Goal: Task Accomplishment & Management: Manage account settings

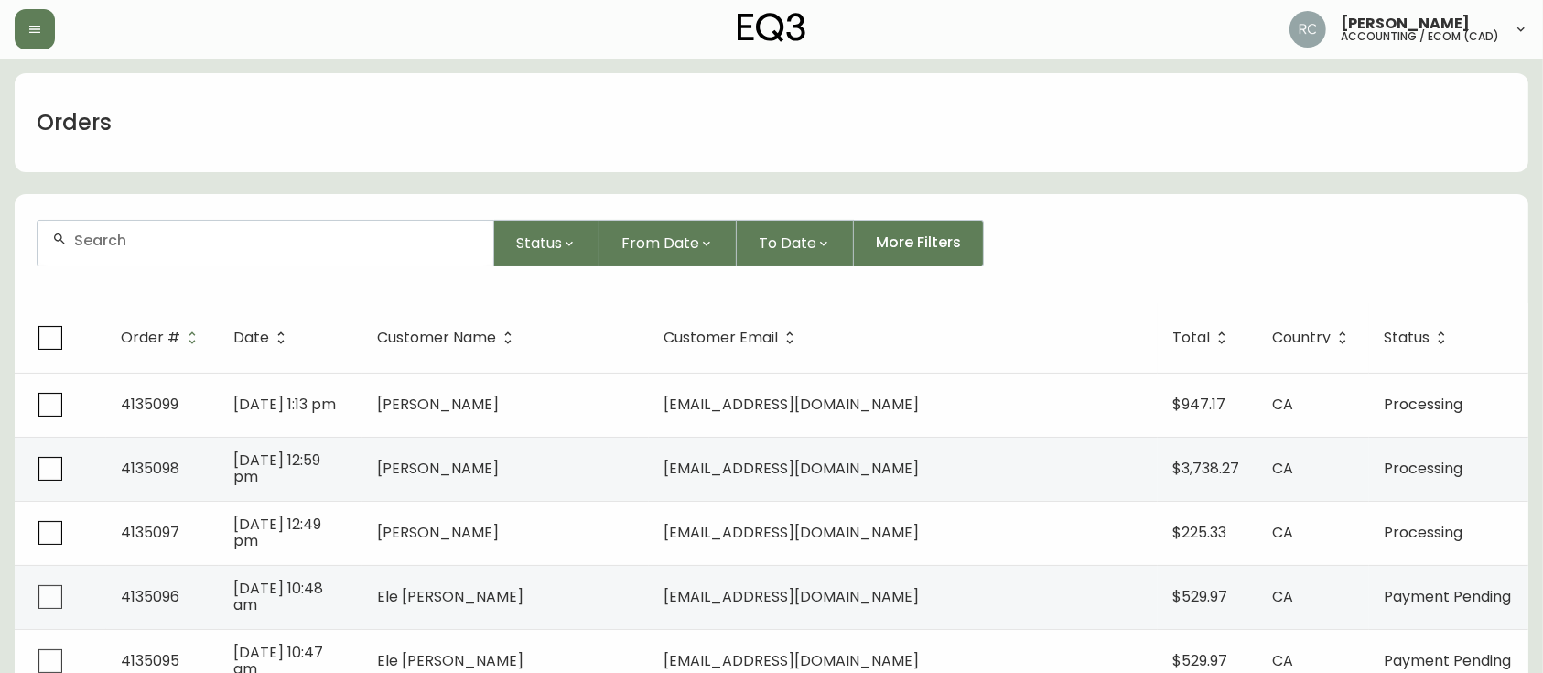
click at [384, 237] on input "text" at bounding box center [276, 240] width 404 height 17
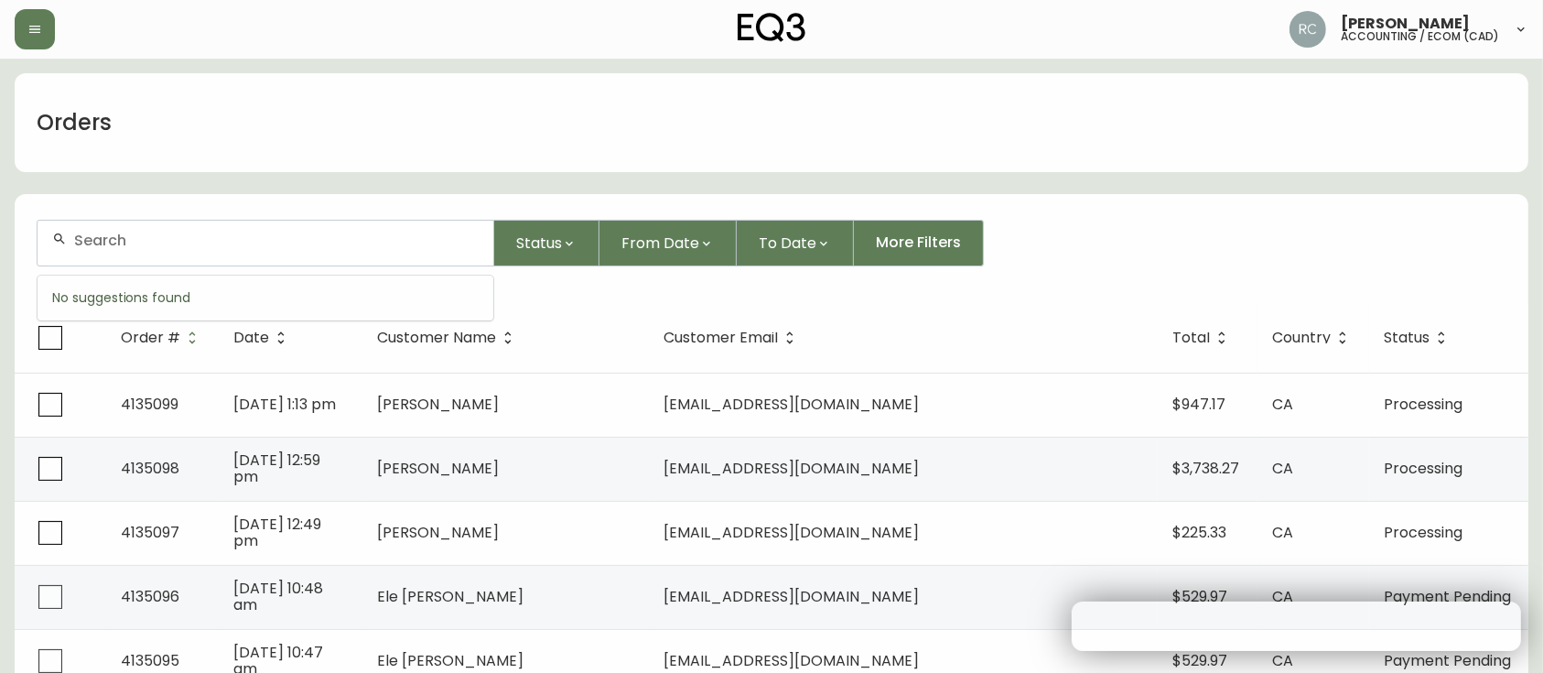
paste input "4134822"
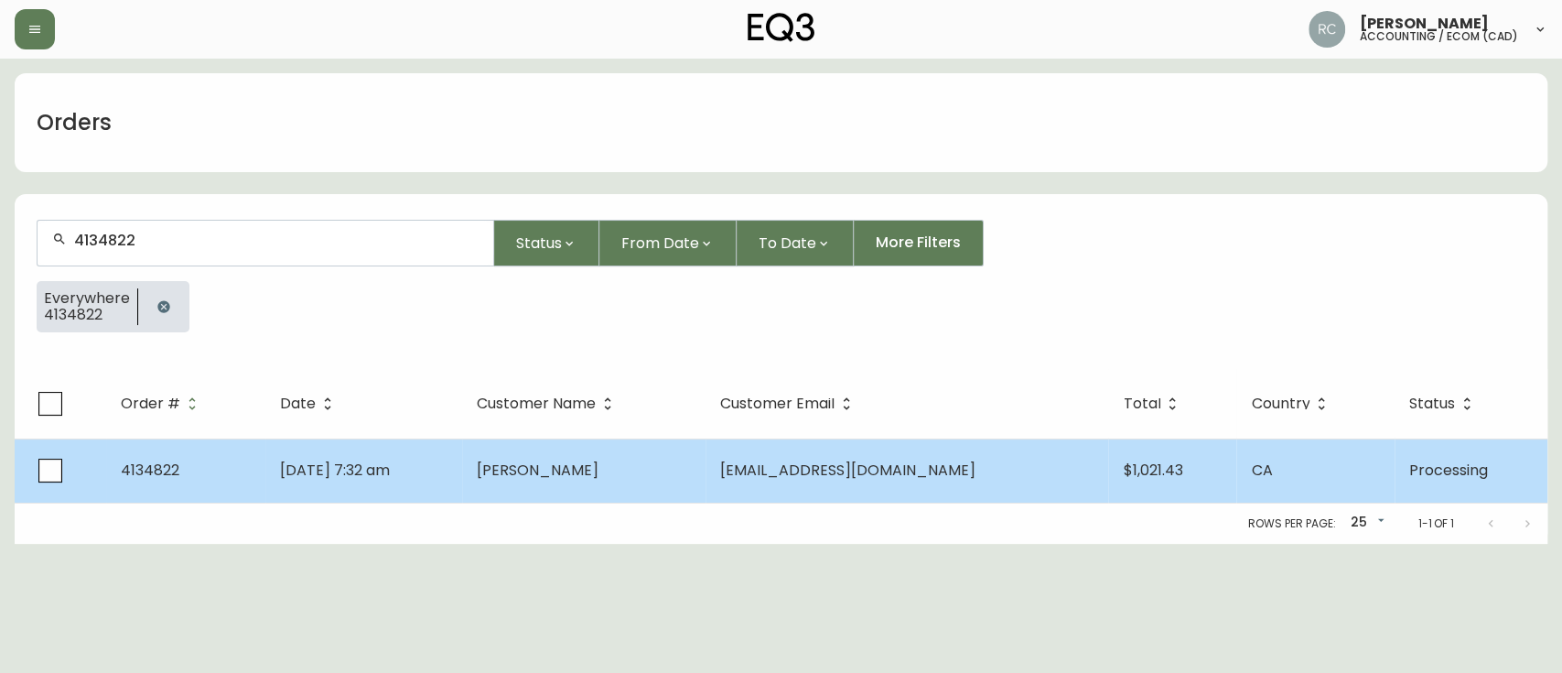
type input "4134822"
click at [608, 454] on td "GABRIELA Nunes" at bounding box center [583, 470] width 243 height 64
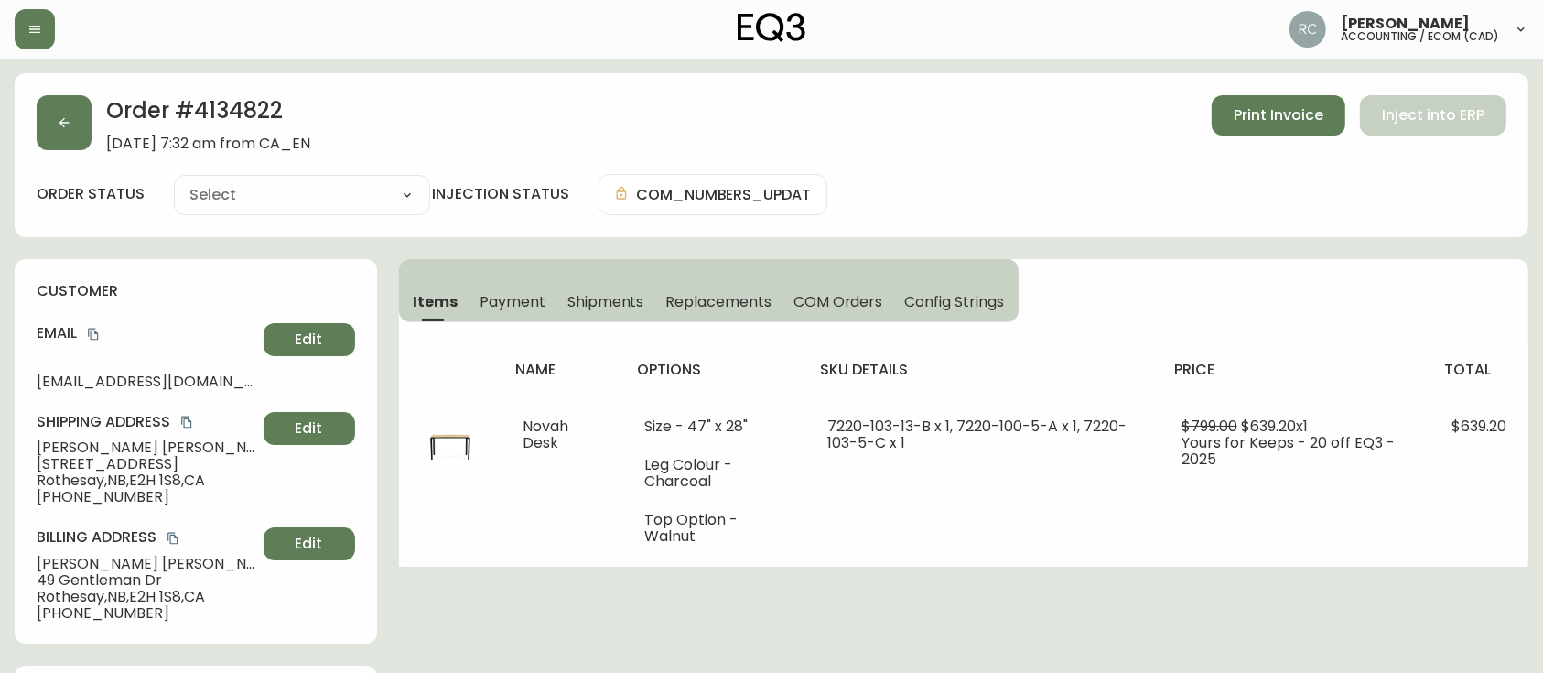
type input "Processing"
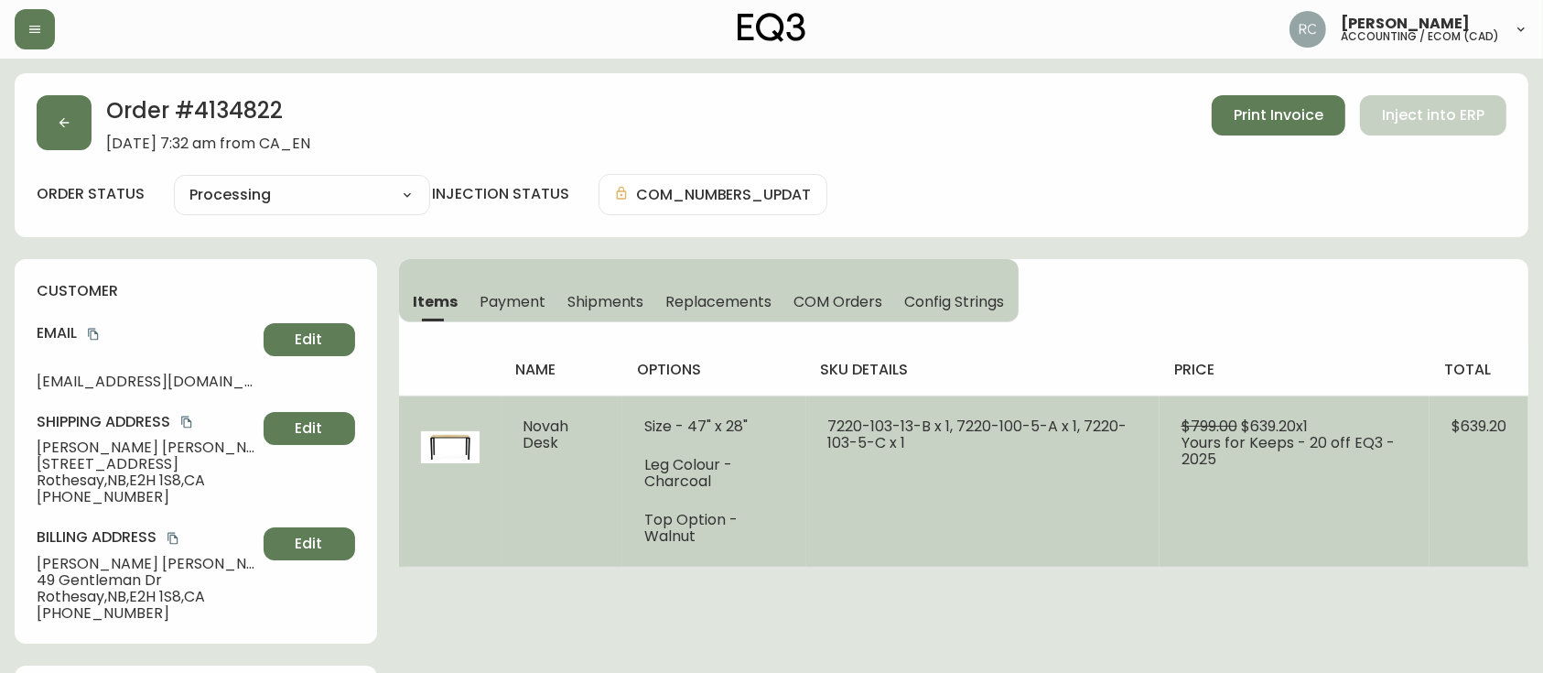
select select "PROCESSING"
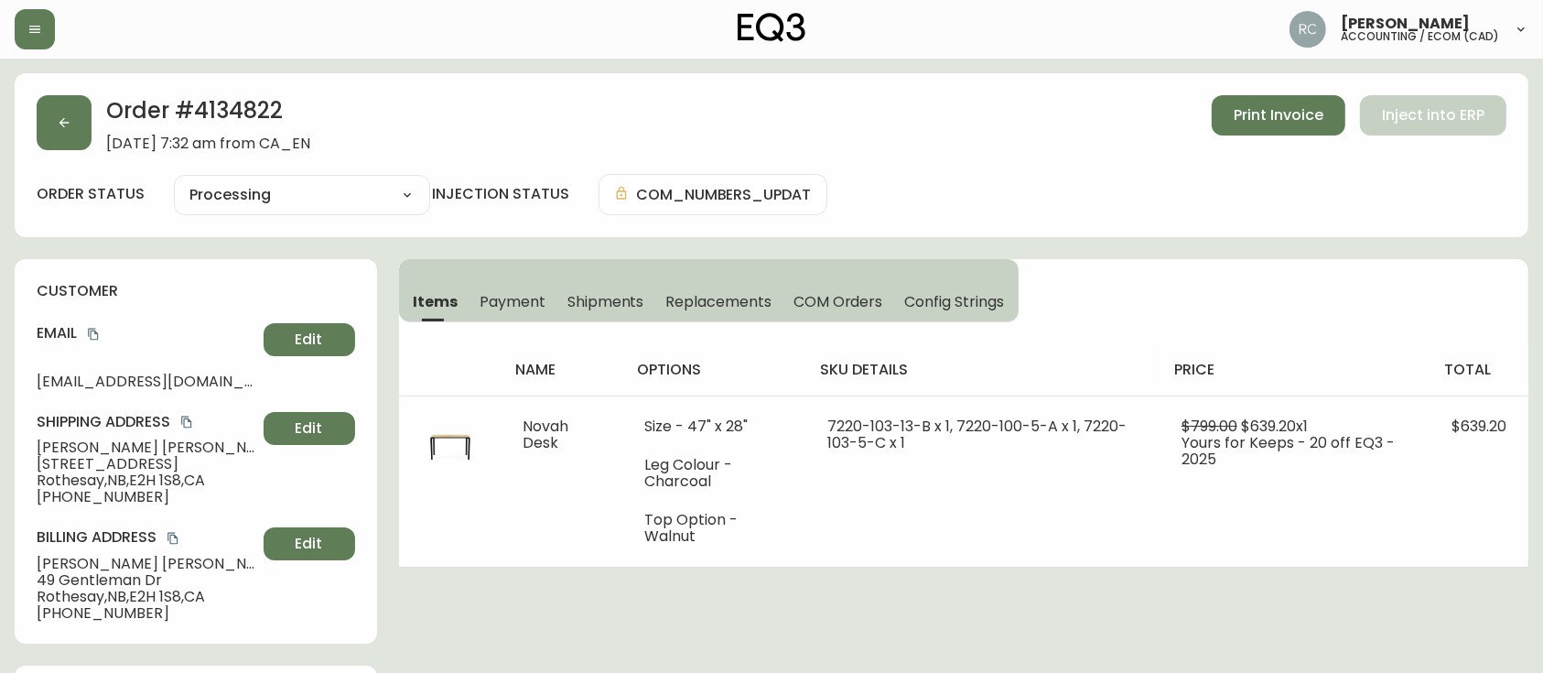
click at [523, 292] on span "Payment" at bounding box center [512, 301] width 66 height 19
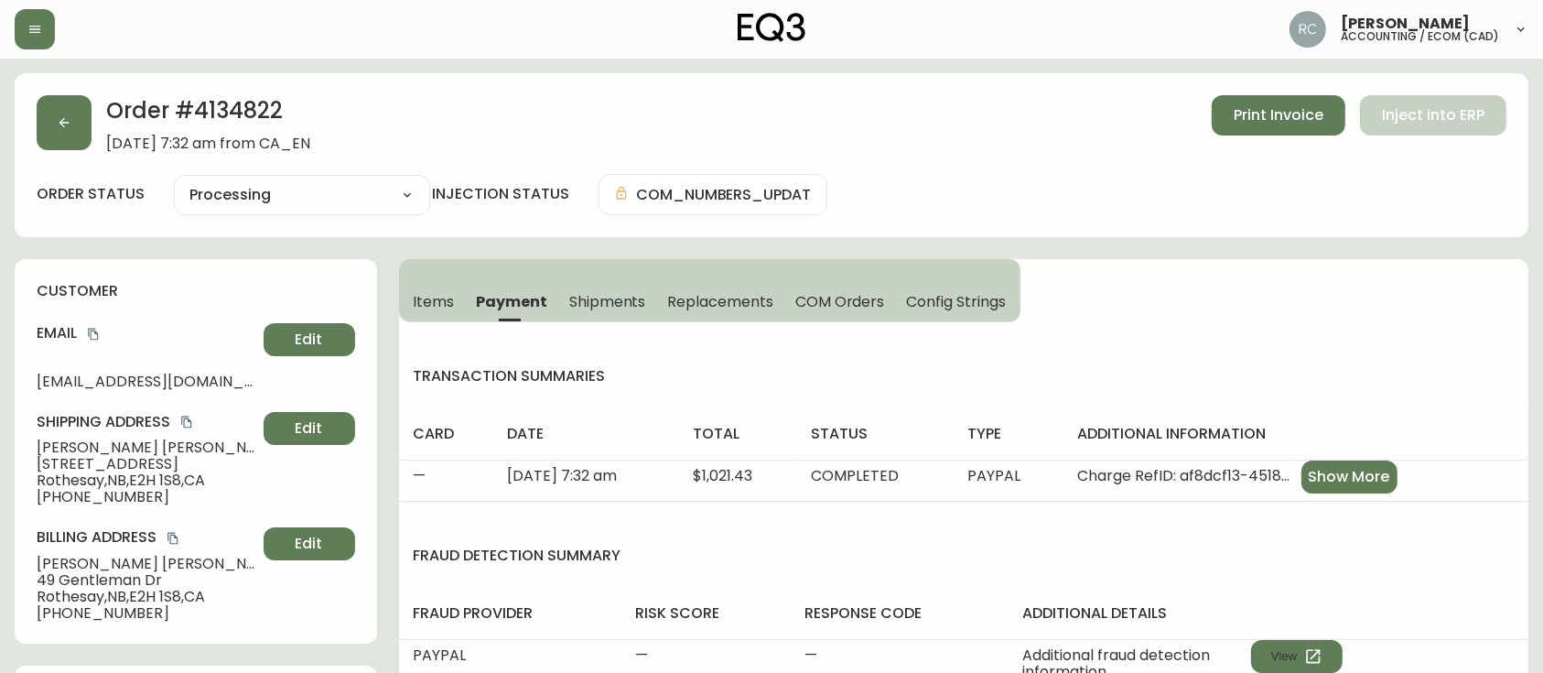
click at [834, 292] on span "COM Orders" at bounding box center [840, 301] width 90 height 19
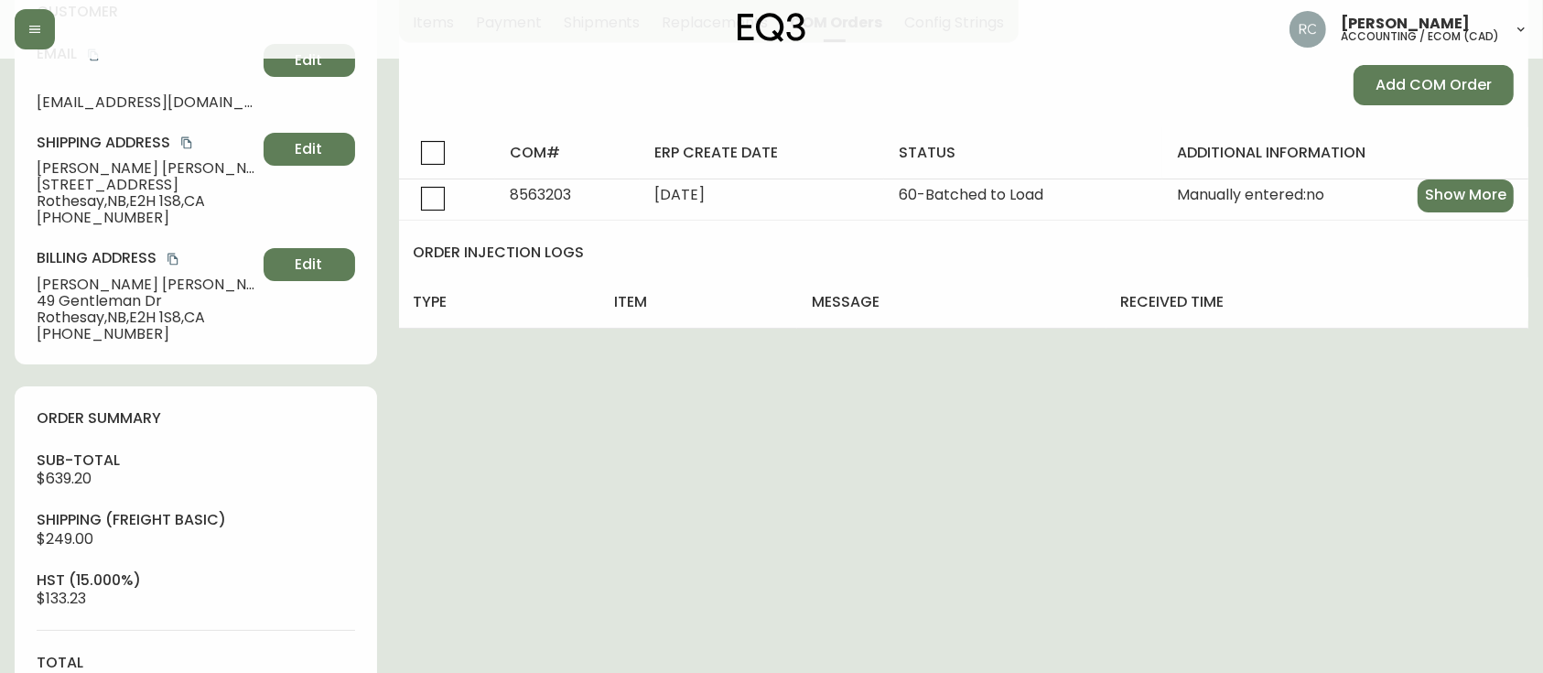
scroll to position [791, 0]
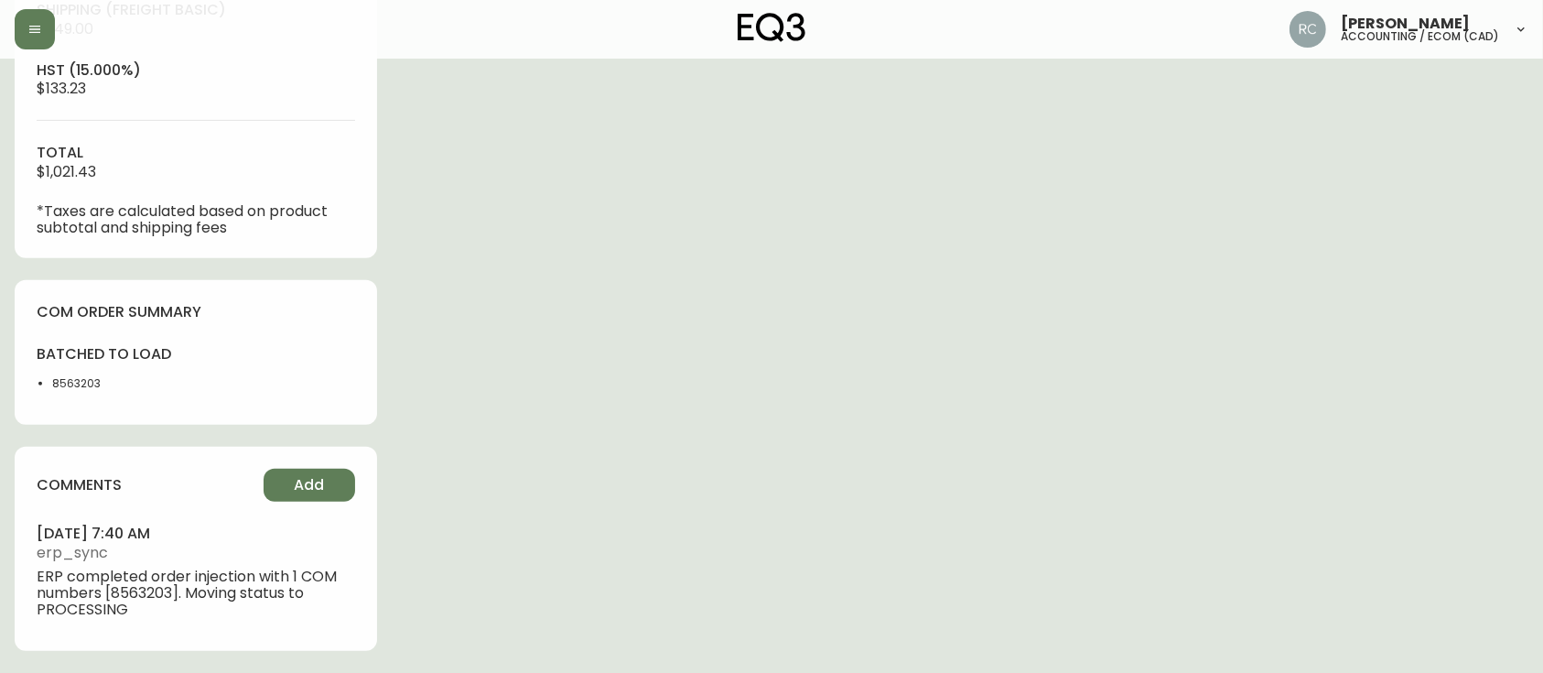
click at [61, 380] on li "8563203" at bounding box center [118, 383] width 133 height 16
drag, startPoint x: 61, startPoint y: 380, endPoint x: 79, endPoint y: 380, distance: 17.4
click at [59, 380] on li "8563203" at bounding box center [118, 383] width 133 height 16
copy li "8563203"
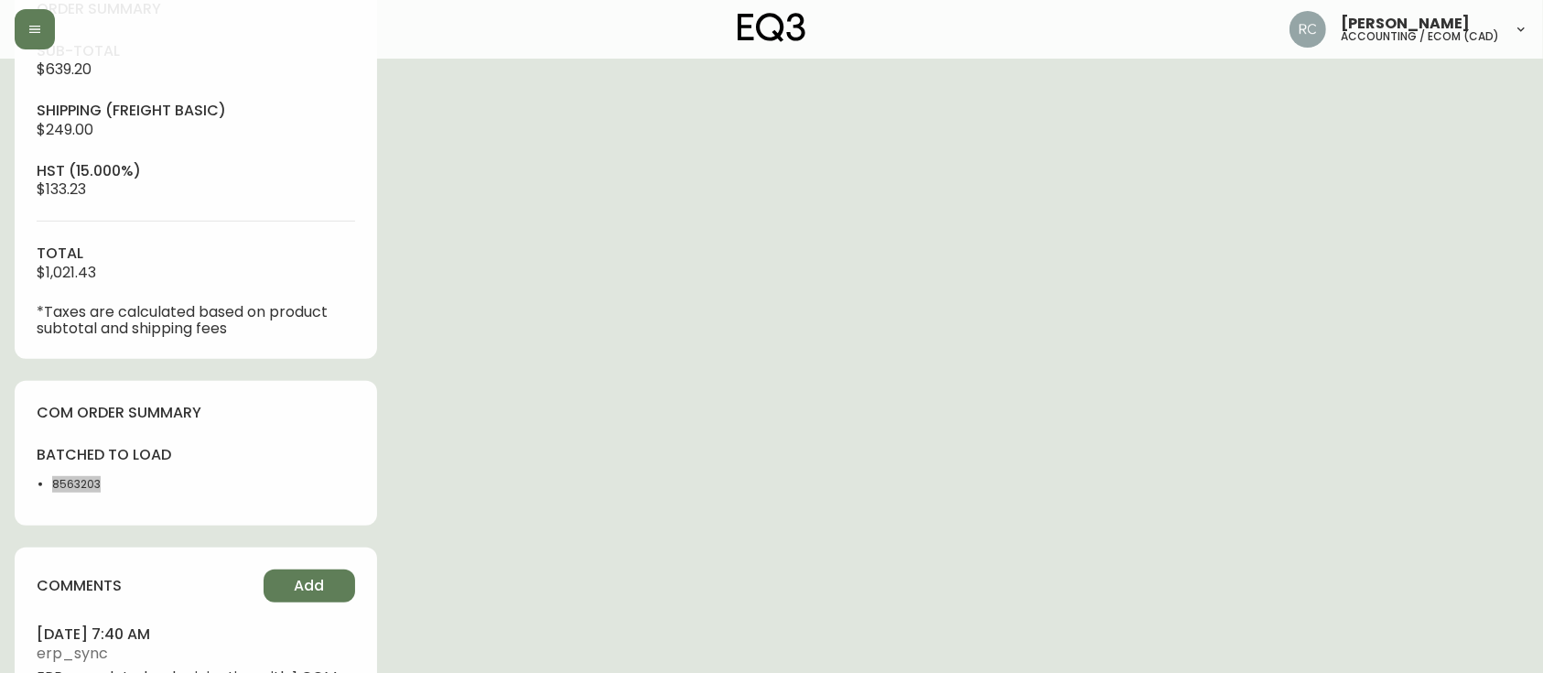
scroll to position [0, 0]
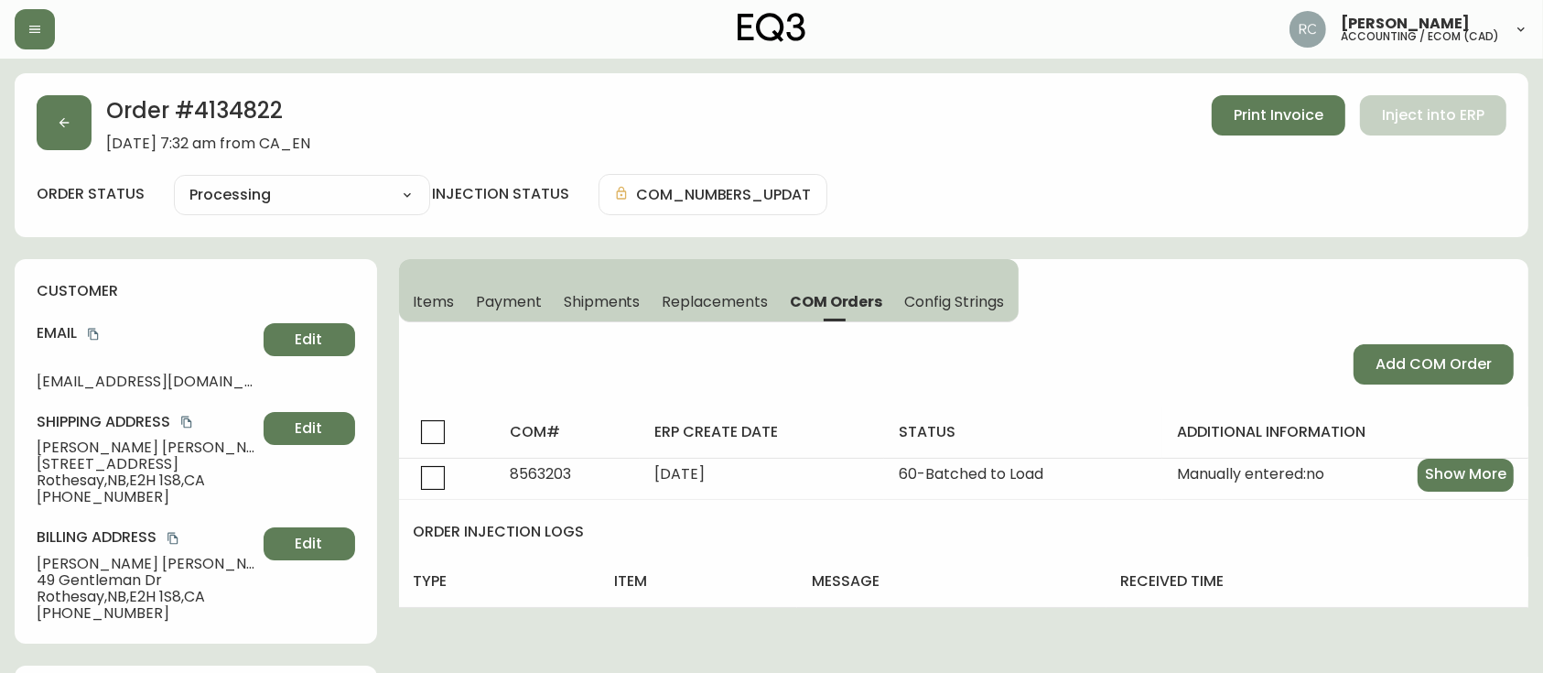
click at [220, 111] on h2 "Order # 4134822" at bounding box center [208, 115] width 204 height 40
drag, startPoint x: 220, startPoint y: 111, endPoint x: 1332, endPoint y: 120, distance: 1112.7
click at [221, 111] on h2 "Order # 4134822" at bounding box center [208, 115] width 204 height 40
copy h2 "4134822"
click at [65, 447] on span "GABRIELA Nunes" at bounding box center [147, 447] width 220 height 16
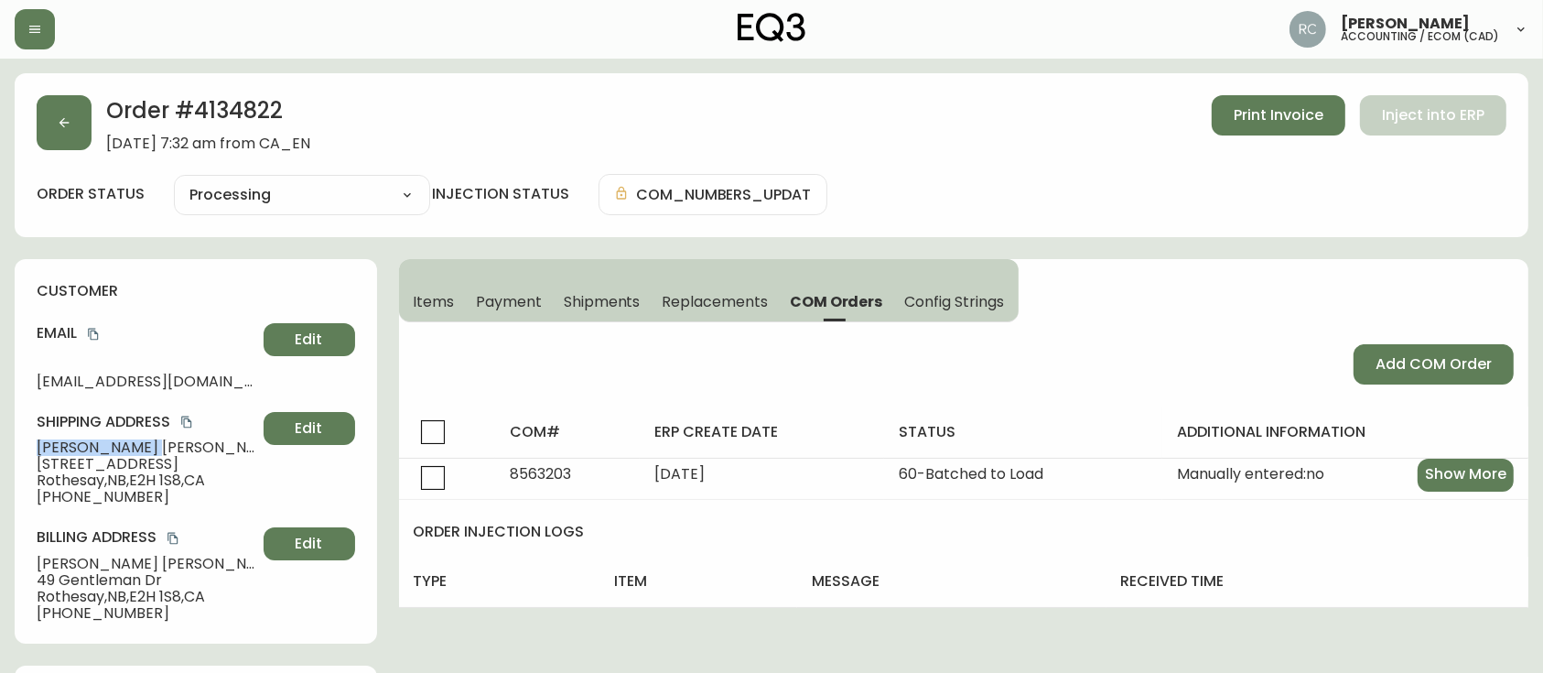
click at [65, 447] on span "GABRIELA Nunes" at bounding box center [147, 447] width 220 height 16
copy span "GABRIELA Nunes"
click at [432, 307] on span "Items" at bounding box center [434, 301] width 41 height 19
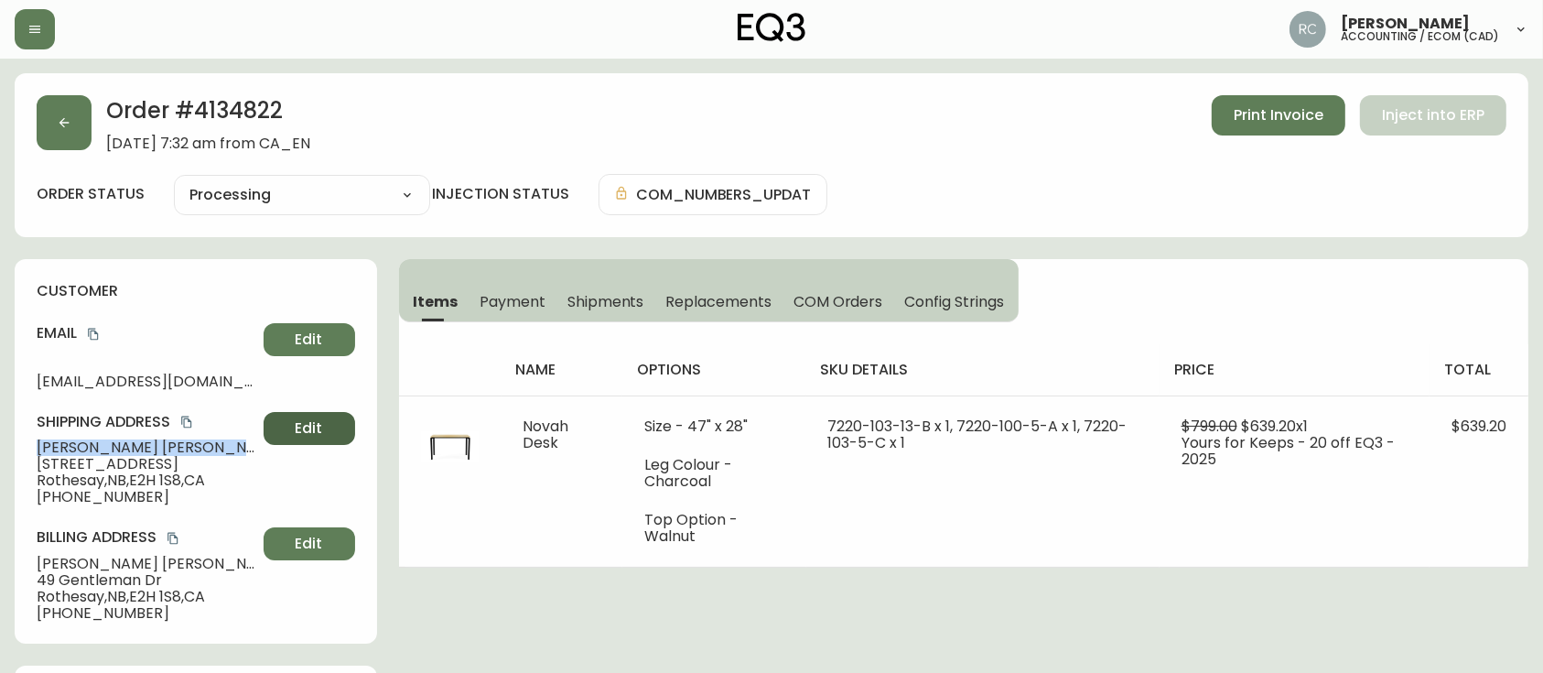
click at [296, 422] on span "Edit" at bounding box center [309, 428] width 27 height 20
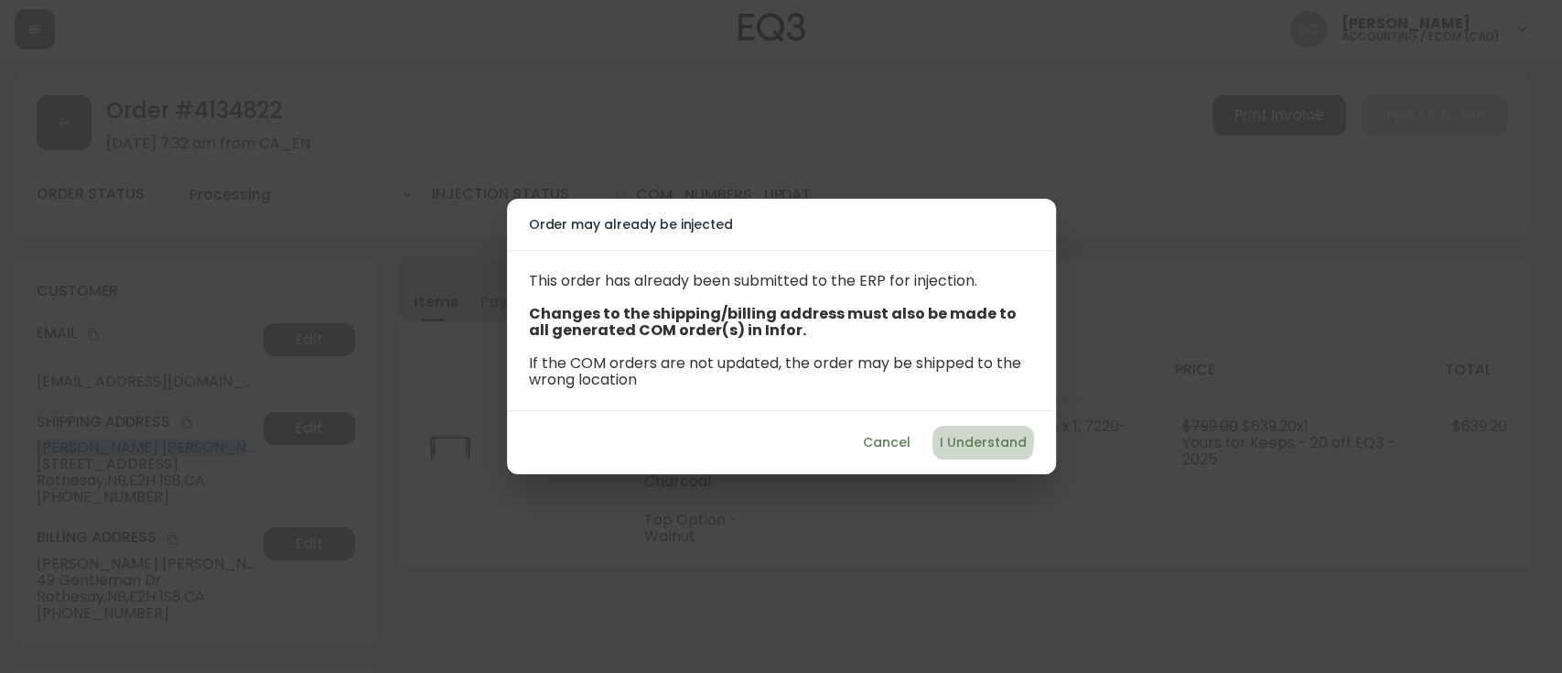
click at [959, 436] on span "I Understand" at bounding box center [983, 442] width 87 height 23
select select "NB"
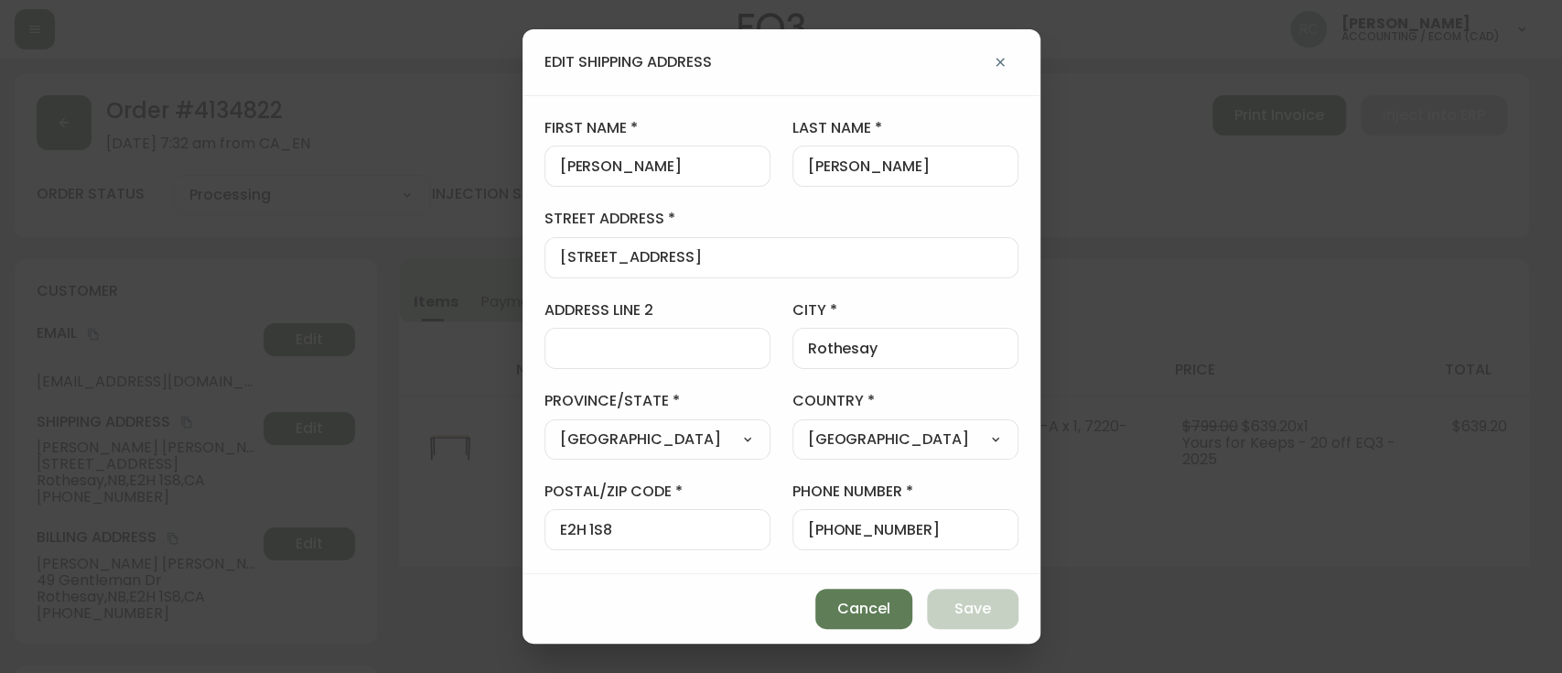
click at [115, 577] on div "edit shipping address first name GABRIELA last name Nunes street address 49 Gen…" at bounding box center [781, 336] width 1562 height 673
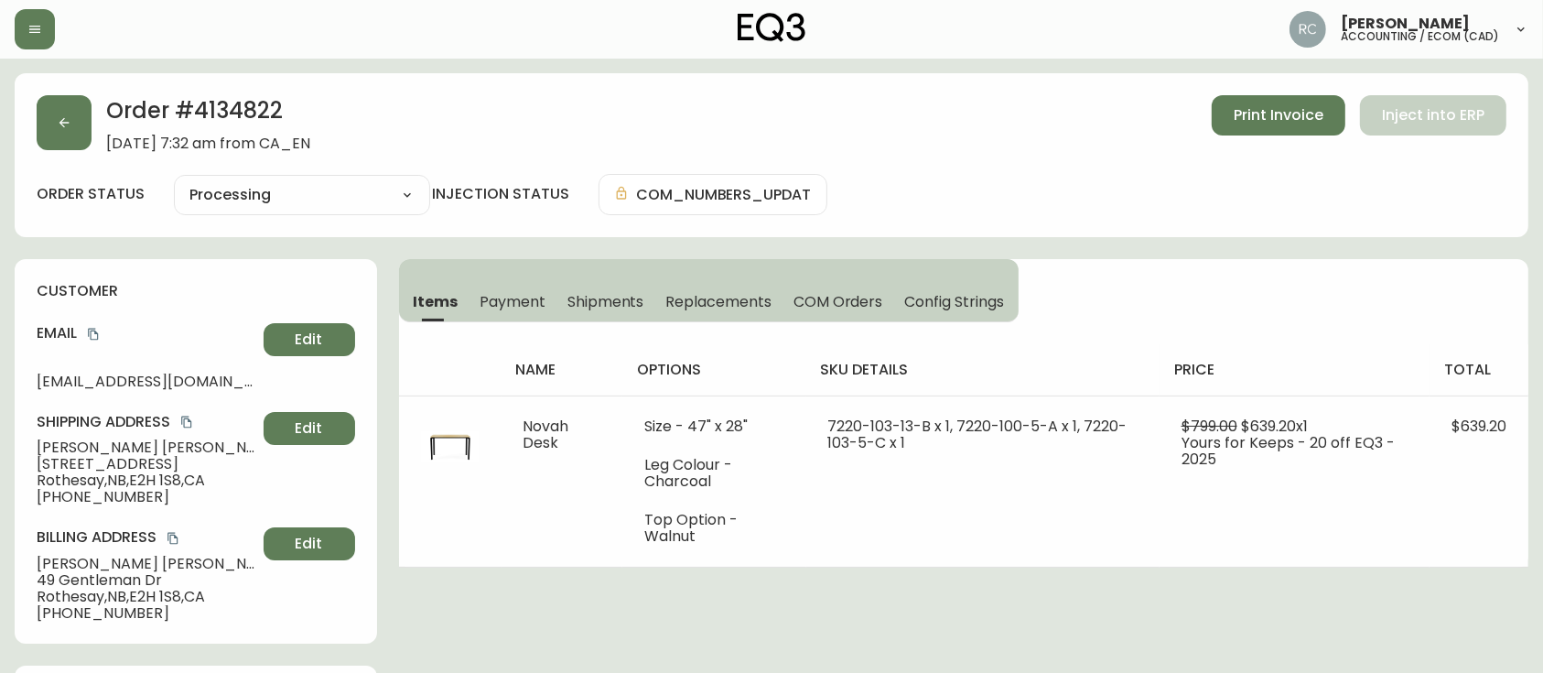
click at [64, 552] on div "Billing Address Gabriela De Carvalho Nunes 49 Gentleman Dr Rothesay , NB , E2H …" at bounding box center [196, 573] width 318 height 93
copy span "Gabriela"
click at [304, 419] on span "Edit" at bounding box center [309, 428] width 27 height 20
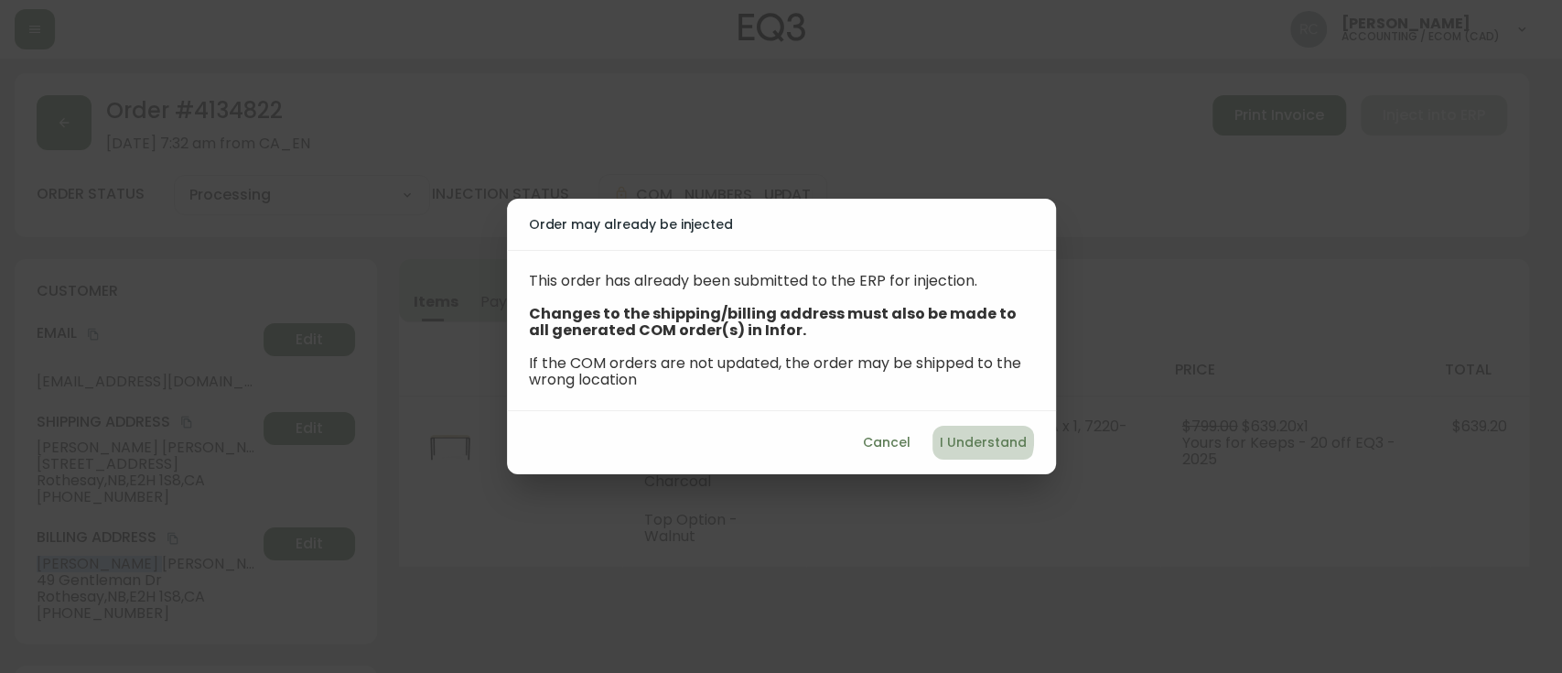
click at [978, 440] on span "I Understand" at bounding box center [983, 442] width 87 height 23
select select "NB"
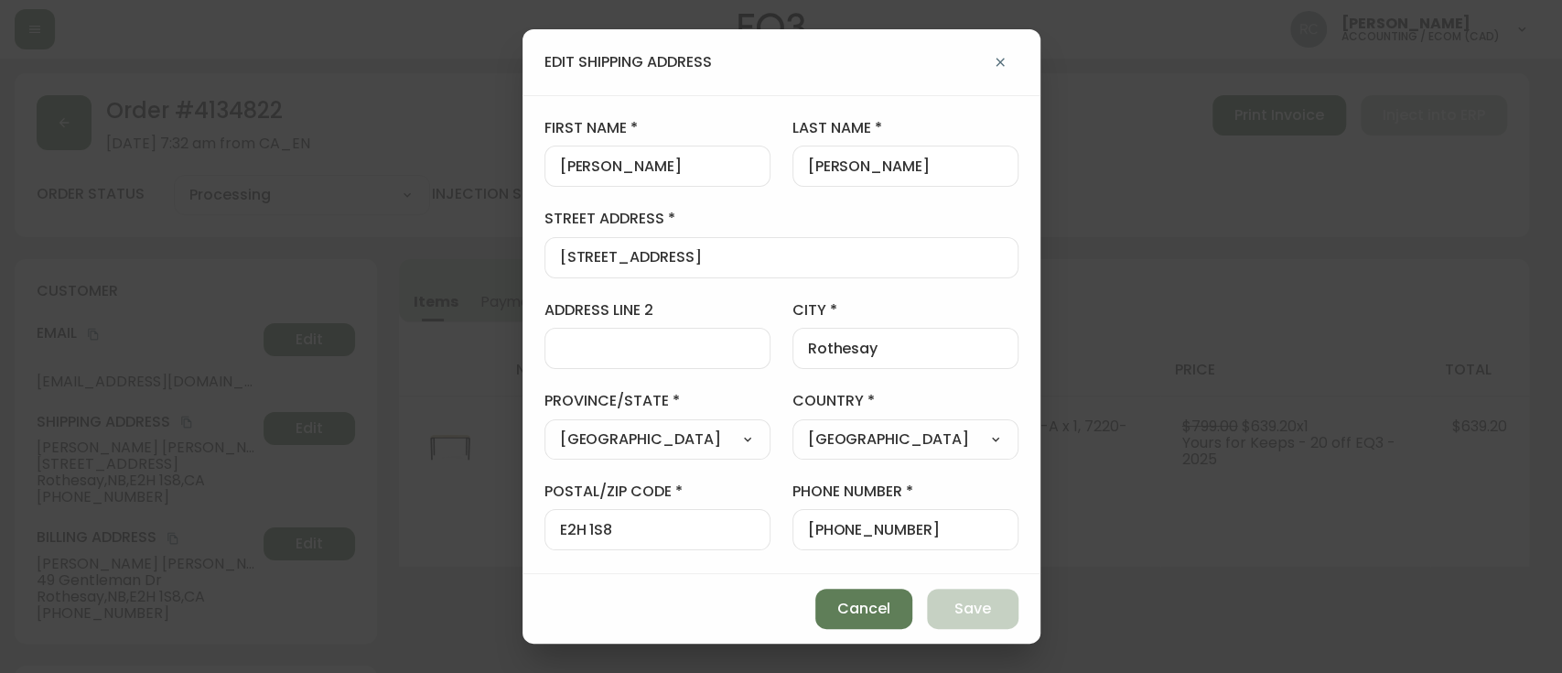
click at [645, 153] on div "GABRIELA" at bounding box center [657, 165] width 226 height 41
paste input "Gabriela"
paste input "text"
click at [950, 614] on button "Save" at bounding box center [973, 608] width 92 height 40
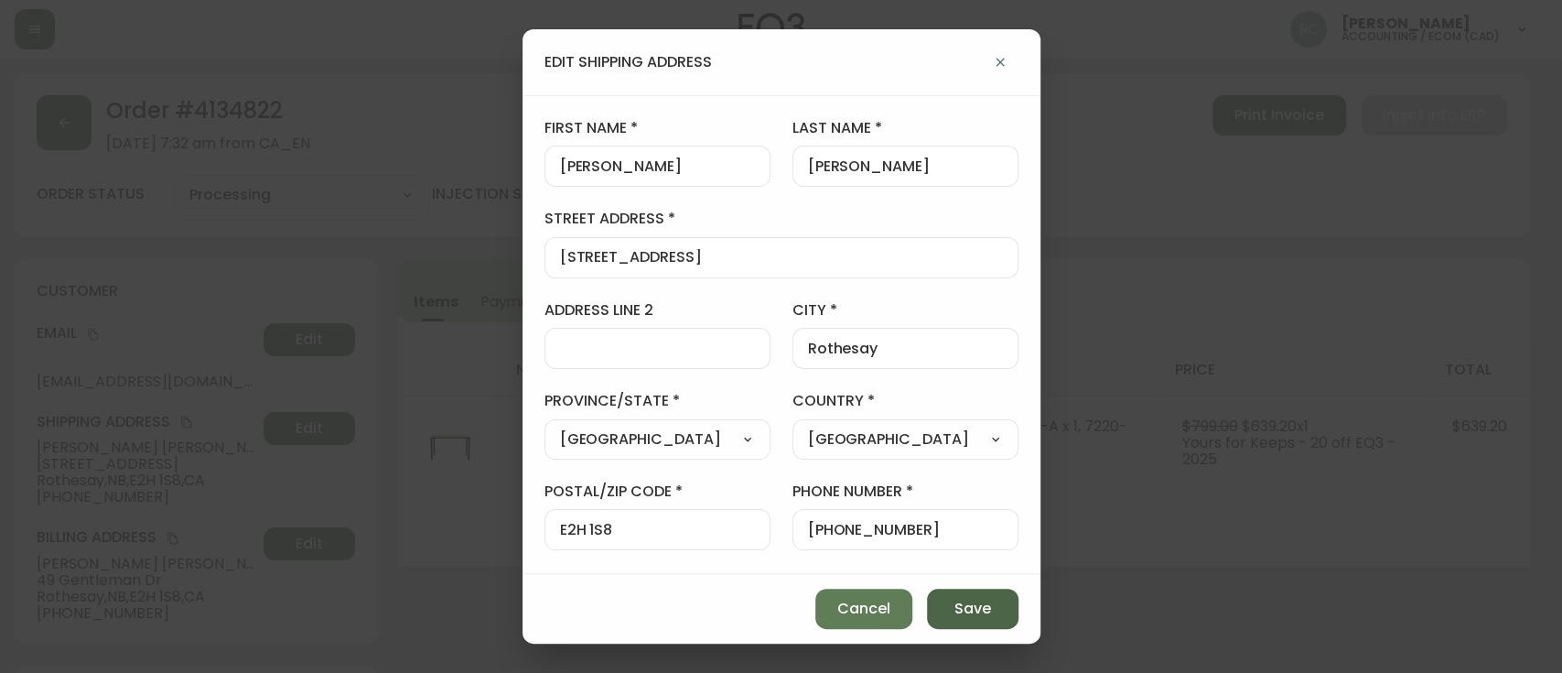
type input "GABRIELA"
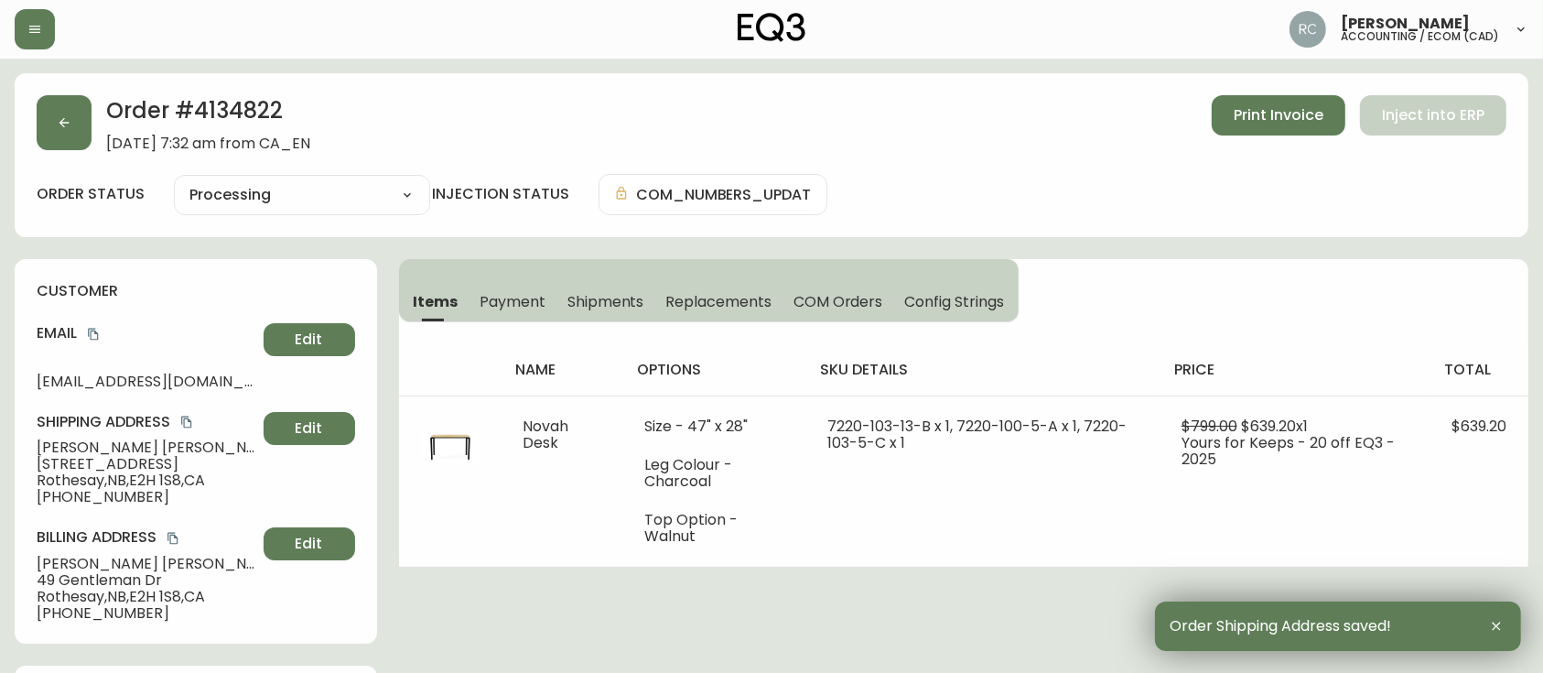
click at [310, 128] on h2 "Order # 4134822" at bounding box center [208, 115] width 204 height 40
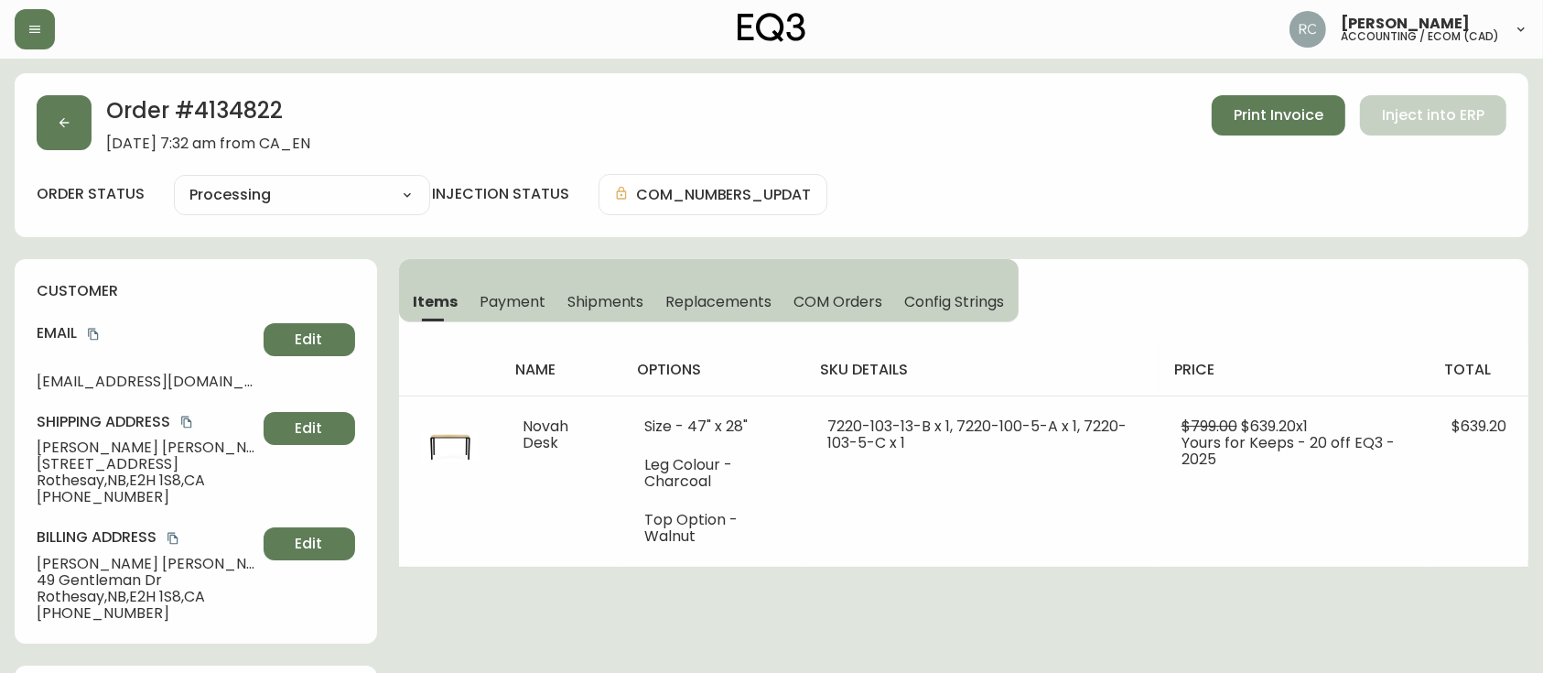
click at [498, 301] on span "Payment" at bounding box center [512, 301] width 66 height 19
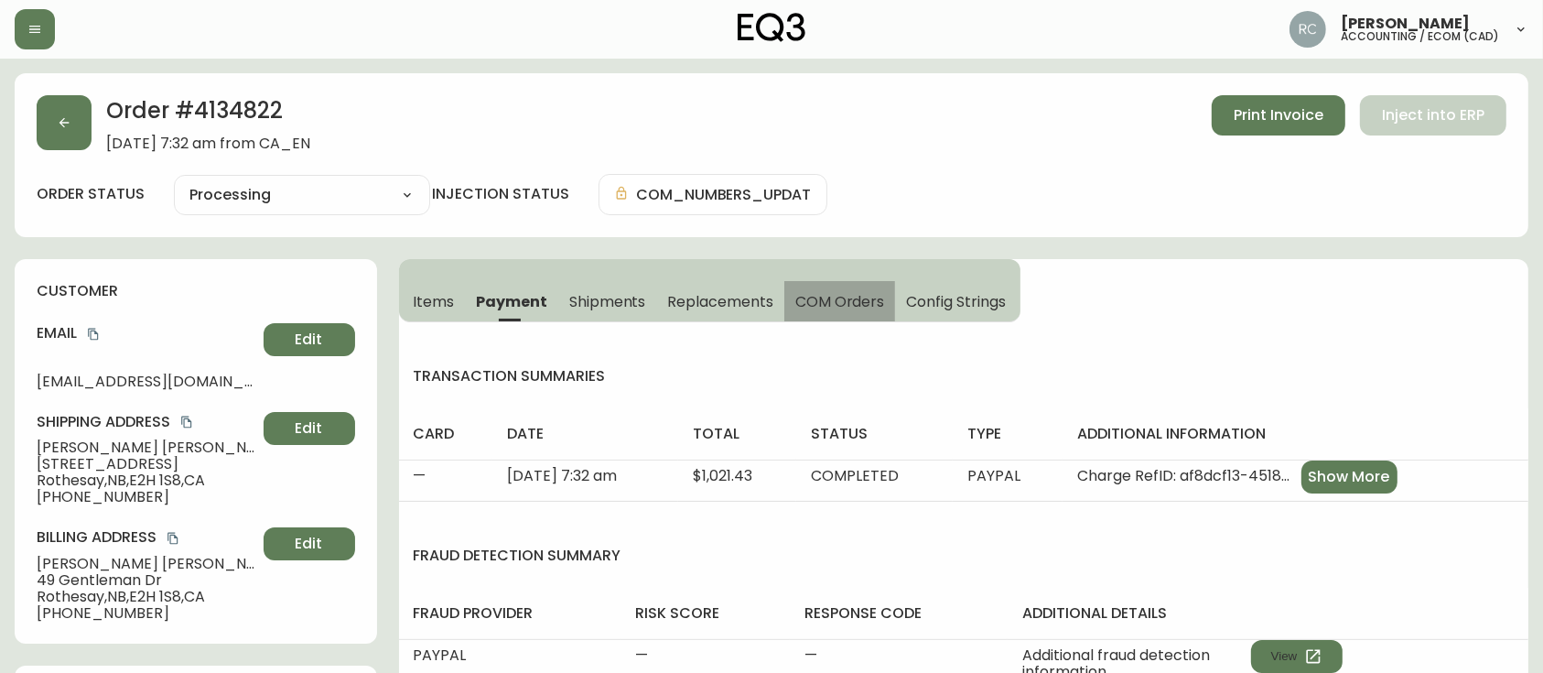
click at [825, 282] on button "COM Orders" at bounding box center [840, 301] width 112 height 40
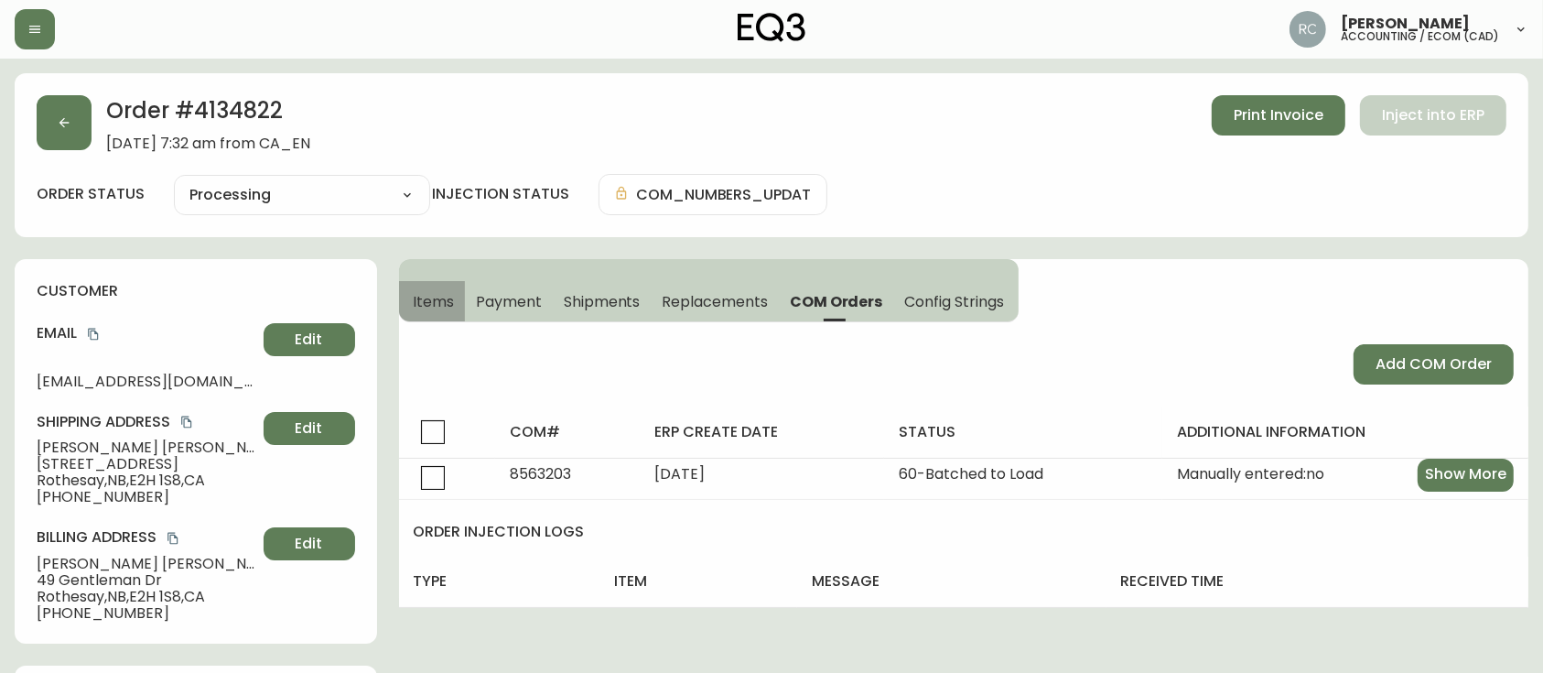
click at [428, 298] on span "Items" at bounding box center [434, 301] width 41 height 19
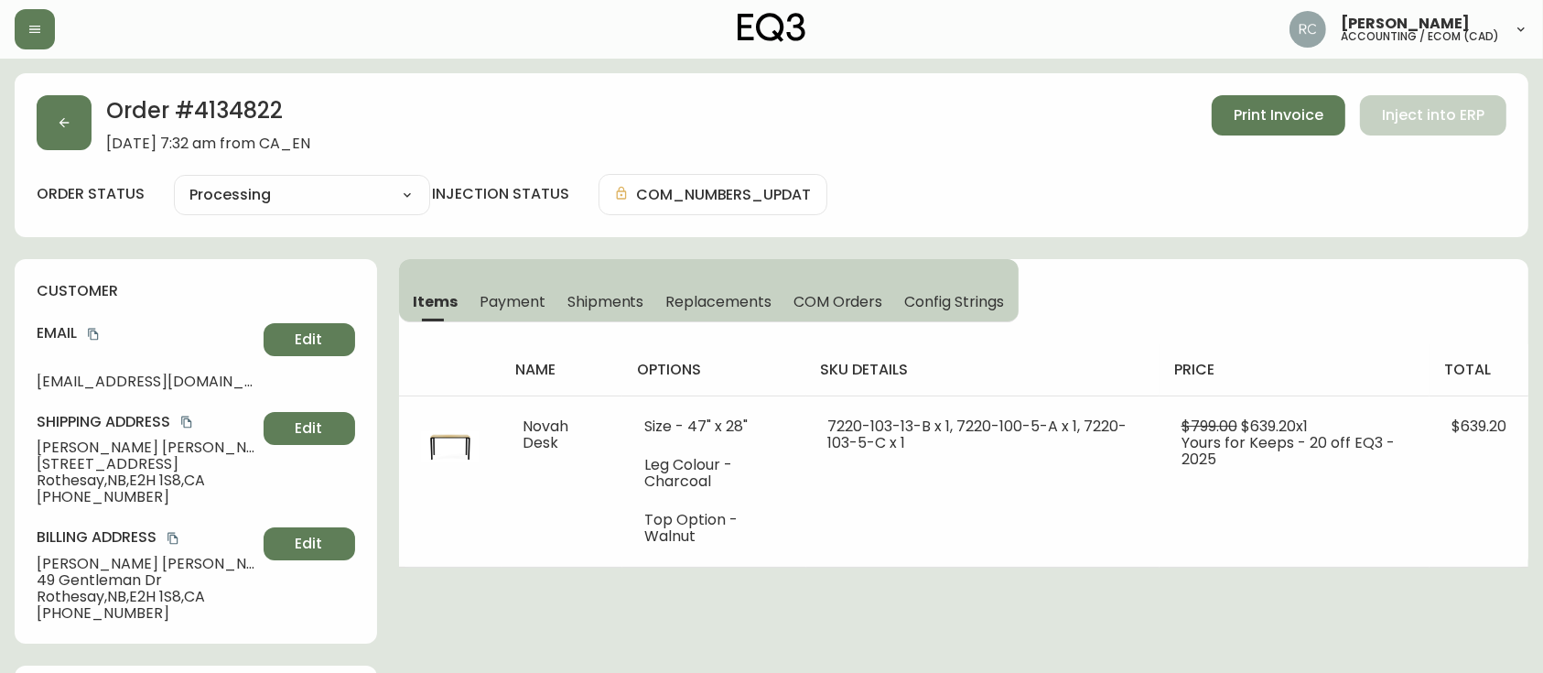
drag, startPoint x: 502, startPoint y: 132, endPoint x: 513, endPoint y: 2, distance: 130.4
click at [502, 130] on div "Order # 4134822 August 25, 2025 at 7:32 am from CA_EN Print Invoice Inject into…" at bounding box center [772, 123] width 1470 height 57
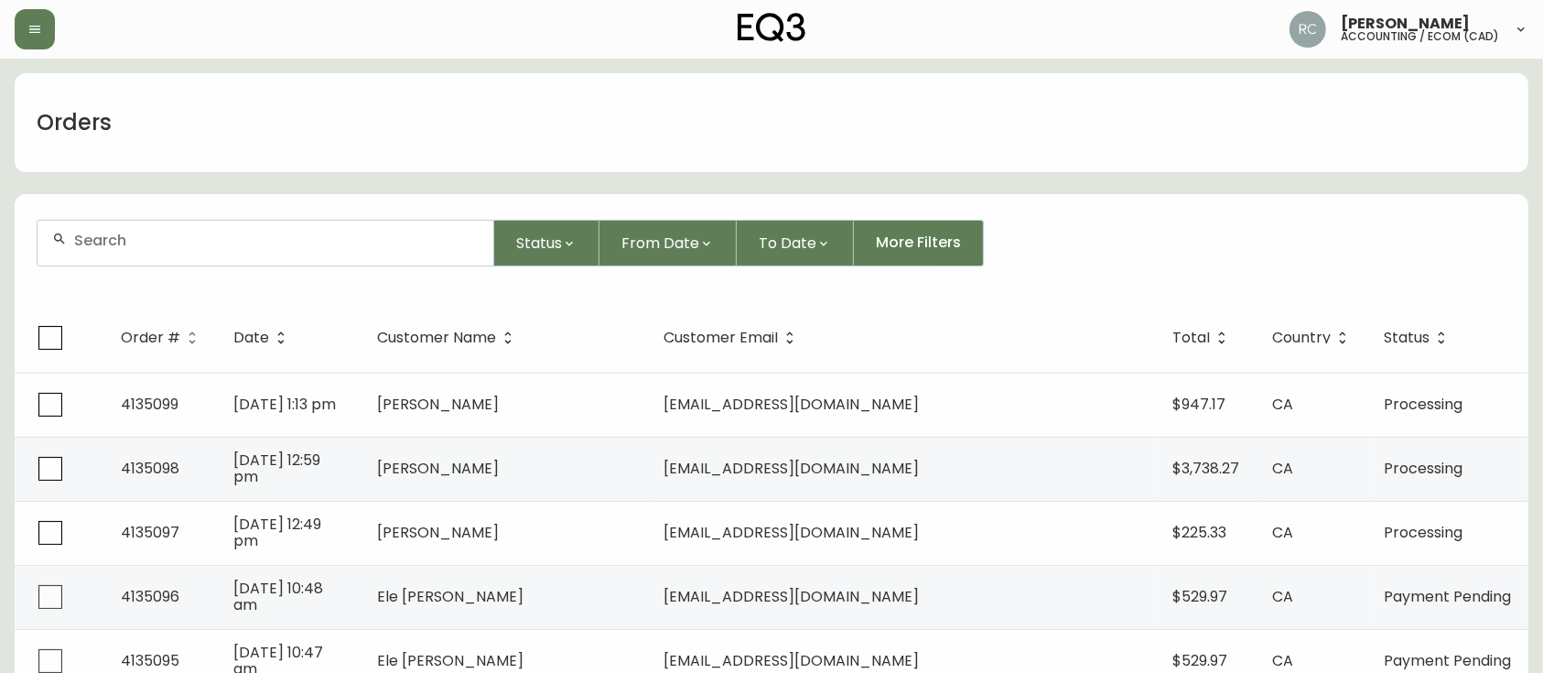
click at [432, 213] on form "Status From Date To Date More Filters" at bounding box center [771, 250] width 1513 height 105
click at [395, 262] on div at bounding box center [266, 243] width 456 height 45
paste input "4133284"
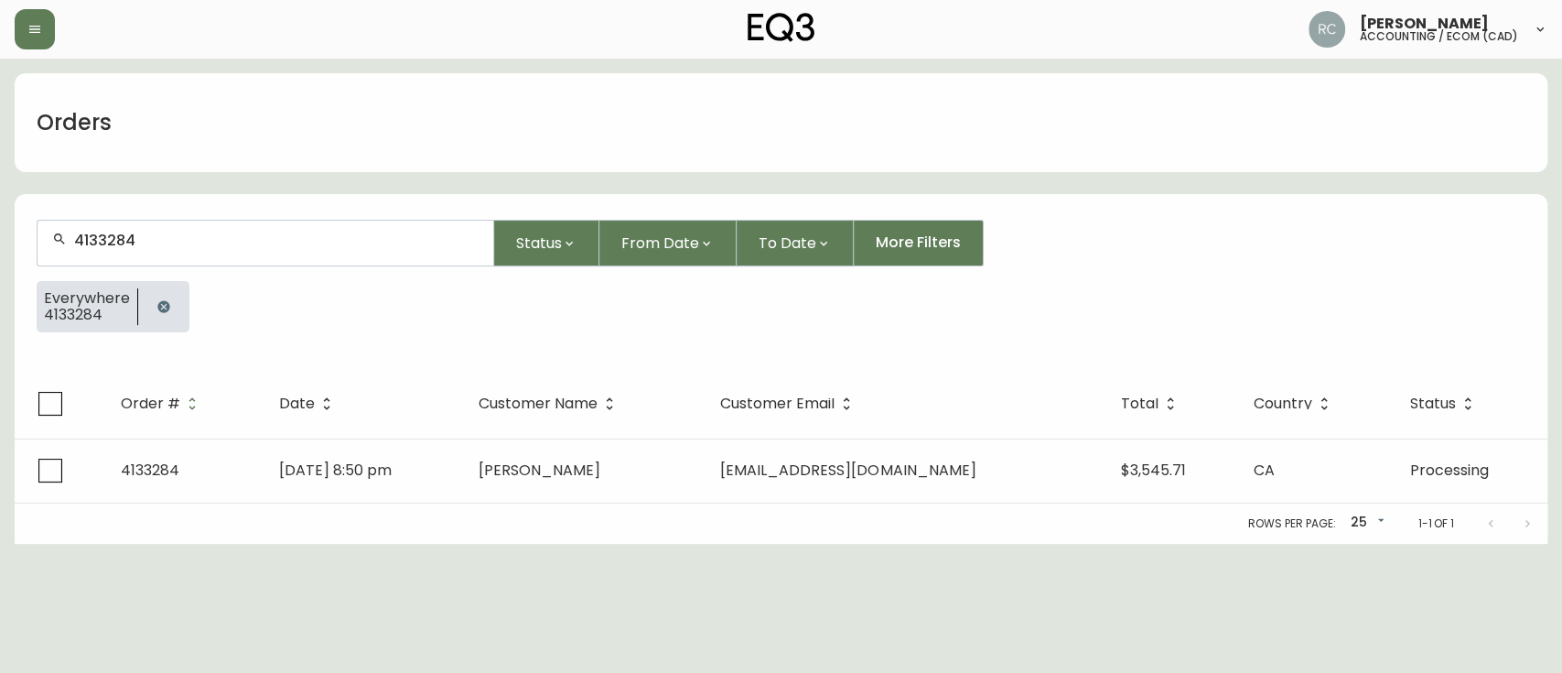
type input "4133284"
click at [263, 251] on div "4133284" at bounding box center [266, 243] width 456 height 45
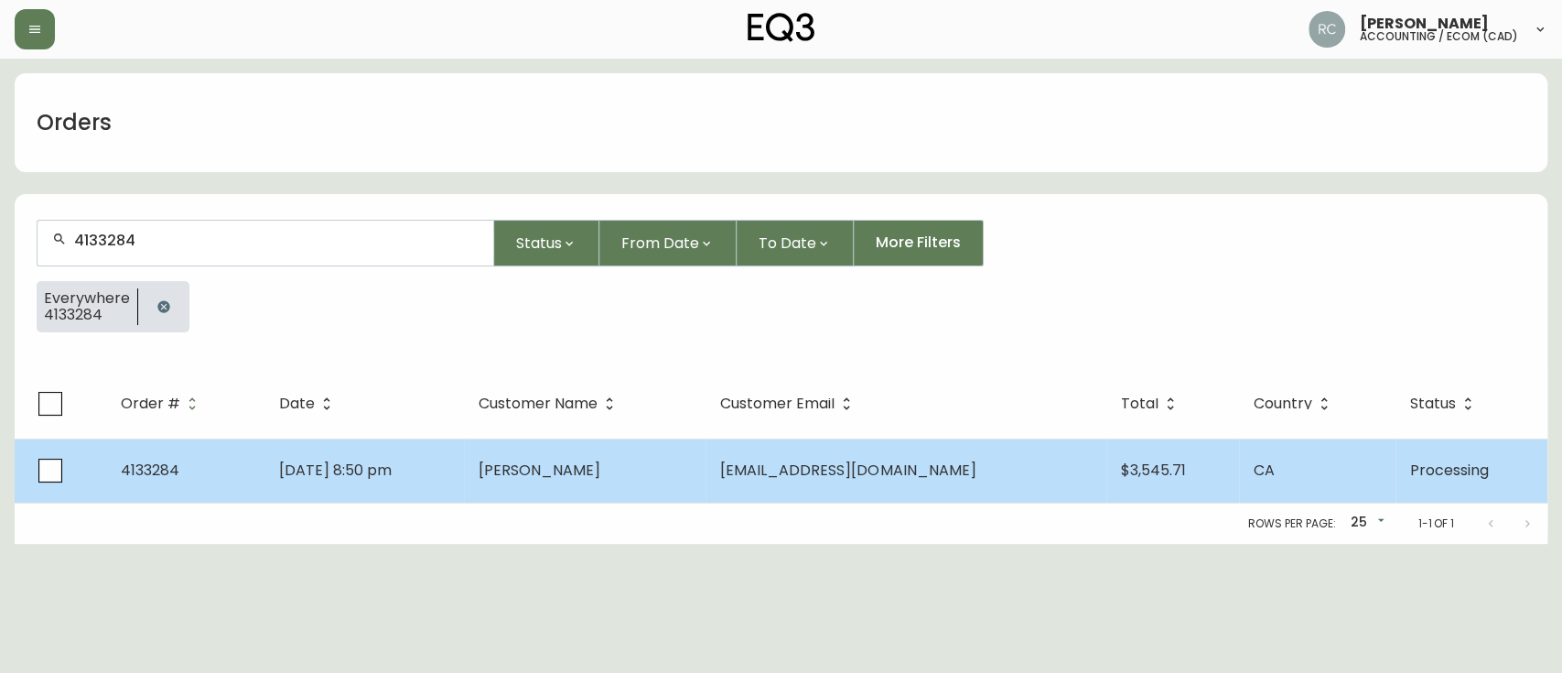
click at [378, 486] on td "May 25 2025, 8:50 pm" at bounding box center [363, 470] width 199 height 64
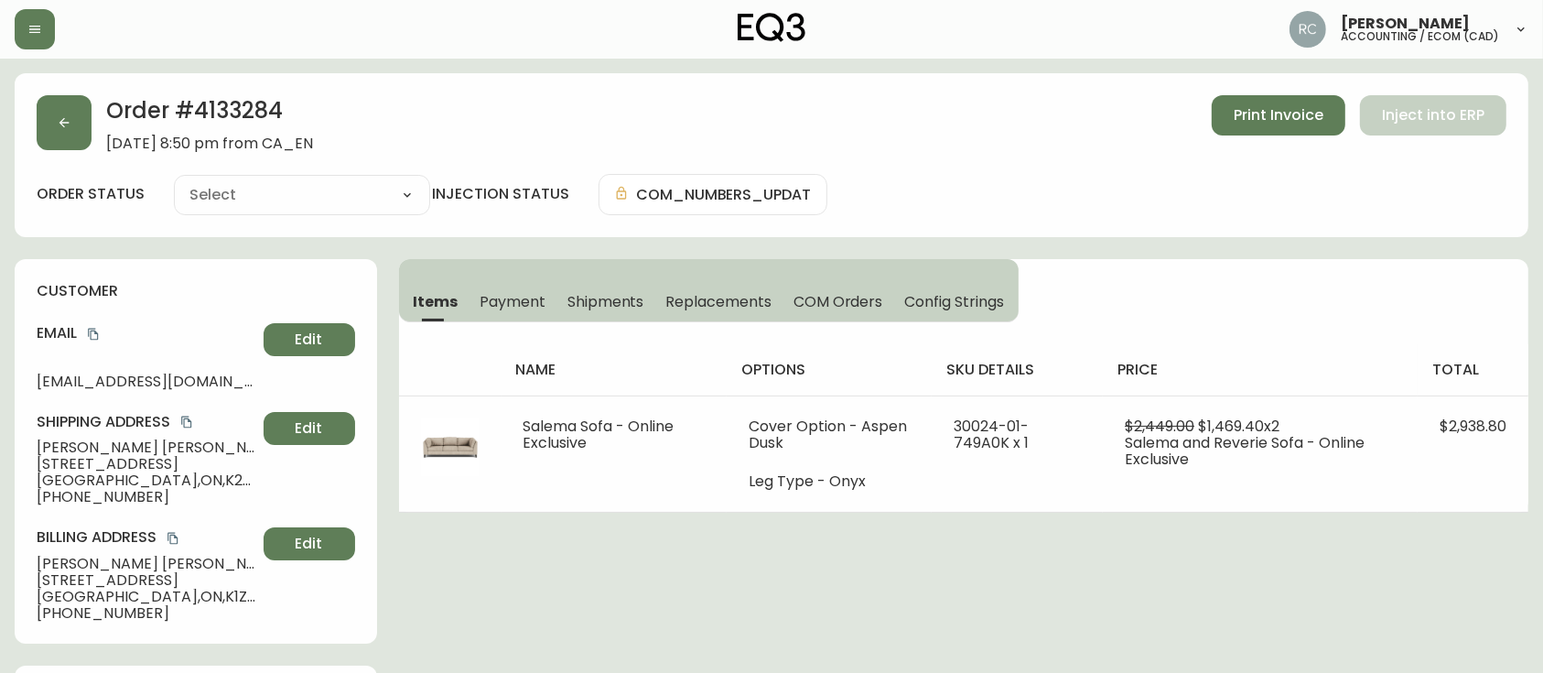
type input "Processing"
select select "PROCESSING"
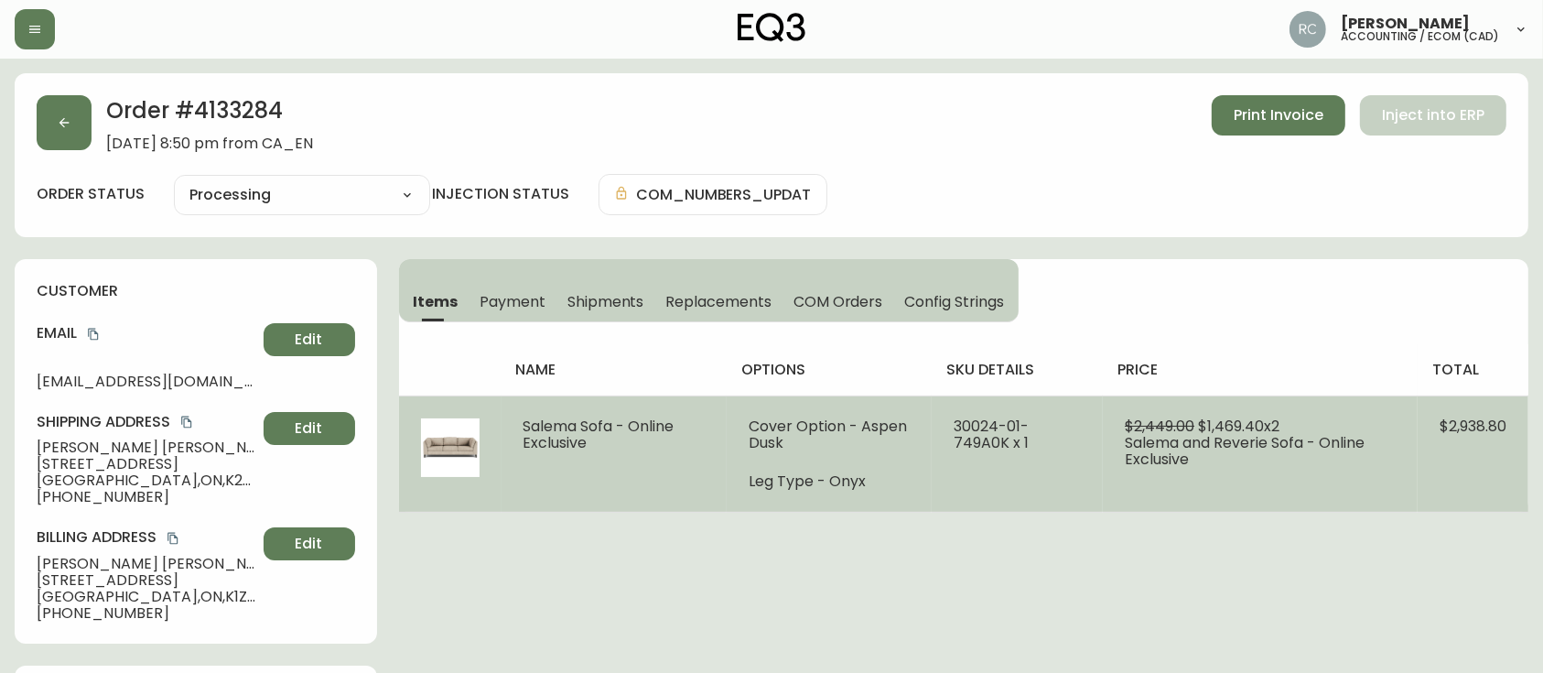
drag, startPoint x: 523, startPoint y: 421, endPoint x: 648, endPoint y: 448, distance: 127.4
click at [648, 448] on td "Salema Sofa - Online Exclusive" at bounding box center [613, 453] width 225 height 116
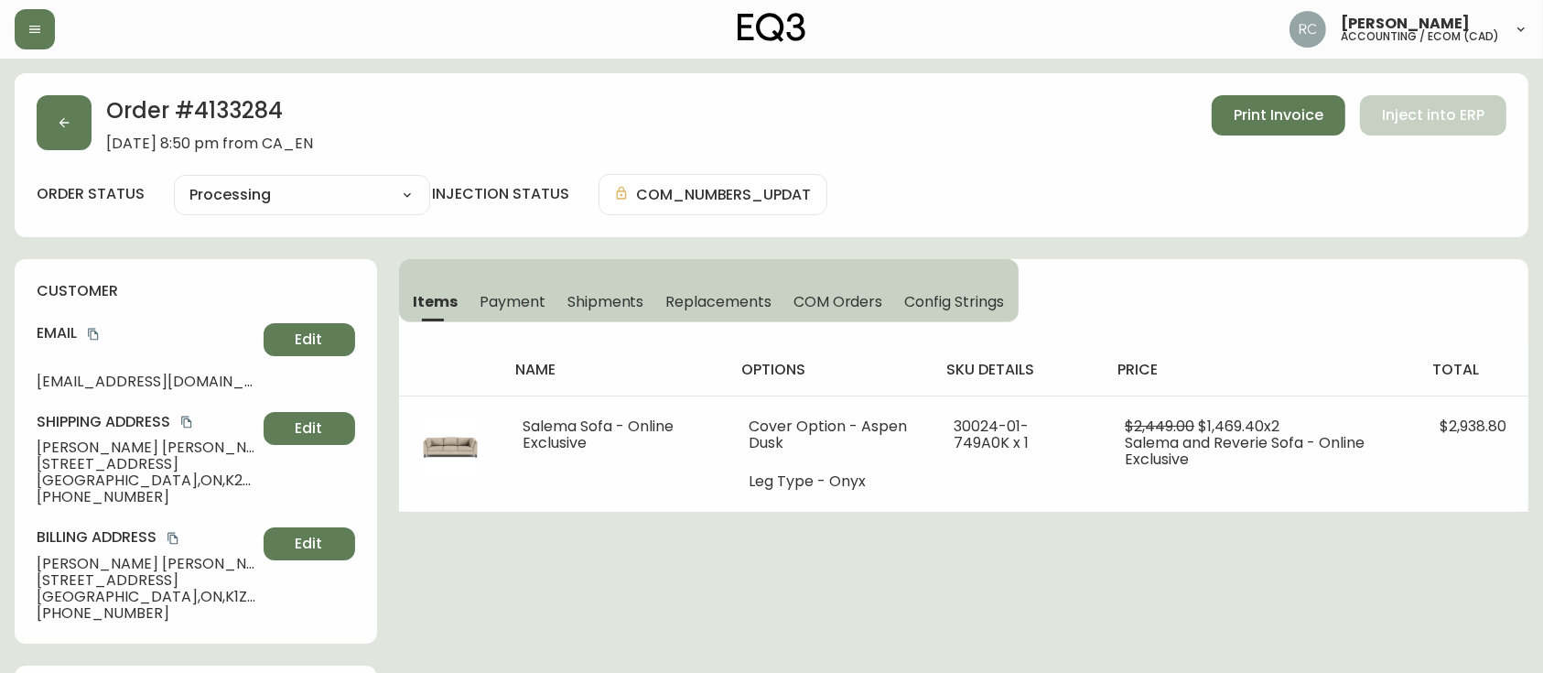
copy span "Salema Sofa - Online Exclusive"
click at [204, 99] on h2 "Order # 4133284" at bounding box center [209, 115] width 207 height 40
copy h2 "4133284"
click at [158, 146] on span "May 25, 2025 at 8:50 pm from CA_EN" at bounding box center [209, 143] width 207 height 16
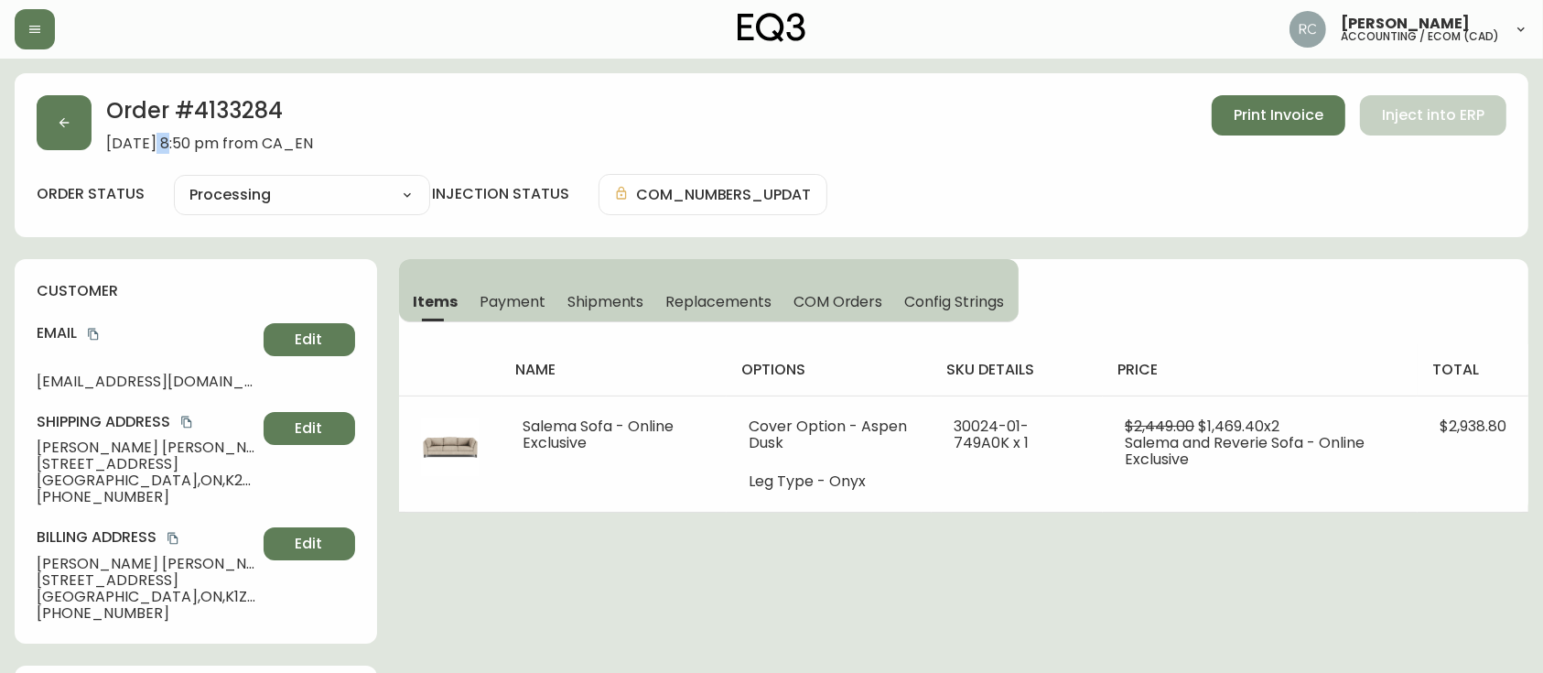
click at [158, 146] on span "May 25, 2025 at 8:50 pm from CA_EN" at bounding box center [209, 143] width 207 height 16
copy div "May 25, 2025 at 8:50 pm from CA_EN Print Invoice Inject into ERP"
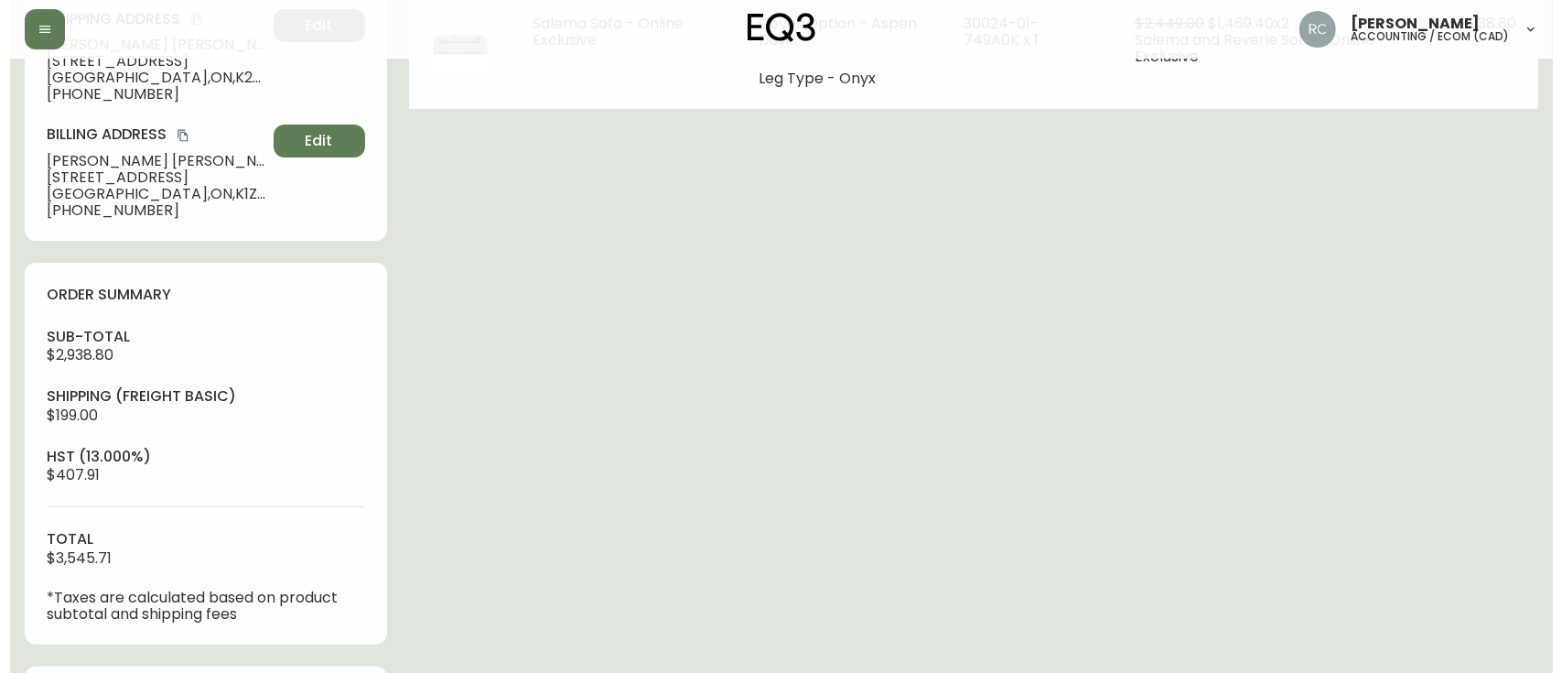
scroll to position [940, 0]
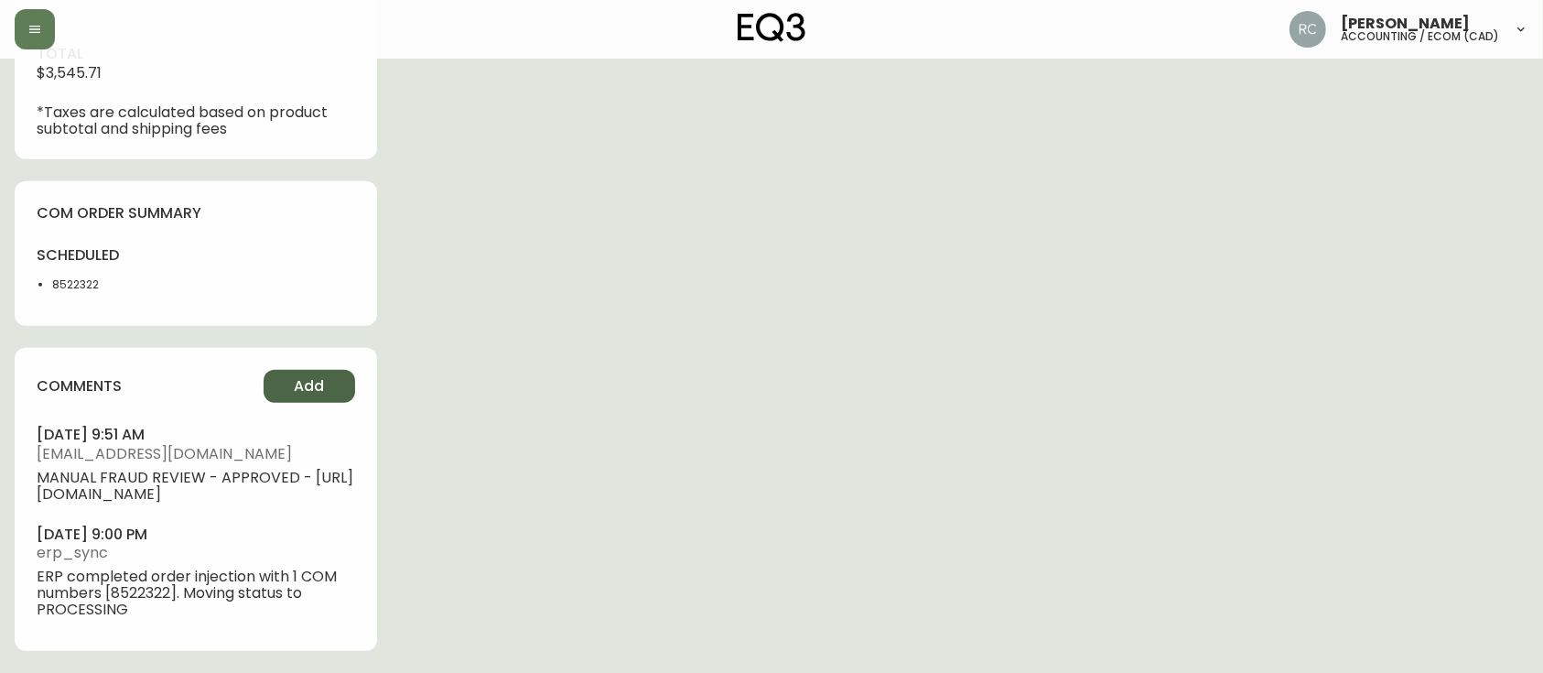
click at [275, 370] on button "Add" at bounding box center [310, 386] width 92 height 33
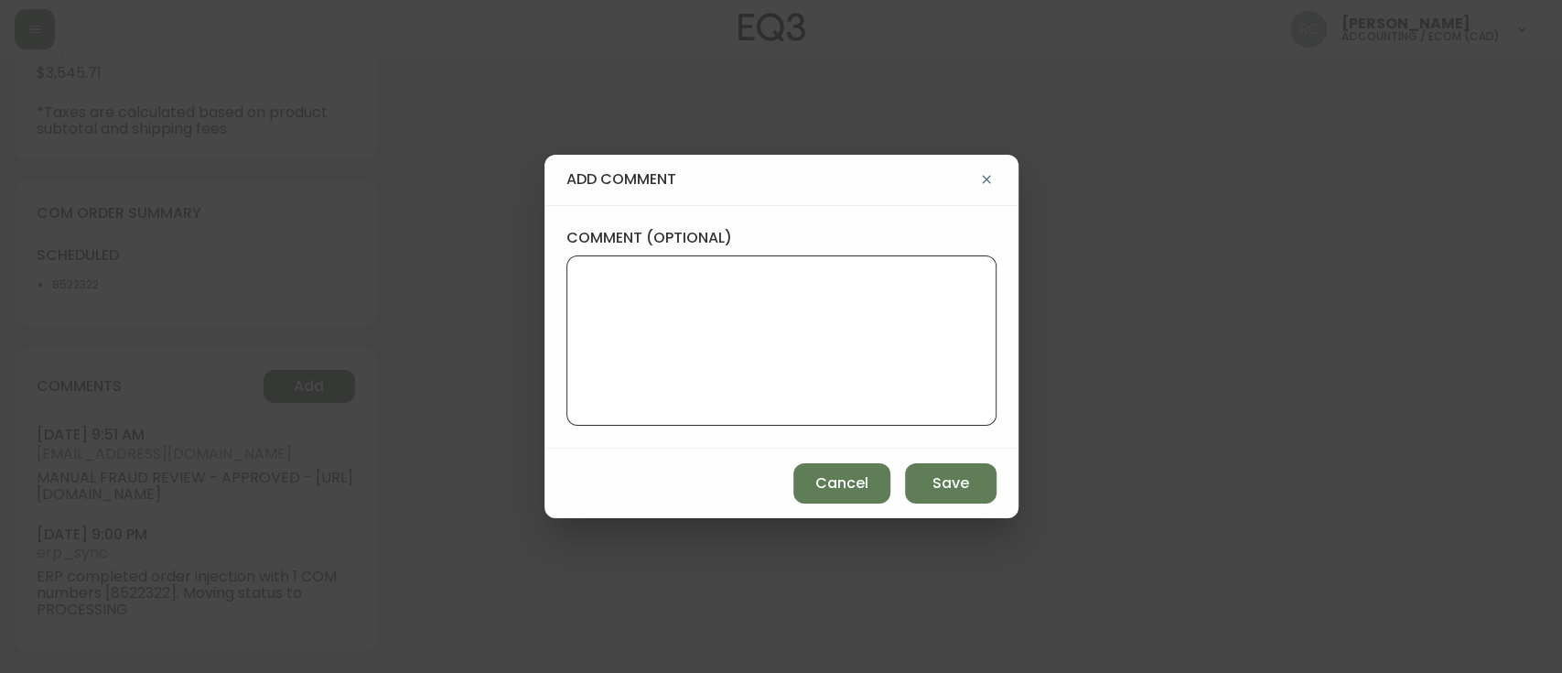
click at [707, 357] on textarea "comment (optional)" at bounding box center [781, 340] width 399 height 146
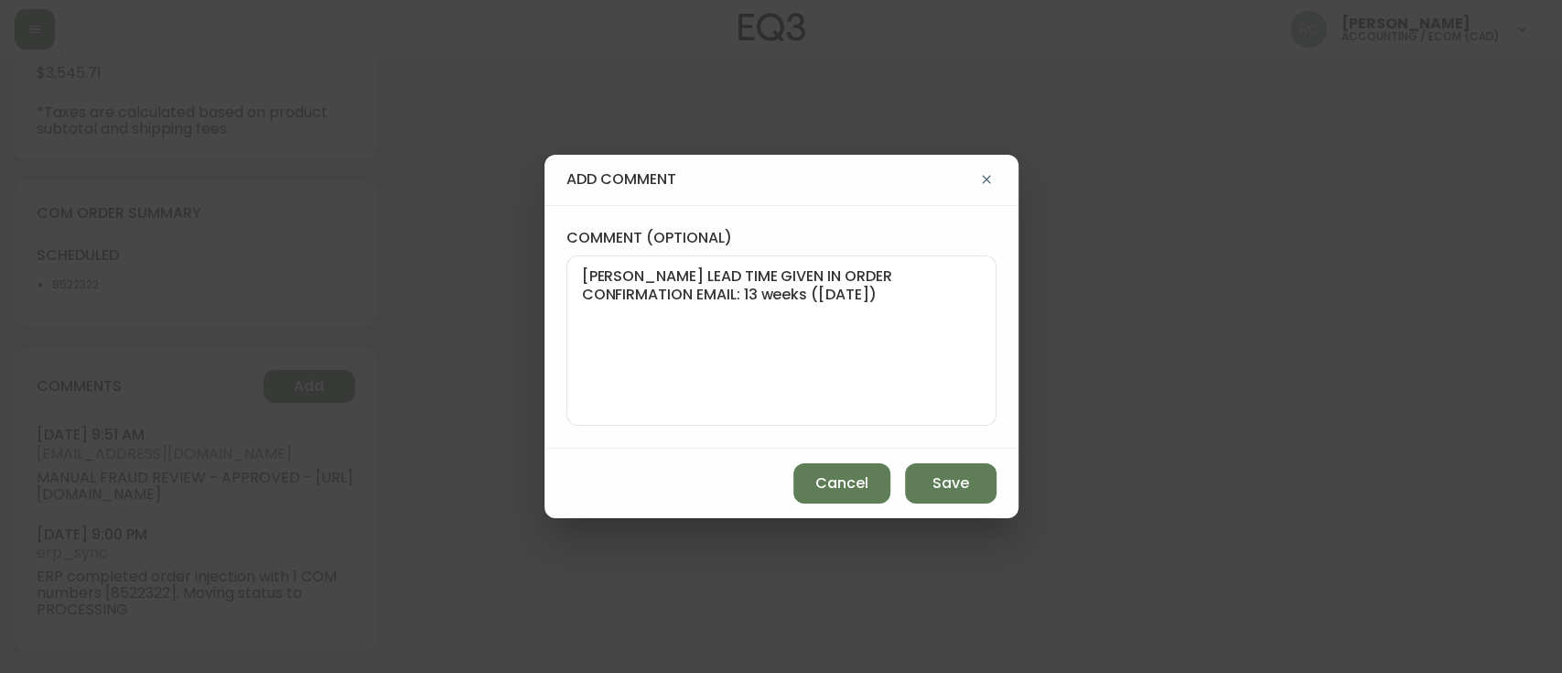
click at [844, 304] on textarea "MAX LEAD TIME GIVEN IN ORDER CONFIRMATION EMAIL: 13 weeks (August 24, 2025)" at bounding box center [781, 340] width 399 height 146
paste textarea "TE 8522322 - status 20, MFG 06/20 TQ 8522322 - status 50 as of 08/21 no holds, …"
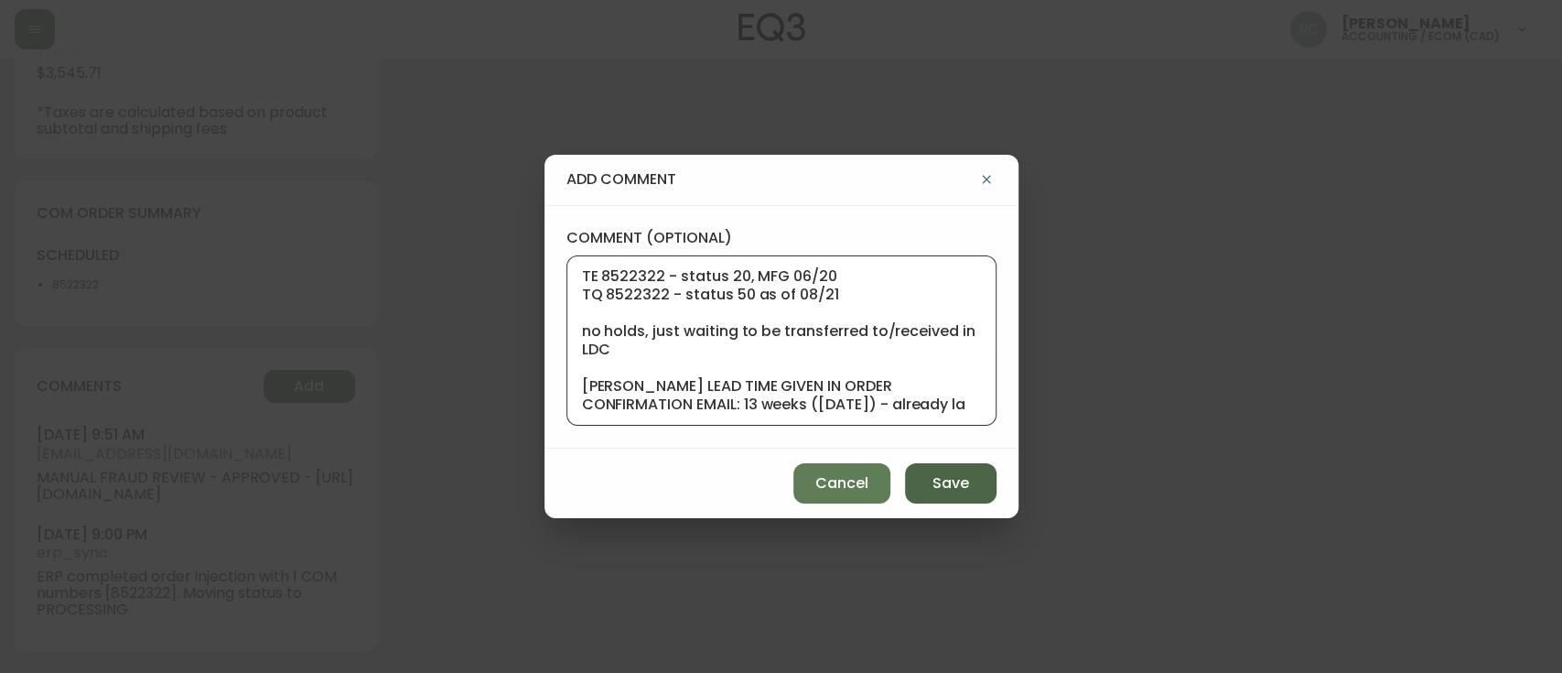
type textarea "TE 8522322 - status 20, MFG 06/20 TQ 8522322 - status 50 as of 08/21 no holds, …"
click at [954, 480] on span "Save" at bounding box center [950, 483] width 37 height 20
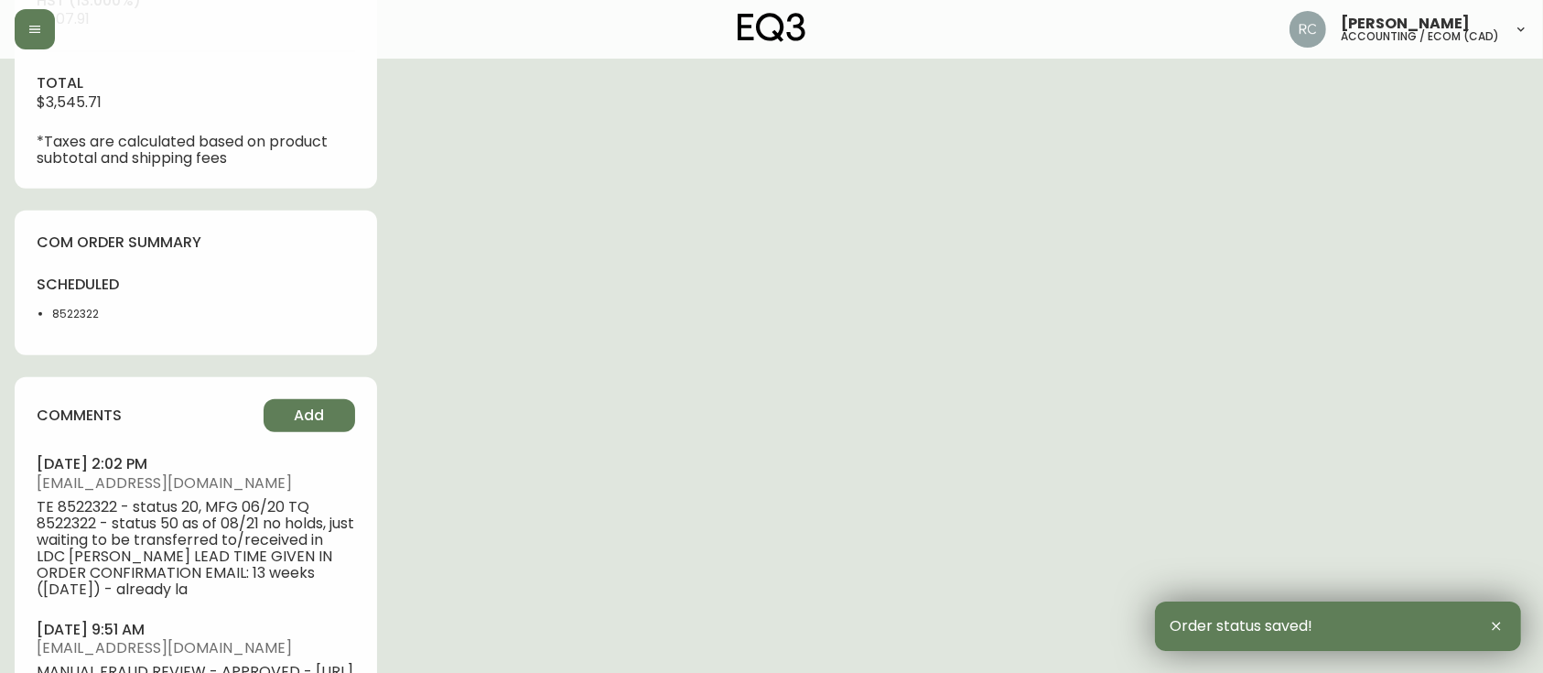
scroll to position [0, 0]
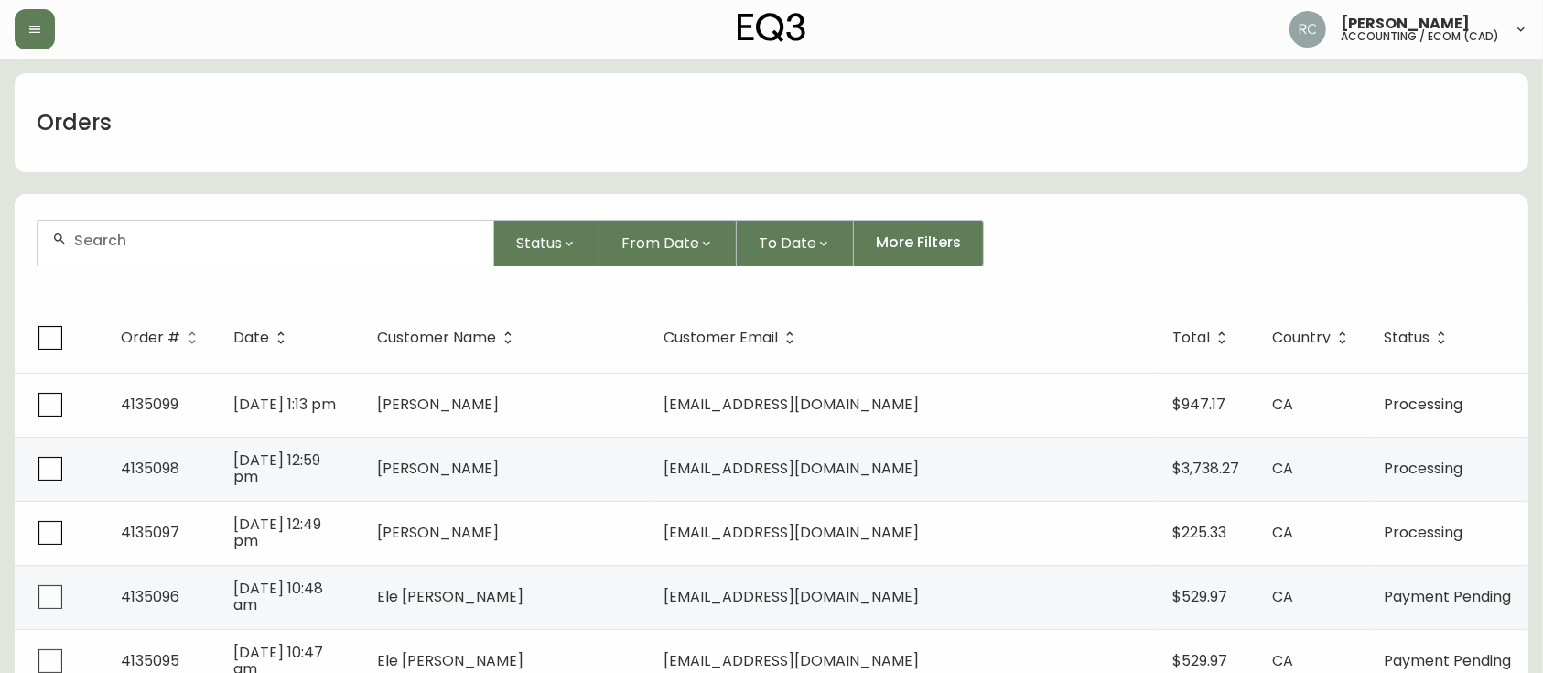
click at [425, 250] on div at bounding box center [266, 243] width 456 height 45
paste input "4133091"
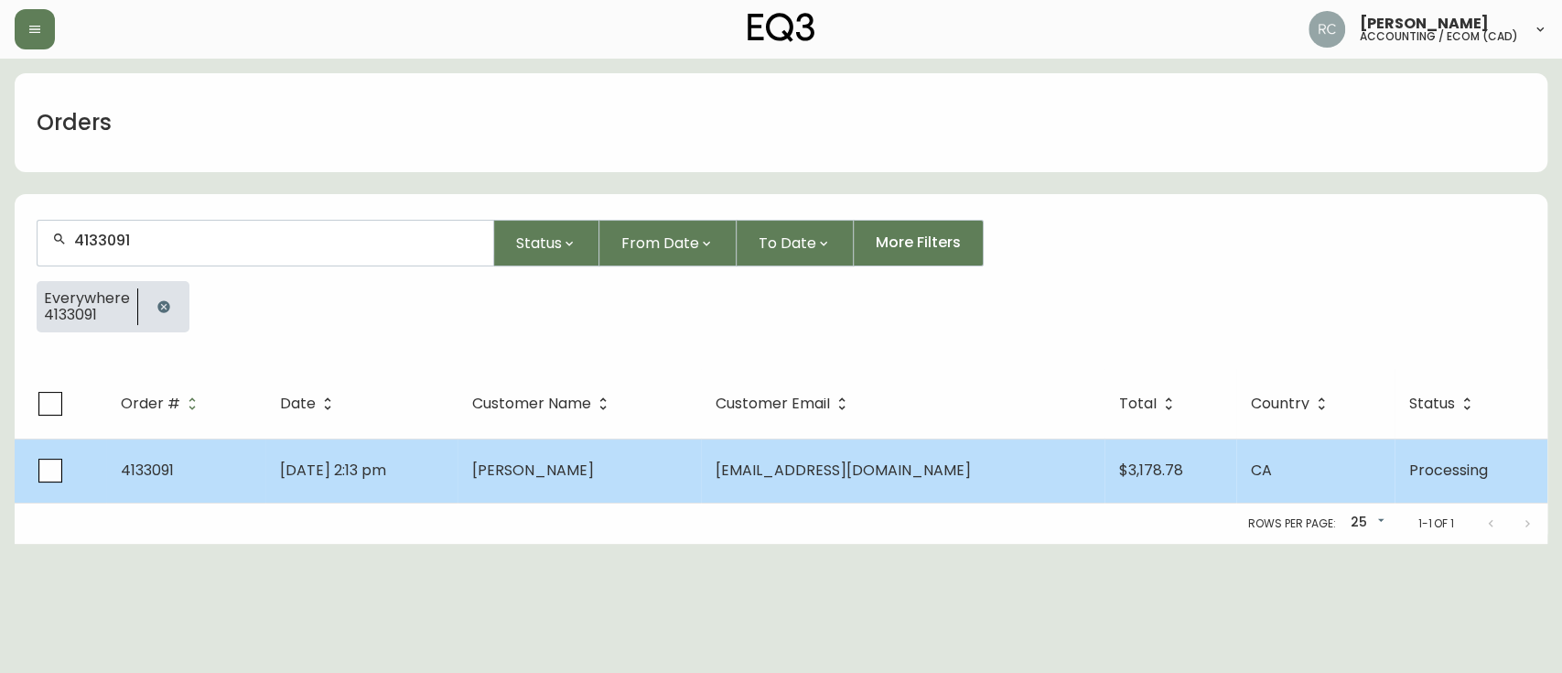
type input "4133091"
click at [651, 464] on td "Tury Aljaqobi" at bounding box center [579, 470] width 243 height 64
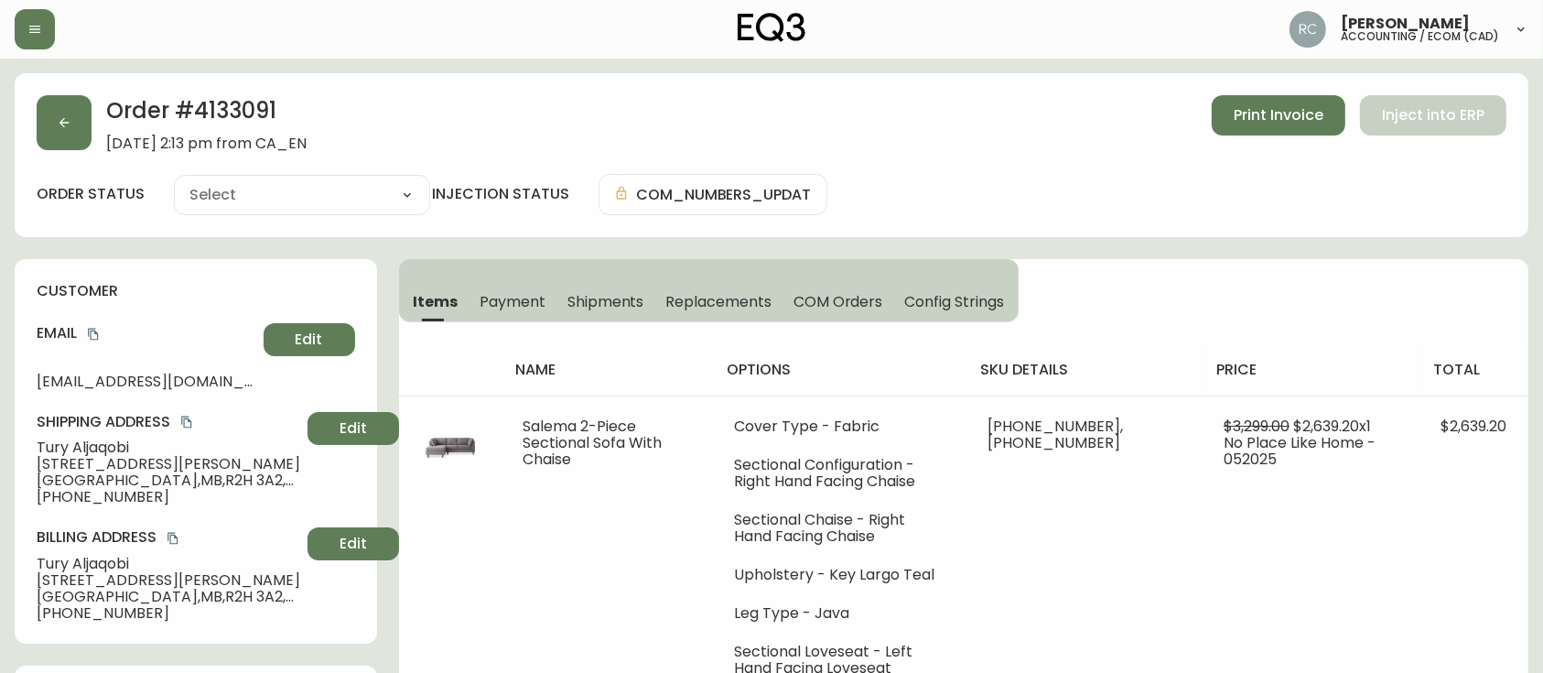
type input "Processing"
select select "PROCESSING"
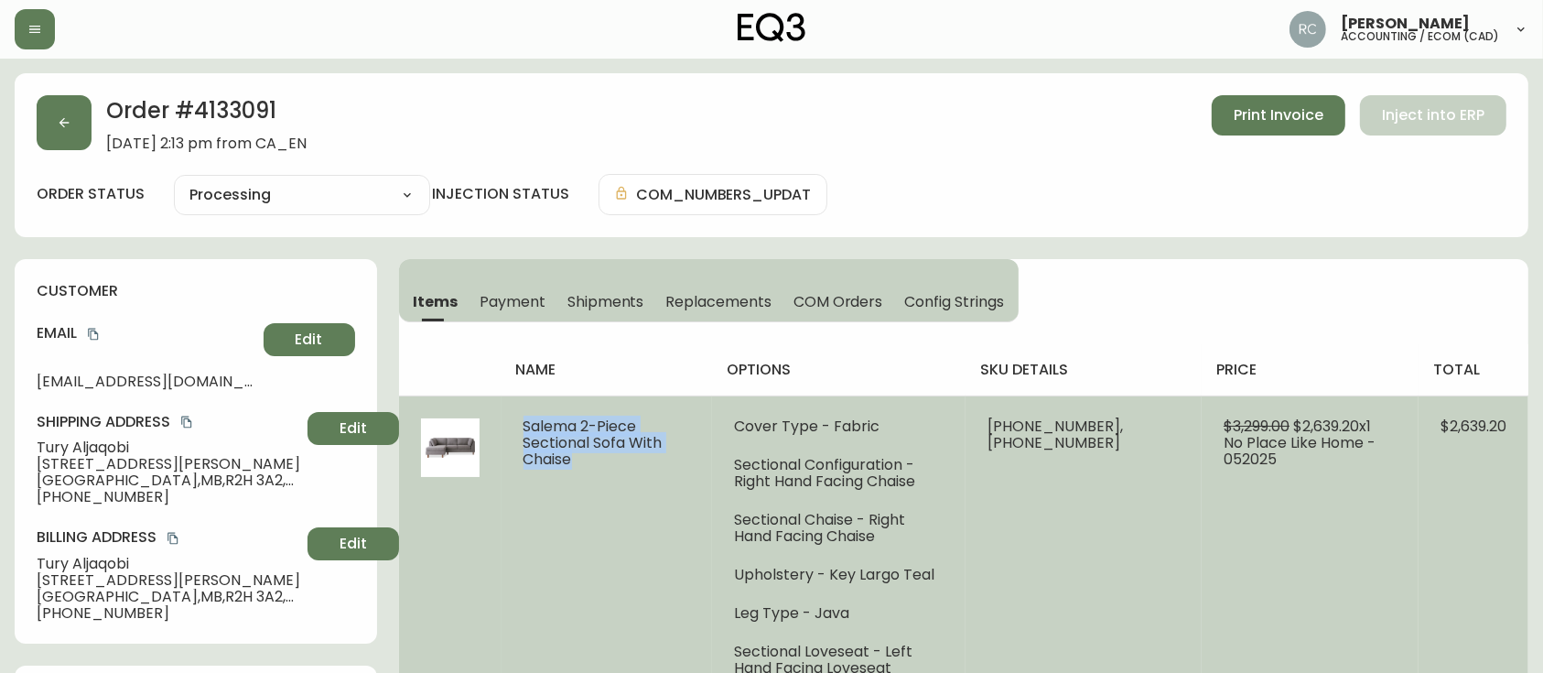
drag, startPoint x: 513, startPoint y: 424, endPoint x: 673, endPoint y: 444, distance: 161.4
click at [673, 444] on td "Salema 2-Piece Sectional Sofa With Chaise" at bounding box center [606, 546] width 211 height 303
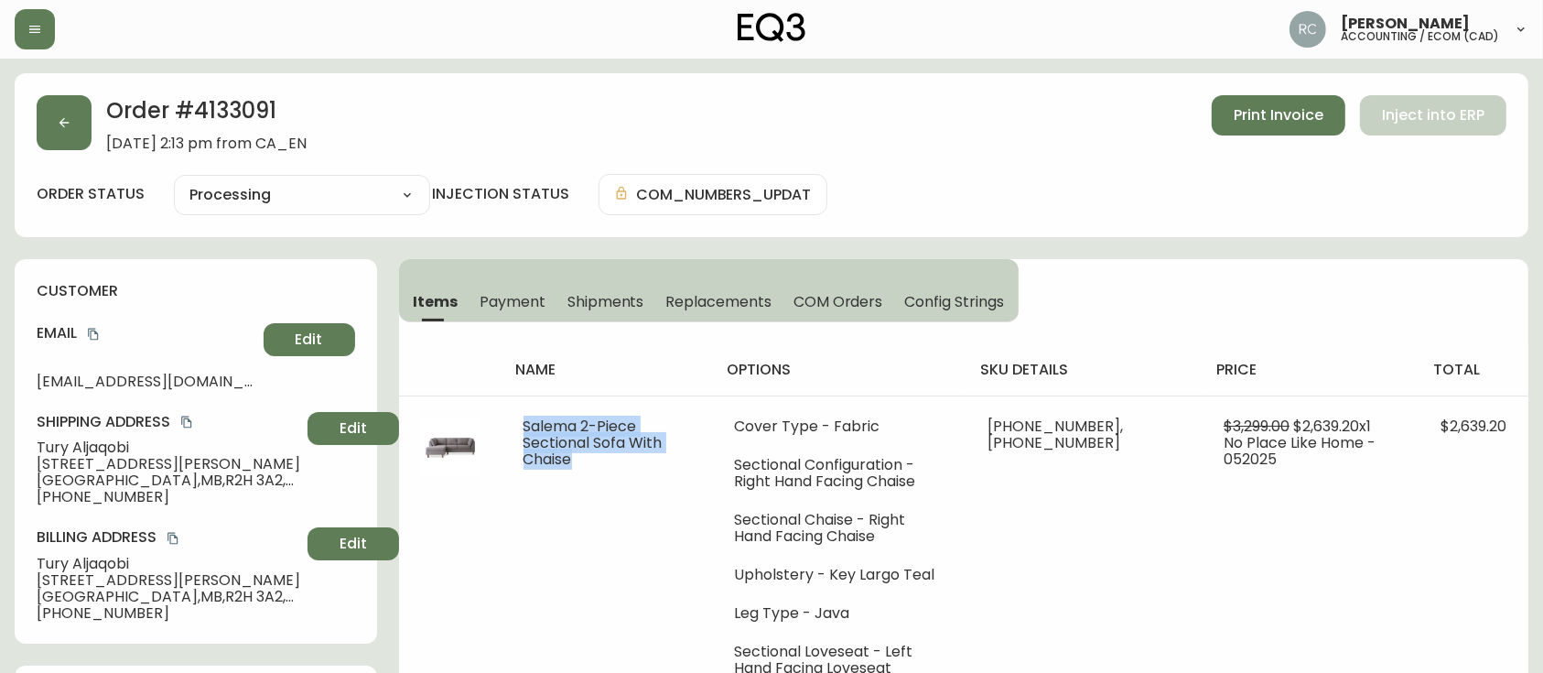
copy span "Salema 2-Piece Sectional Sofa With Chaise"
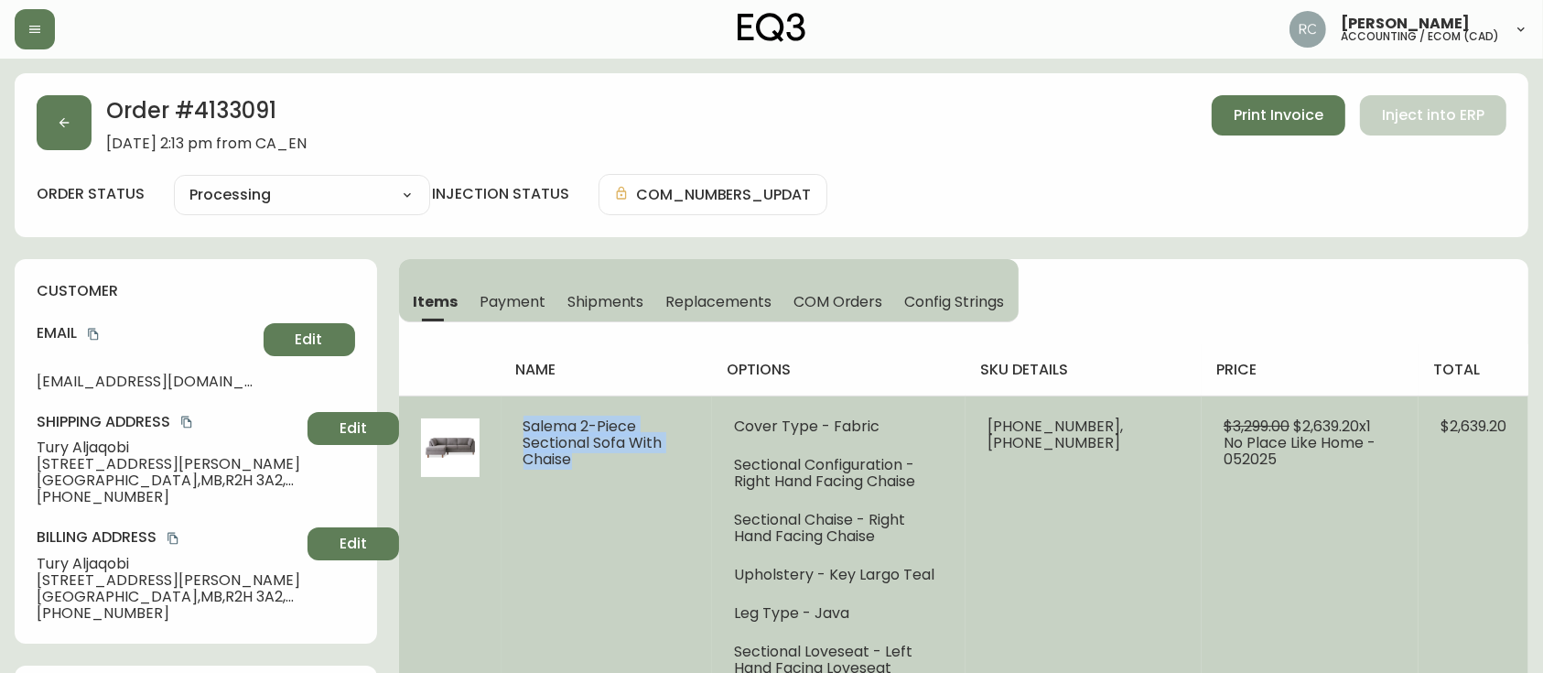
click at [867, 570] on li "Upholstery - Key Largo Teal" at bounding box center [839, 574] width 210 height 16
drag, startPoint x: 856, startPoint y: 580, endPoint x: 1004, endPoint y: 560, distance: 148.7
click at [943, 560] on ul "Cover Type - Fabric Sectional Configuration - Right Hand Facing Chaise Sectiona…" at bounding box center [839, 547] width 210 height 258
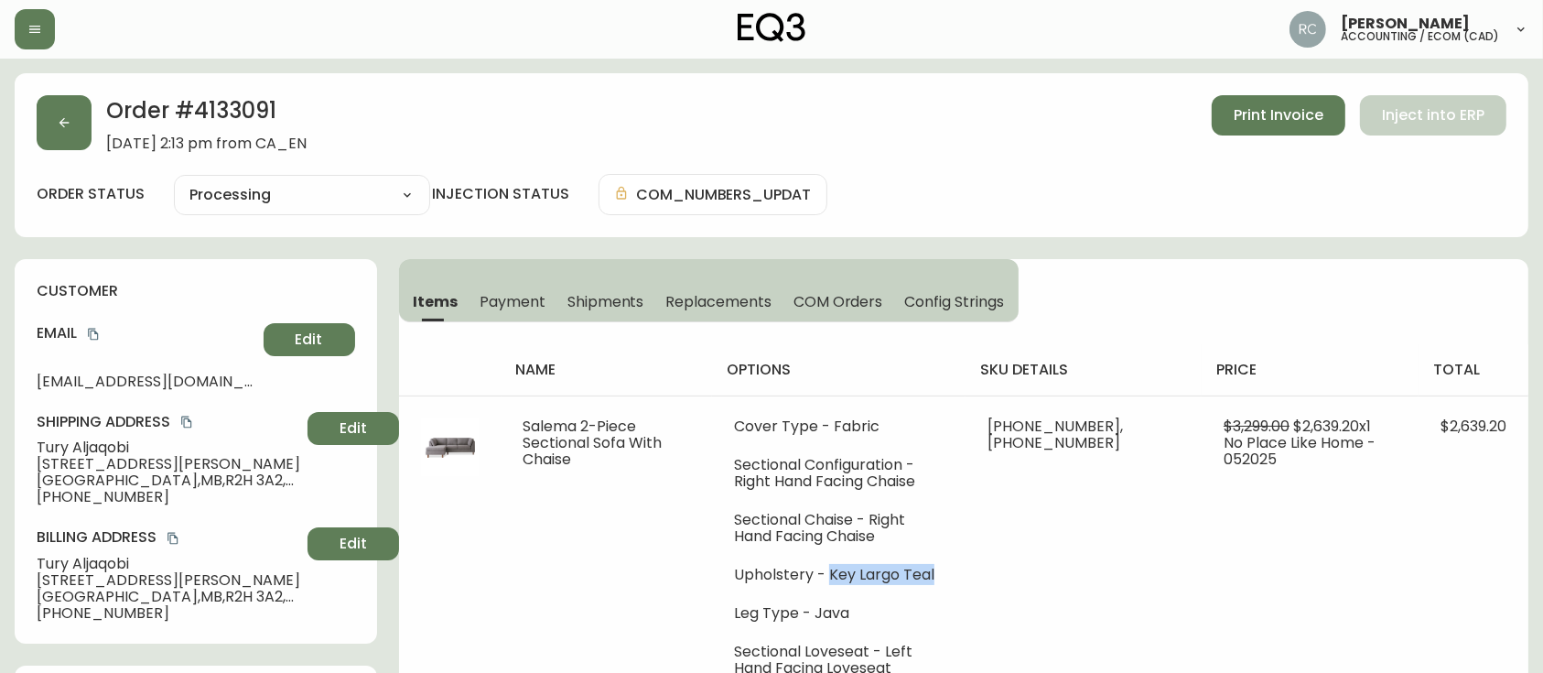
copy li "Key Largo Teal"
click at [226, 107] on h2 "Order # 4133091" at bounding box center [206, 115] width 200 height 40
copy h2 "4133091"
drag, startPoint x: 194, startPoint y: 143, endPoint x: 108, endPoint y: 145, distance: 86.0
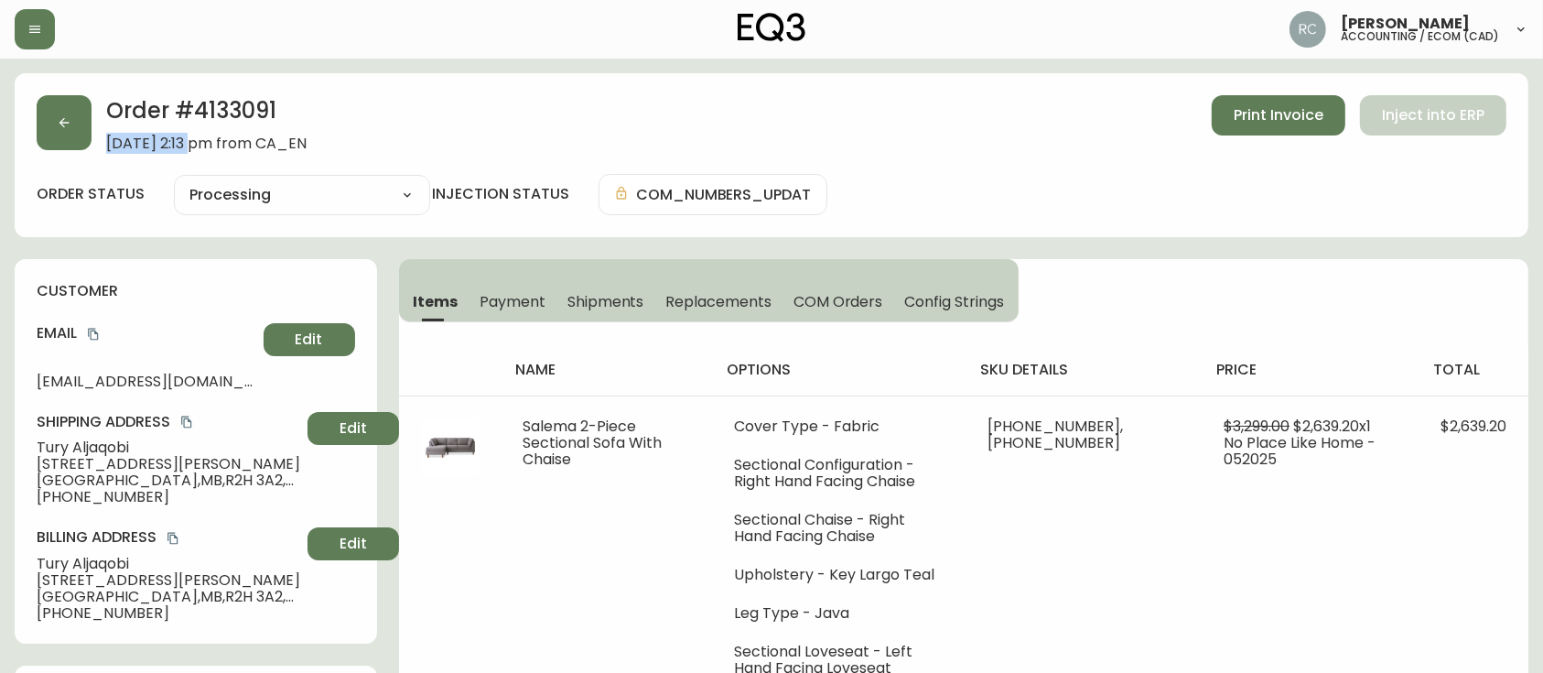
click at [108, 145] on span "May 19, 2025 at 2:13 pm from CA_EN" at bounding box center [206, 143] width 200 height 16
copy span "May 19, 2025"
click at [227, 106] on h2 "Order # 4133091" at bounding box center [206, 115] width 200 height 40
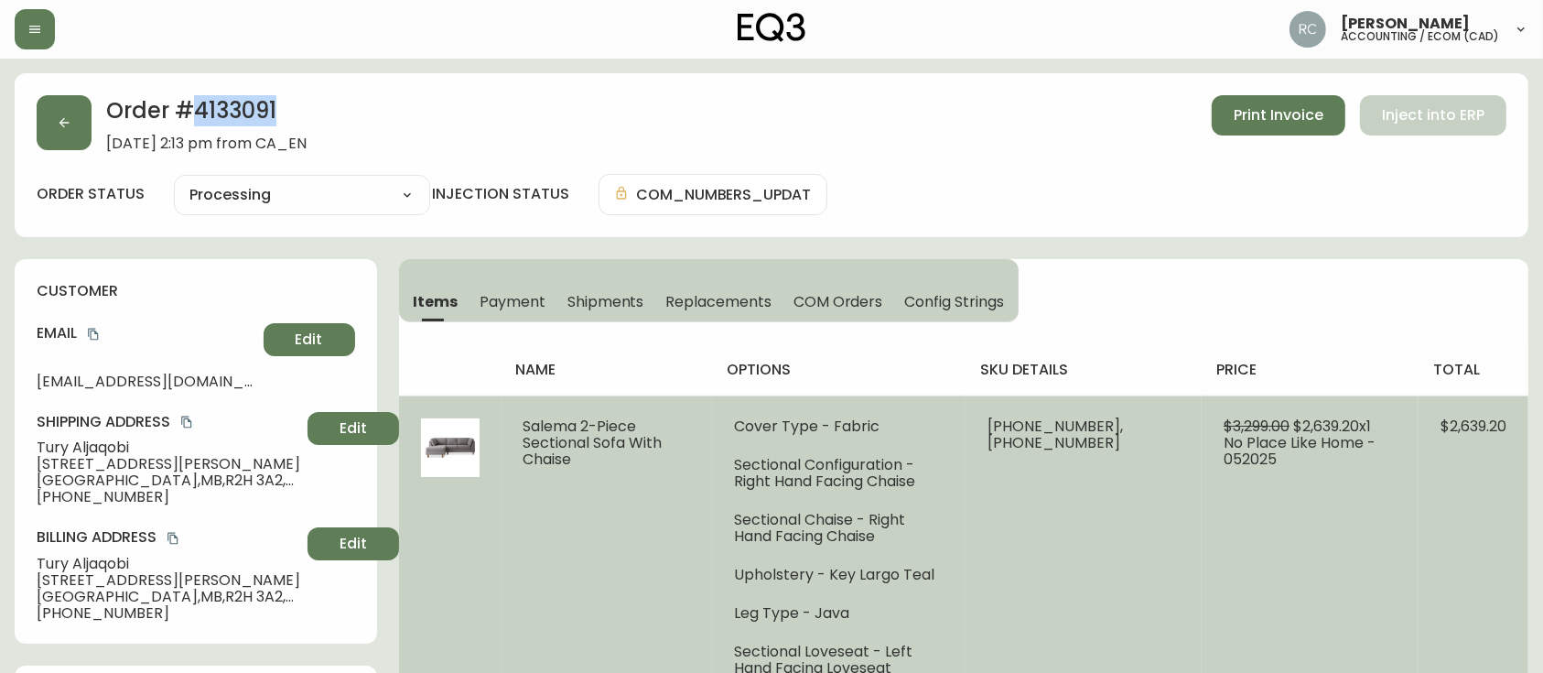
copy h2 "4133091"
click at [631, 484] on td "Salema 2-Piece Sectional Sofa With Chaise" at bounding box center [606, 546] width 211 height 303
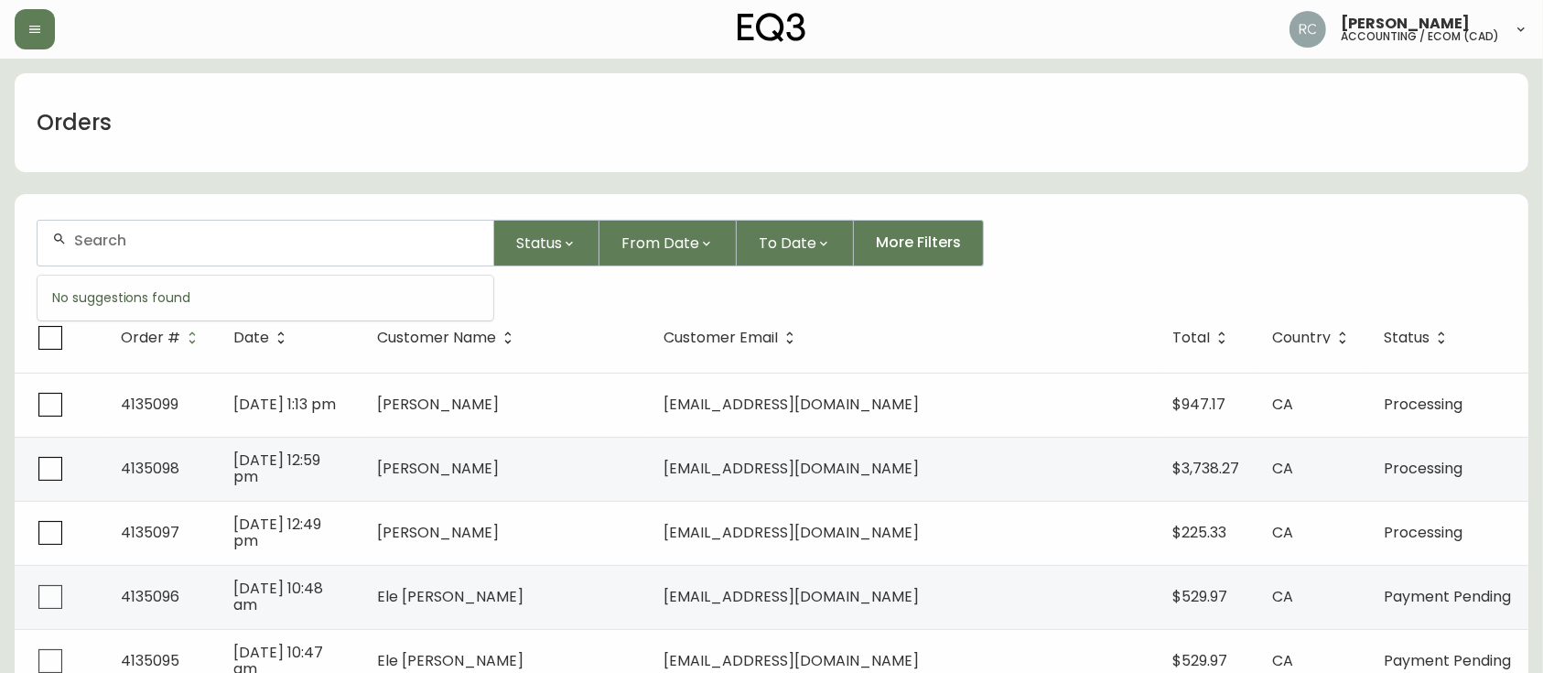
click at [365, 237] on input "text" at bounding box center [276, 240] width 404 height 17
paste input "4134169"
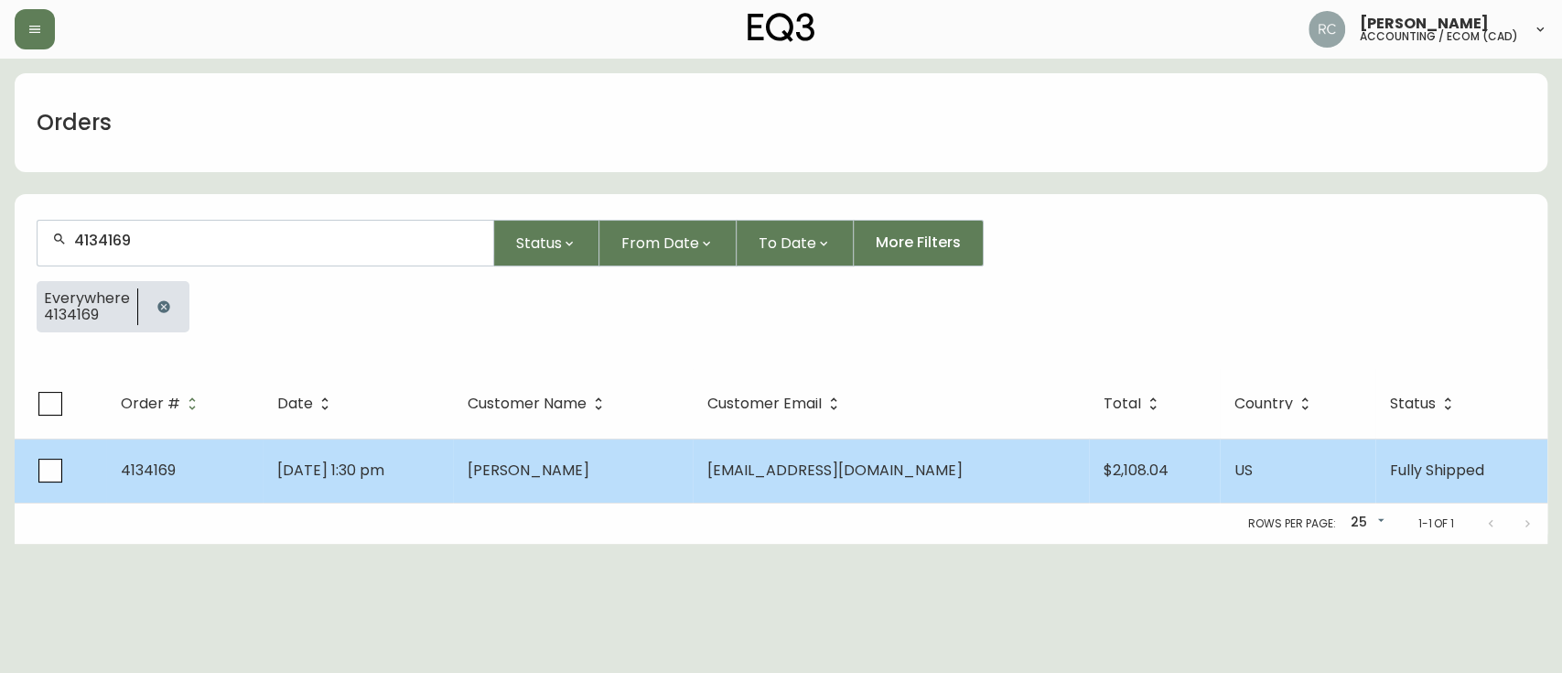
type input "4134169"
click at [693, 474] on td "[PERSON_NAME]" at bounding box center [573, 470] width 240 height 64
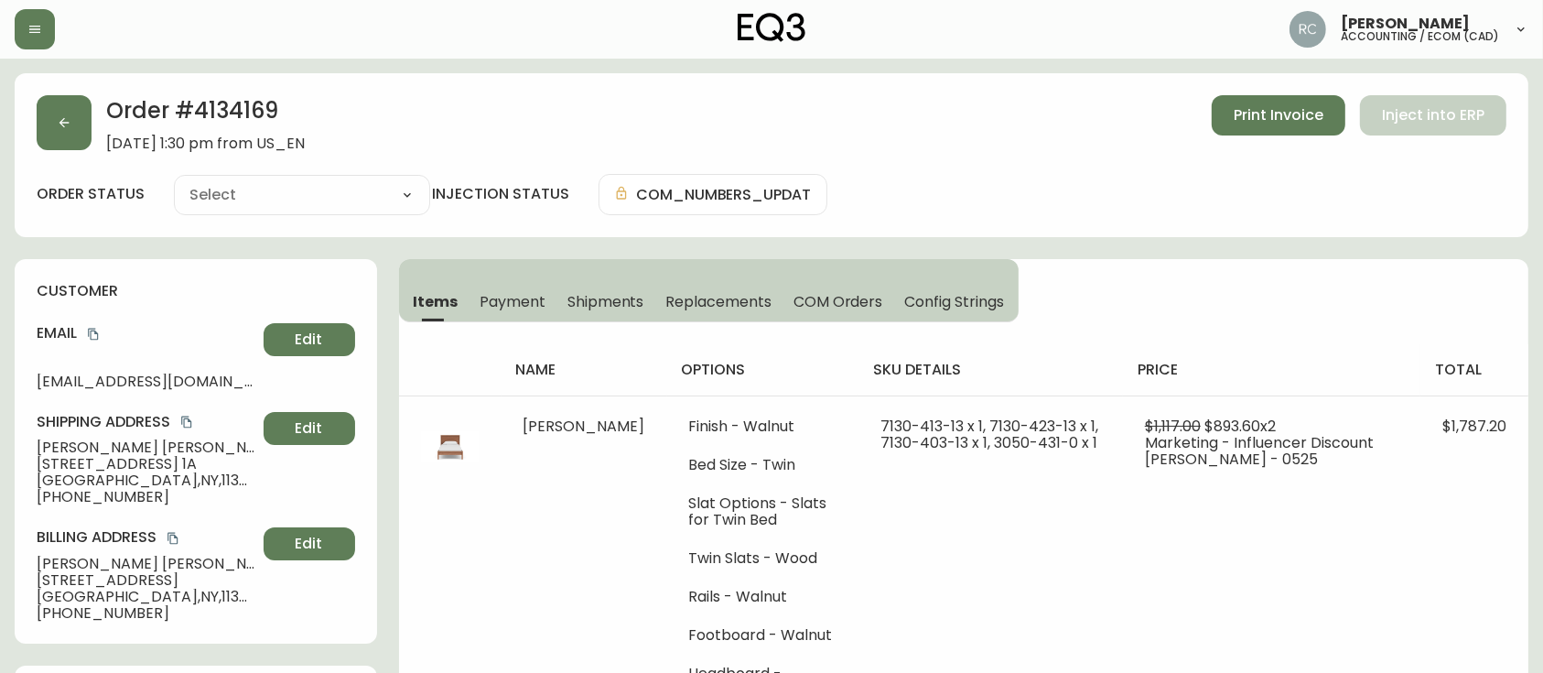
type input "Fully Shipped"
select select "FULLY_SHIPPED"
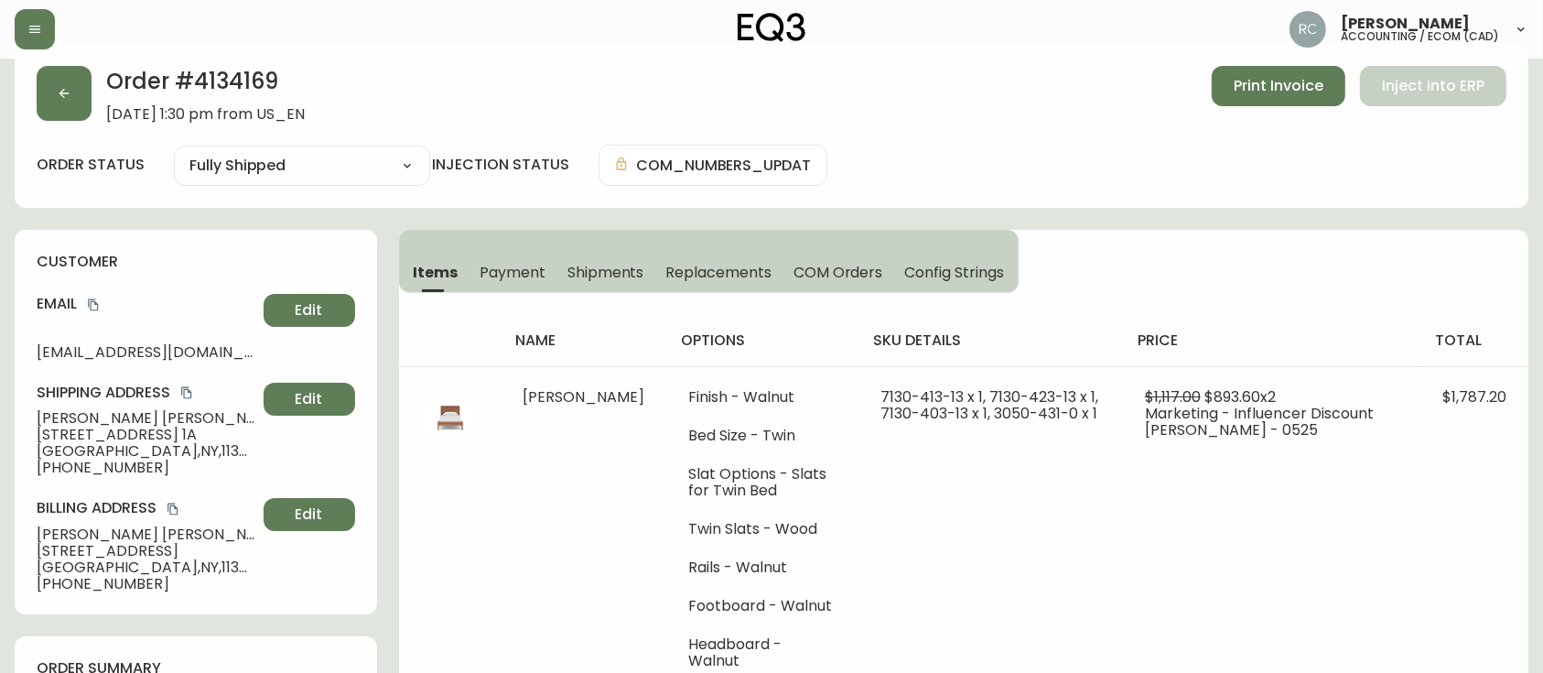
scroll to position [81, 0]
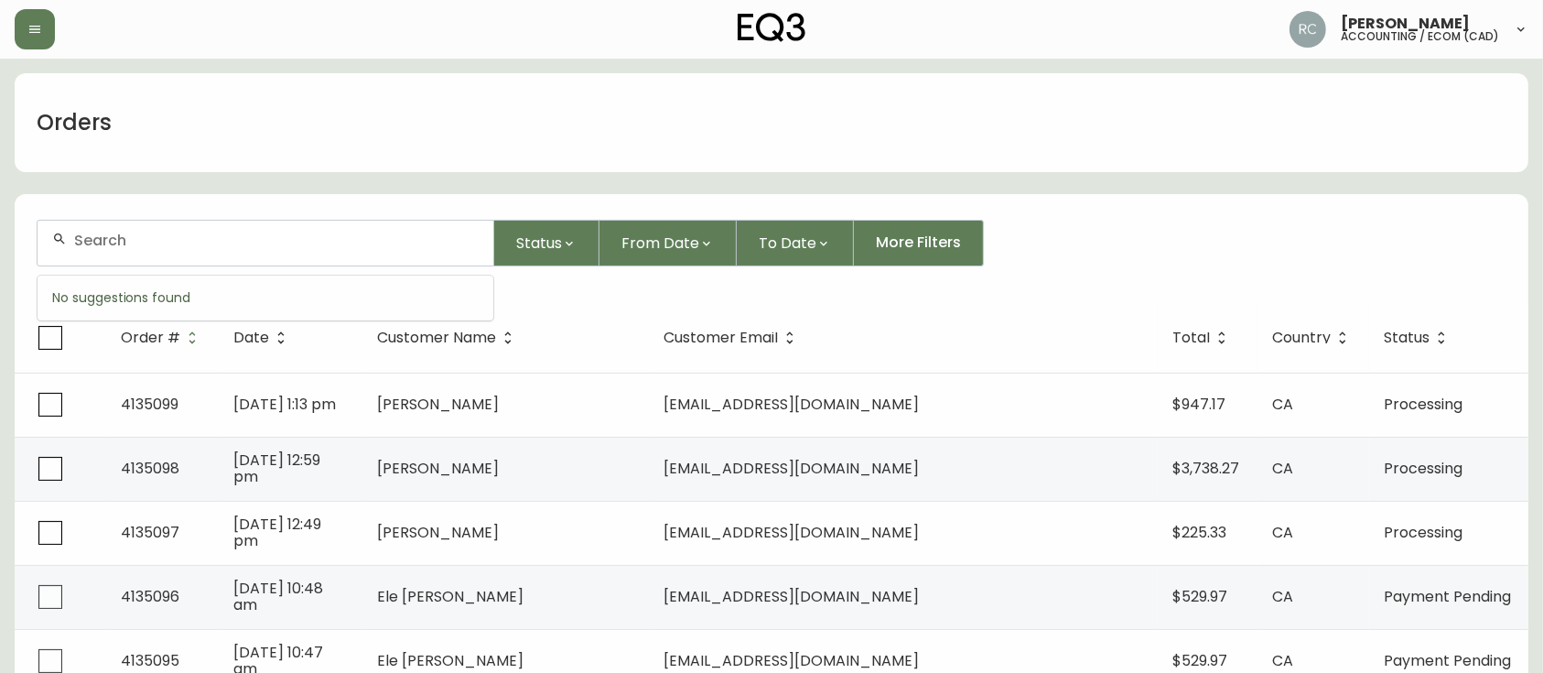
click at [213, 242] on input "text" at bounding box center [276, 240] width 404 height 17
paste input "4134169"
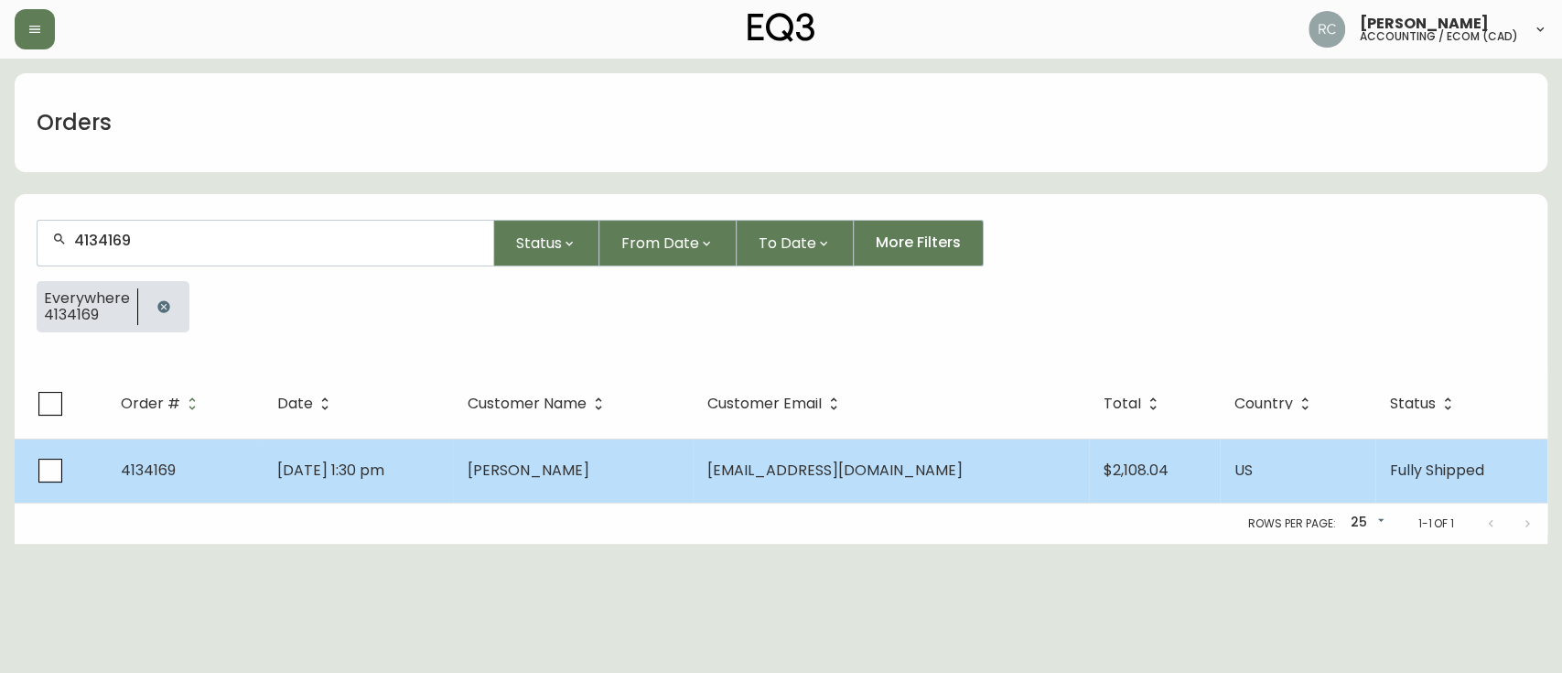
type input "4134169"
click at [445, 458] on td "[DATE] 1:30 pm" at bounding box center [357, 470] width 189 height 64
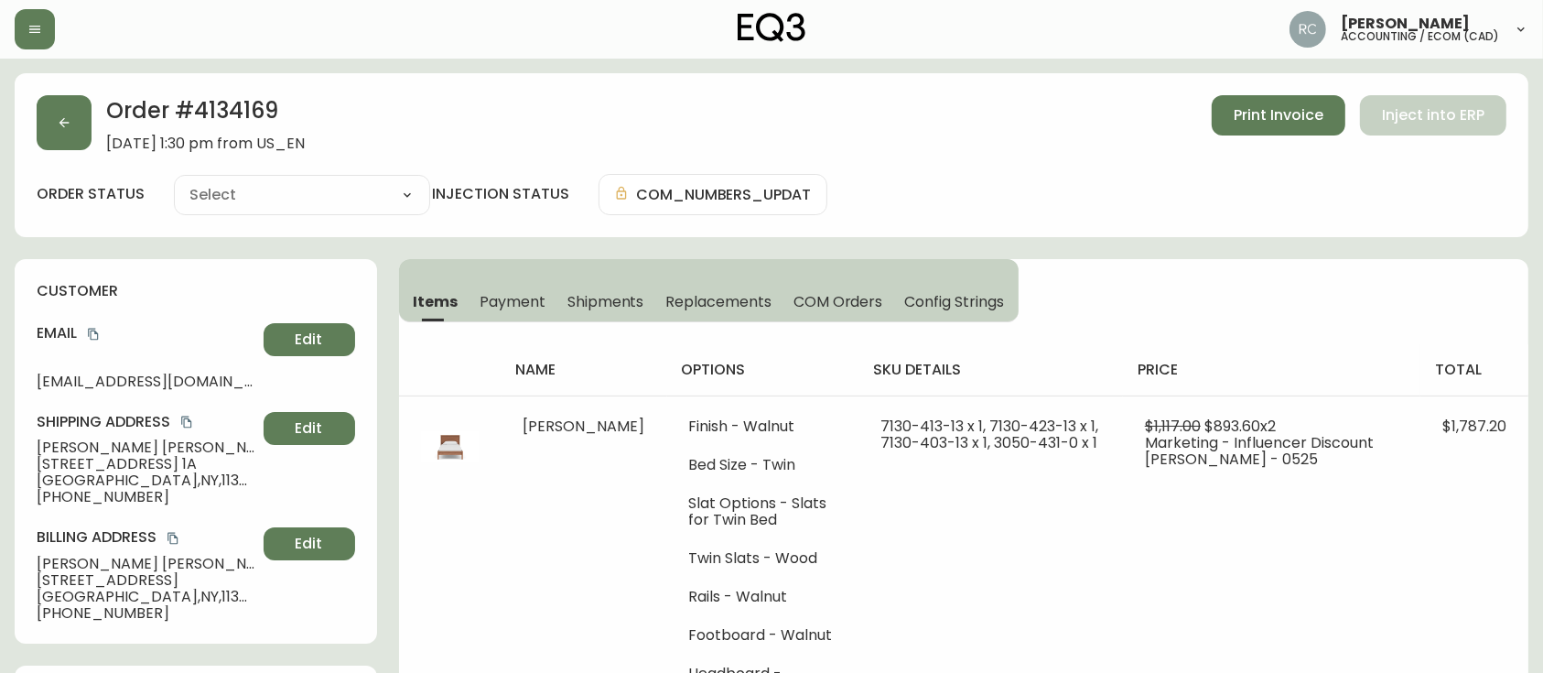
type input "Fully Shipped"
select select "FULLY_SHIPPED"
click at [74, 445] on span "[PERSON_NAME]" at bounding box center [147, 447] width 220 height 16
click at [74, 445] on span "Kerry Morgan" at bounding box center [147, 447] width 220 height 16
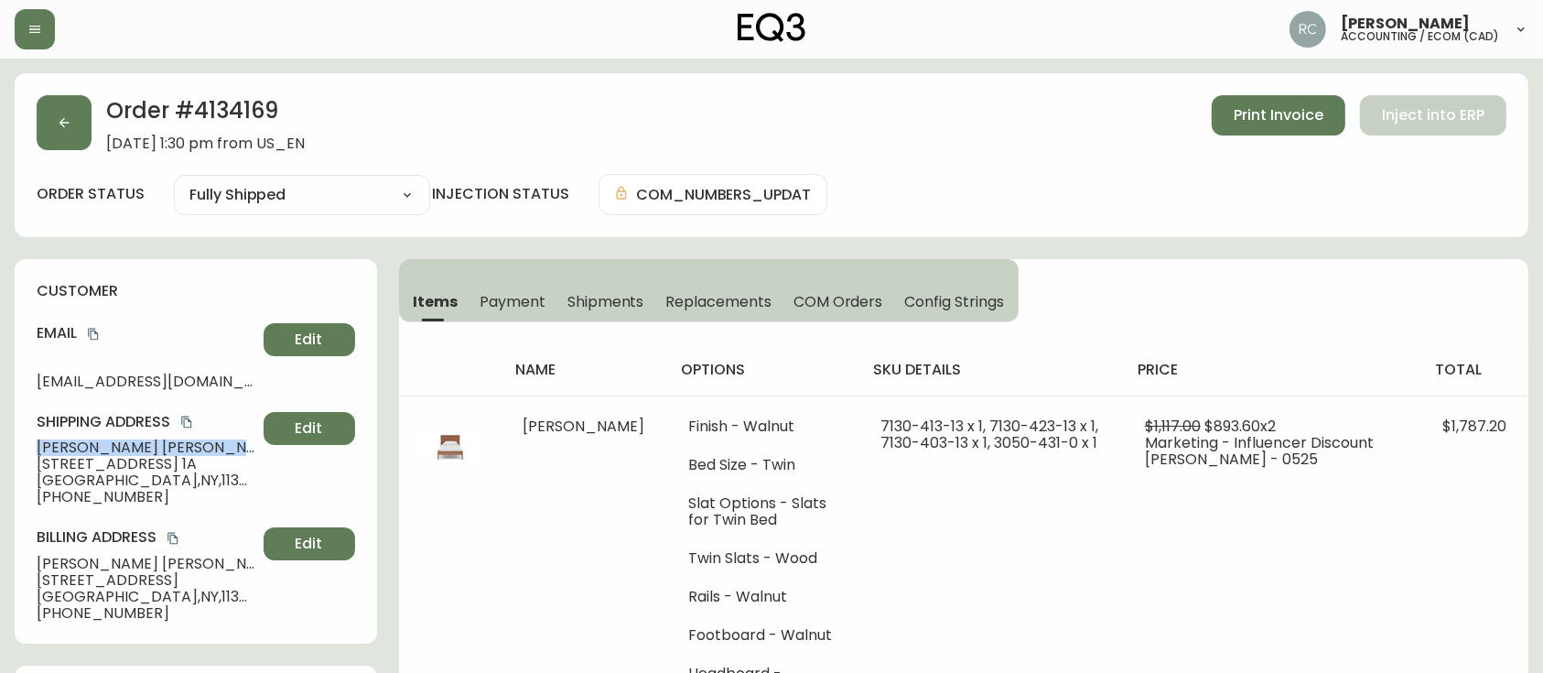
copy span "Kerry Morgan"
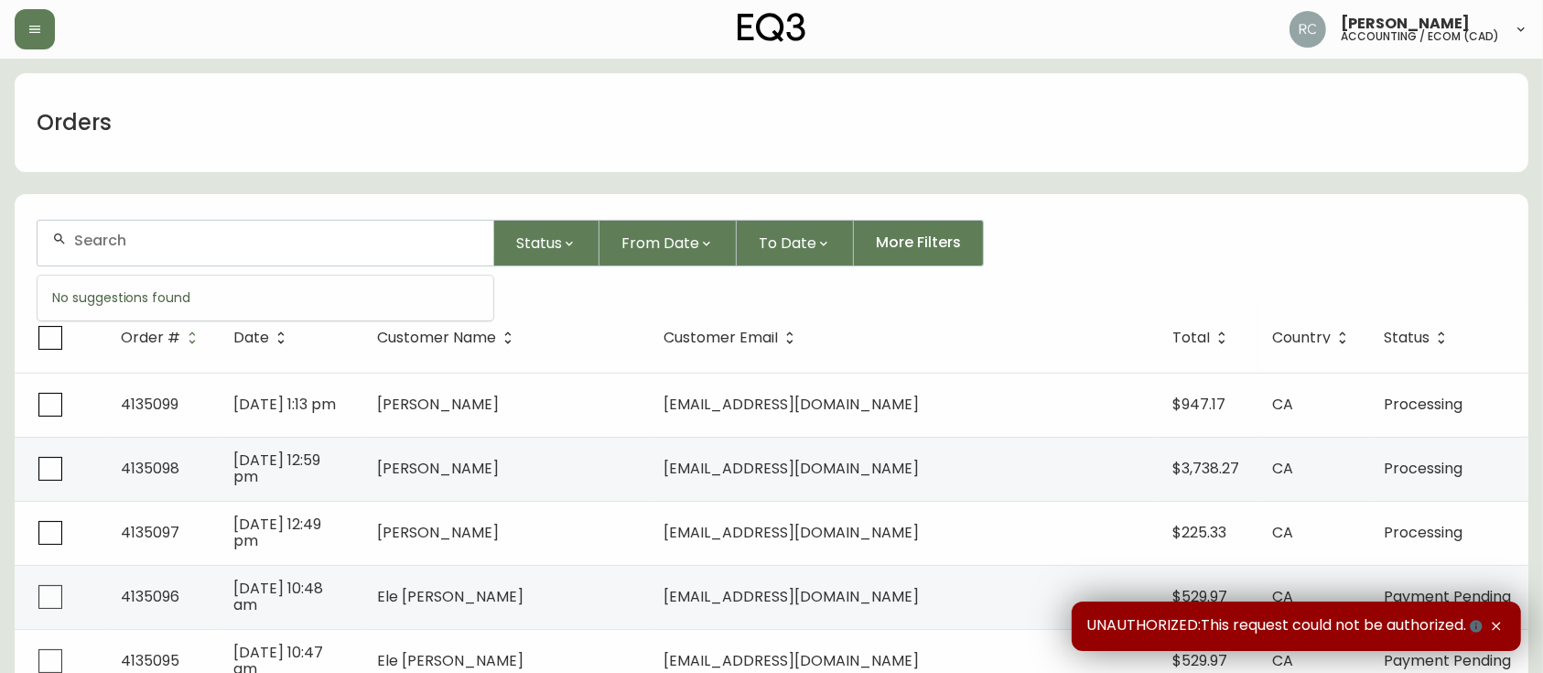
click at [248, 236] on input "text" at bounding box center [276, 240] width 404 height 17
paste input "8550321"
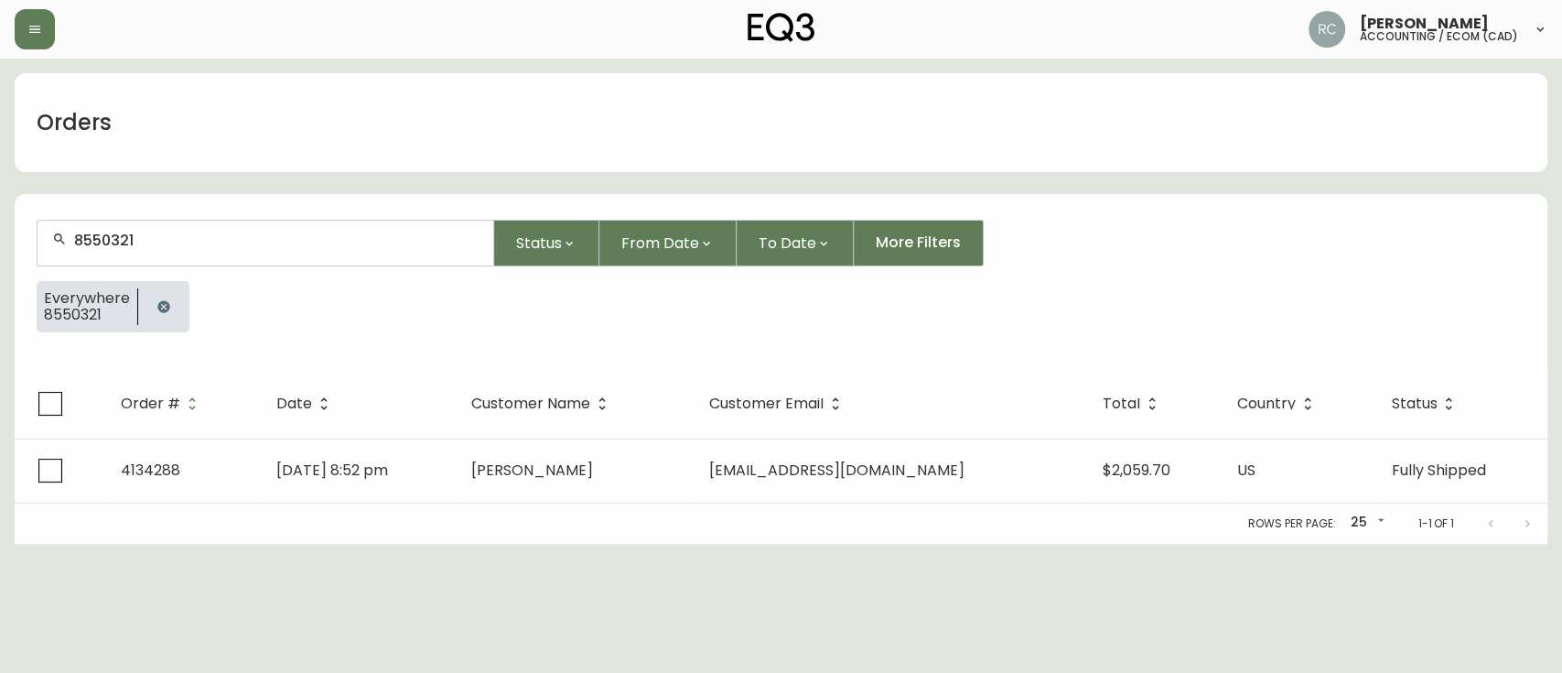
type input "8550321"
click at [377, 468] on span "Jul 22 2025, 8:52 pm" at bounding box center [332, 469] width 112 height 21
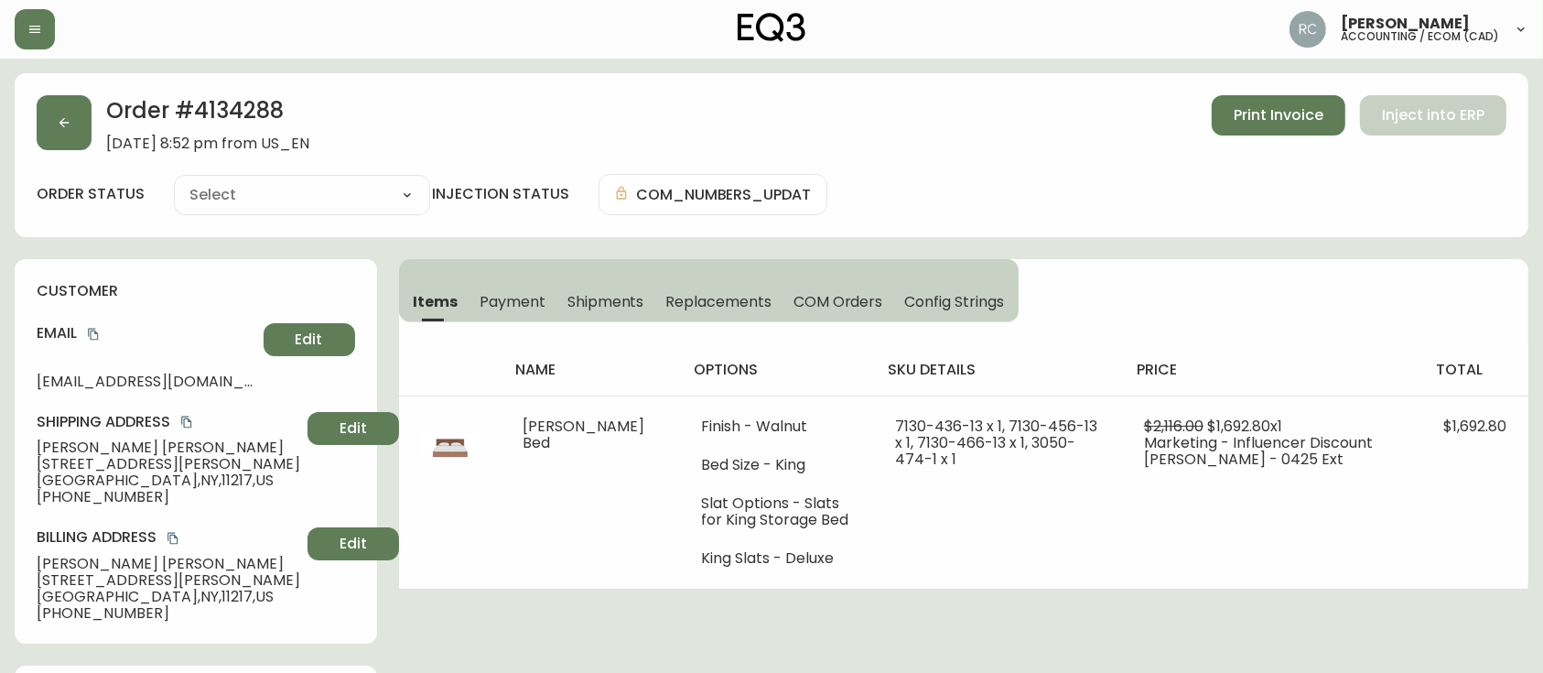
type input "Fully Shipped"
select select "FULLY_SHIPPED"
click at [692, 292] on span "Replacements" at bounding box center [717, 301] width 105 height 19
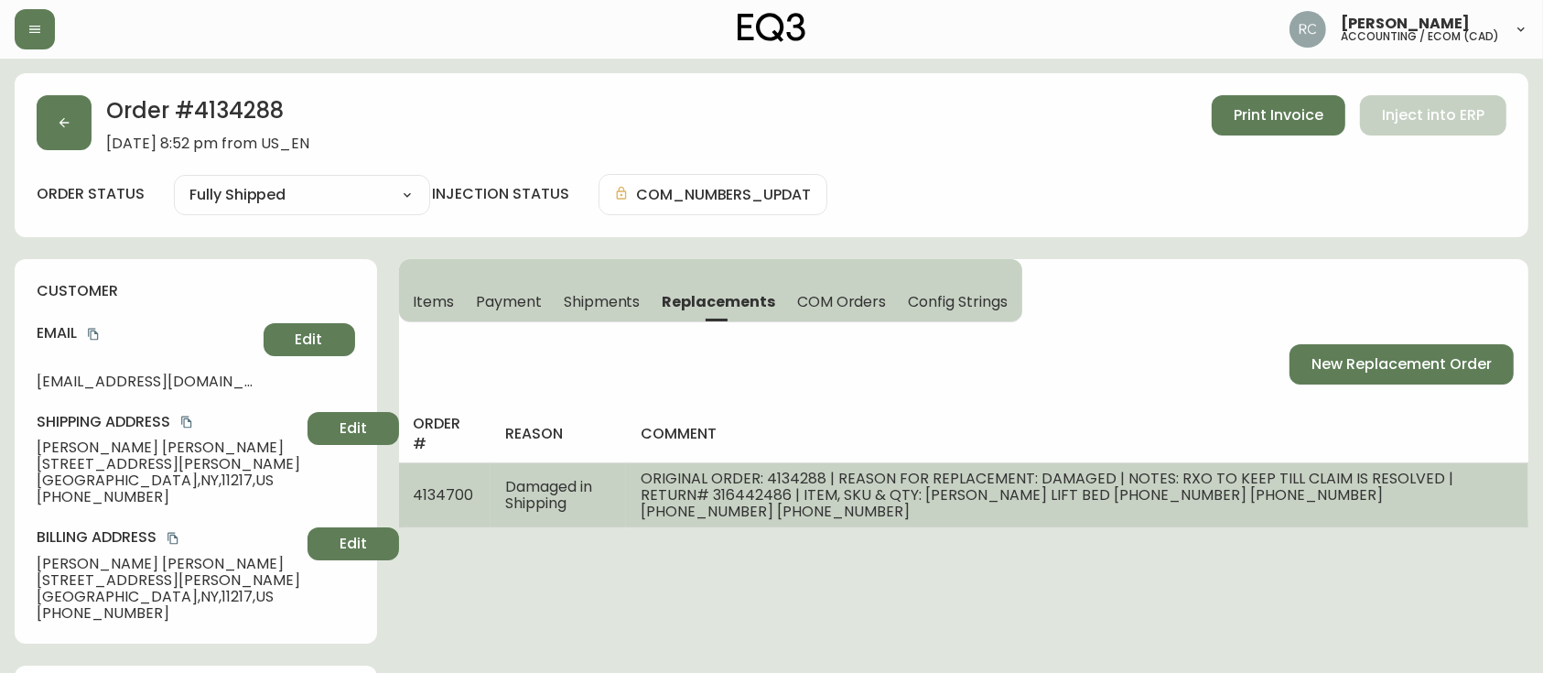
click at [571, 490] on td "Damaged in Shipping" at bounding box center [557, 494] width 135 height 65
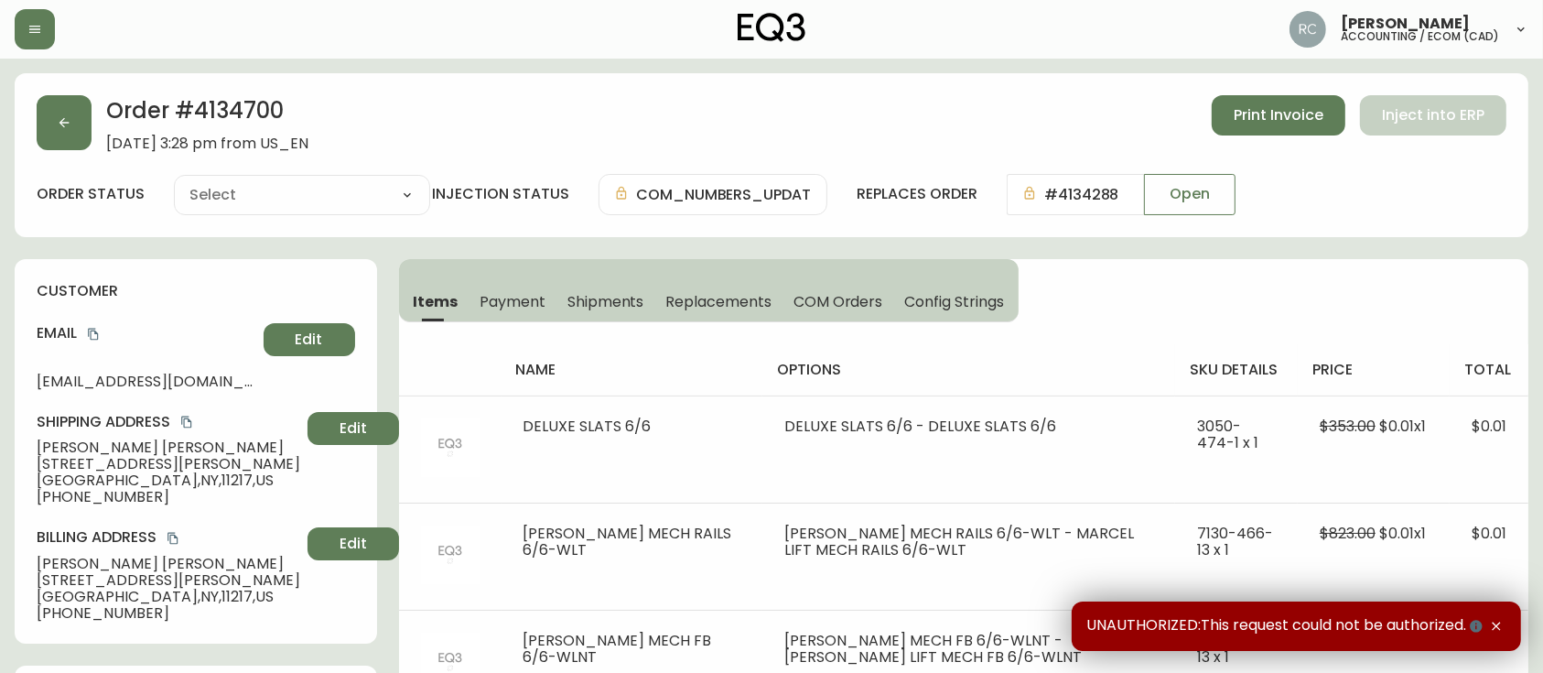
type input "Processing"
select select "PROCESSING"
click at [244, 106] on h2 "Order # 4134700" at bounding box center [207, 115] width 202 height 40
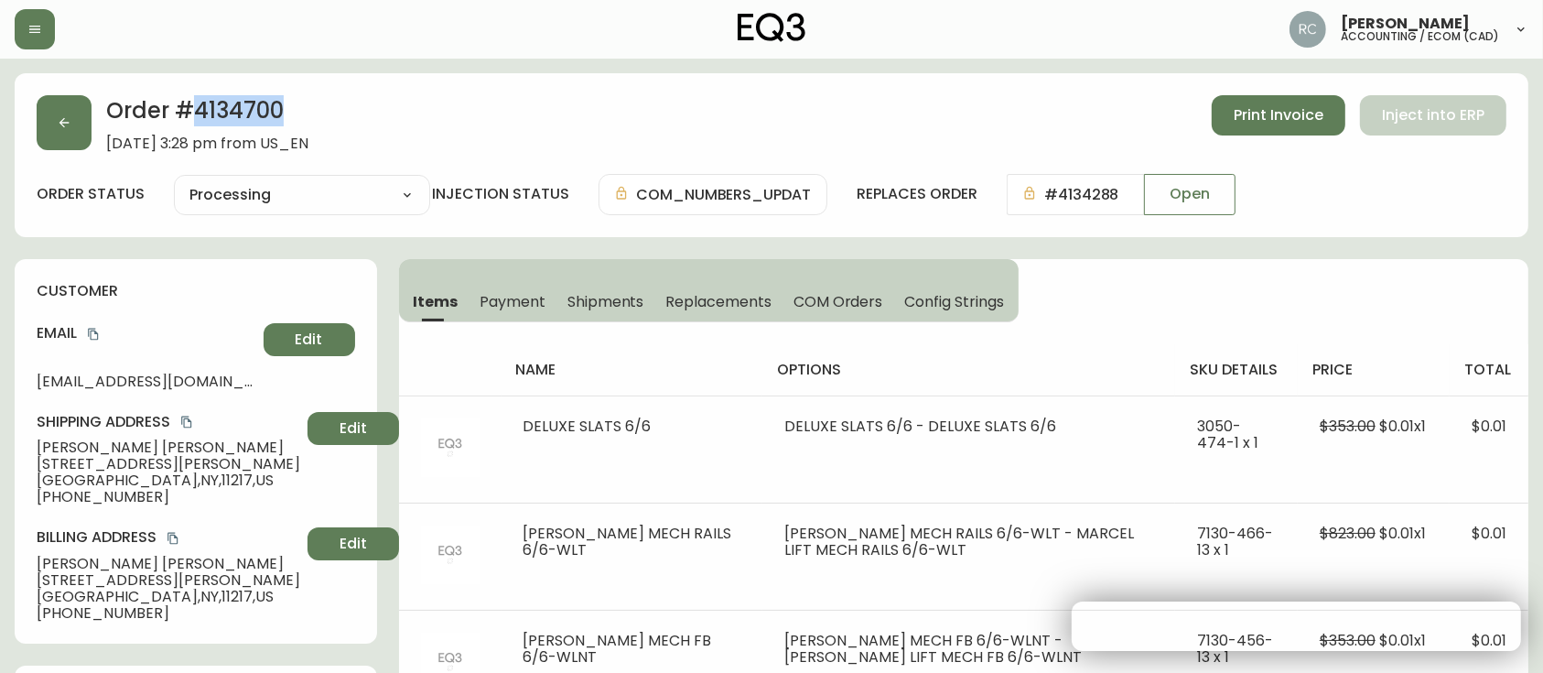
click at [244, 106] on h2 "Order # 4134700" at bounding box center [207, 115] width 202 height 40
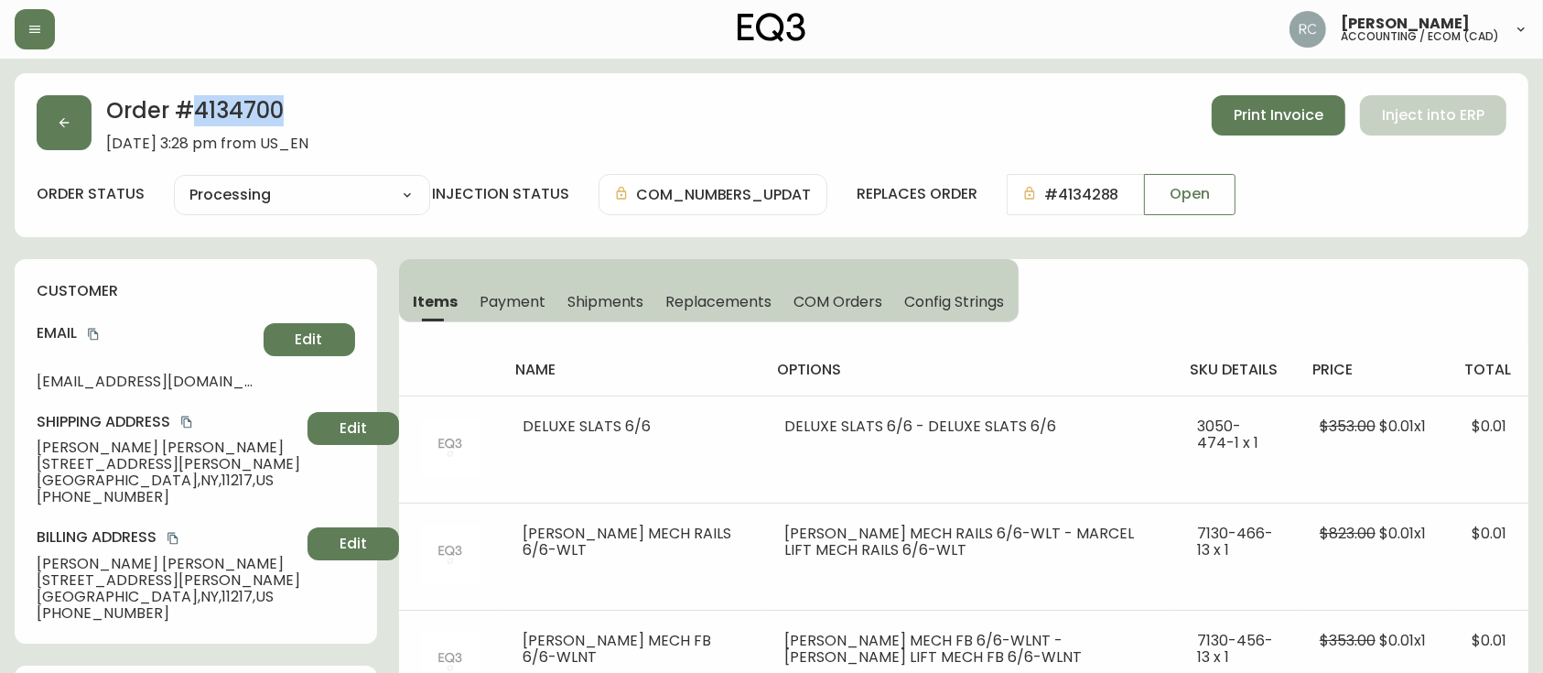
copy h2 "4134700"
click at [501, 98] on div "Order # 4134700 [DATE] 3:28 pm from US_EN Print Invoice Inject into ERP" at bounding box center [772, 123] width 1470 height 57
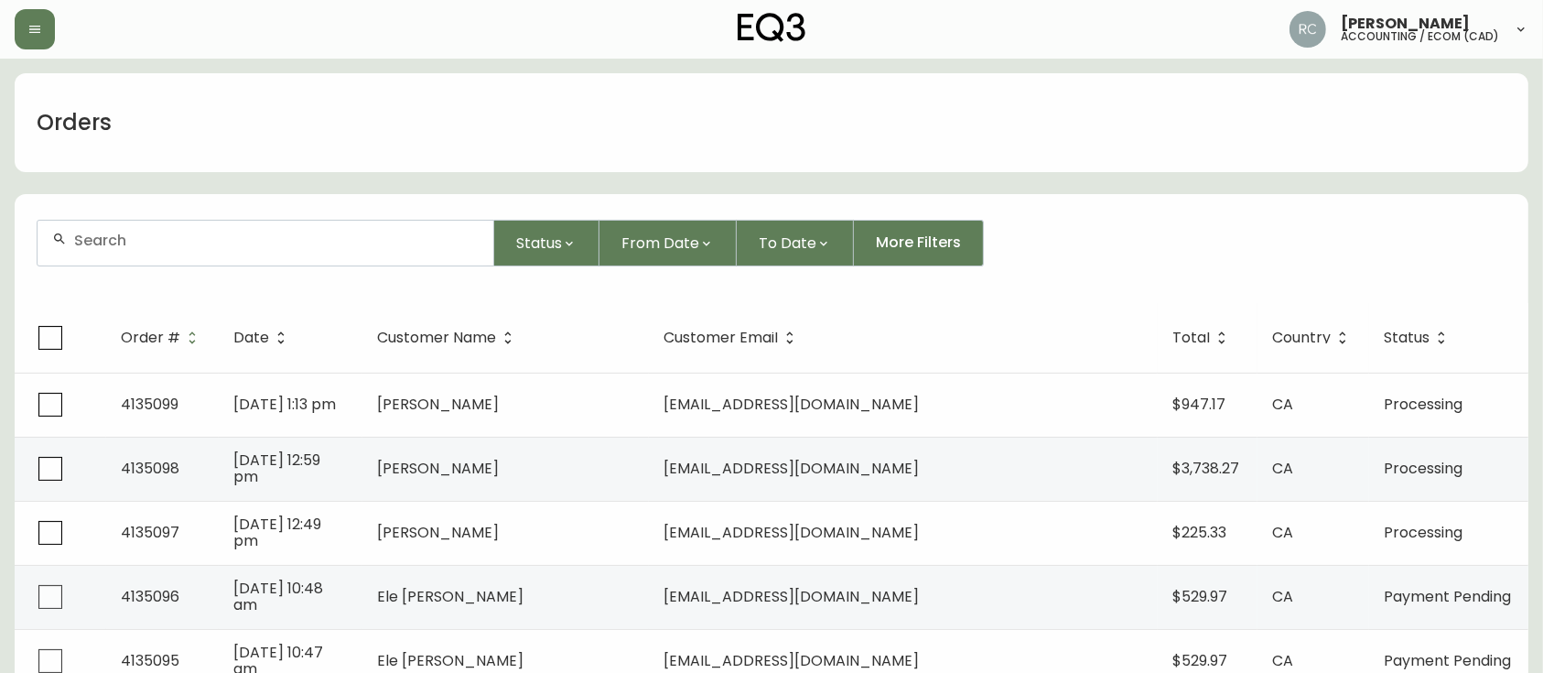
click at [255, 255] on div at bounding box center [266, 243] width 456 height 45
paste input "4134493"
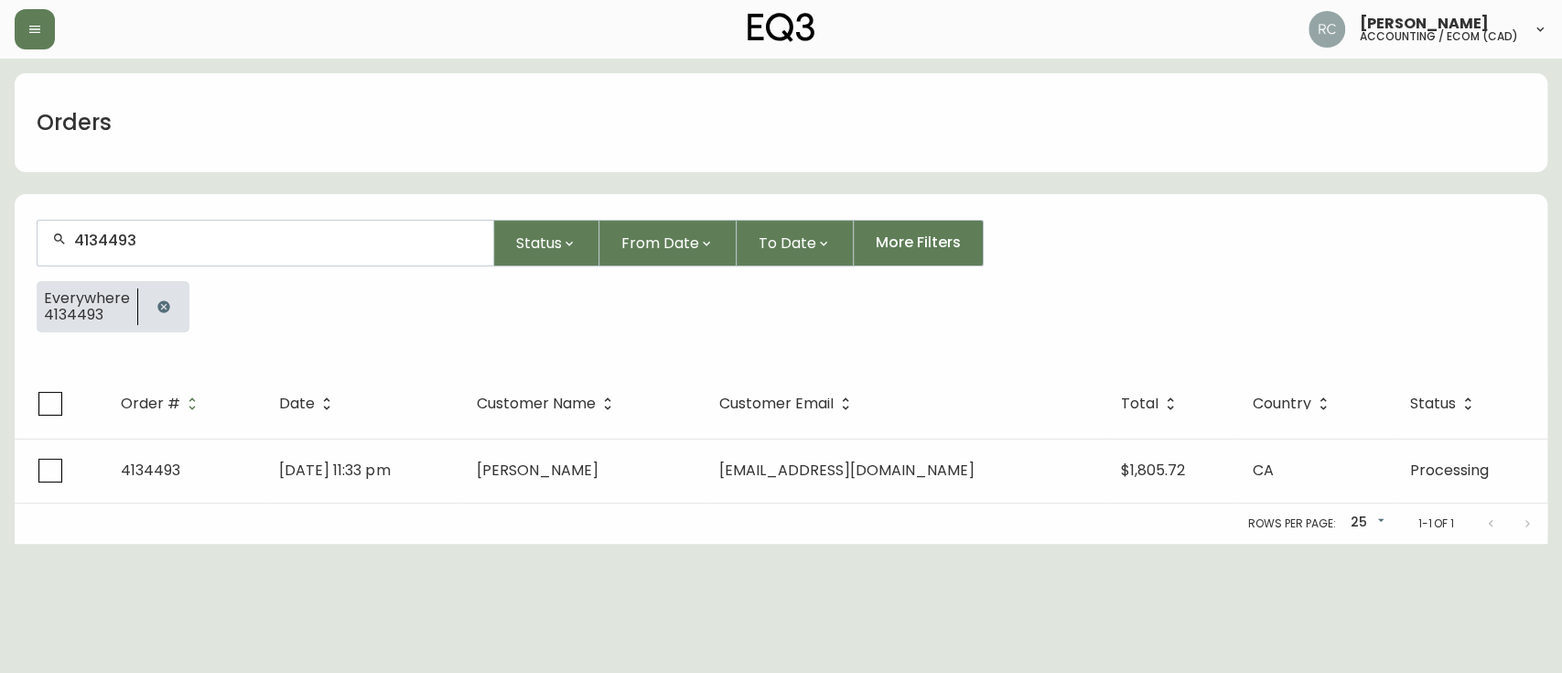
type input "4134493"
drag, startPoint x: 402, startPoint y: 490, endPoint x: 1346, endPoint y: 311, distance: 961.0
click at [406, 489] on td "Aug 03 2025, 11:33 pm" at bounding box center [363, 470] width 198 height 64
drag, startPoint x: 885, startPoint y: 465, endPoint x: 1082, endPoint y: 431, distance: 200.5
click at [885, 465] on span "bkwjchun@gmail.com" at bounding box center [846, 469] width 255 height 21
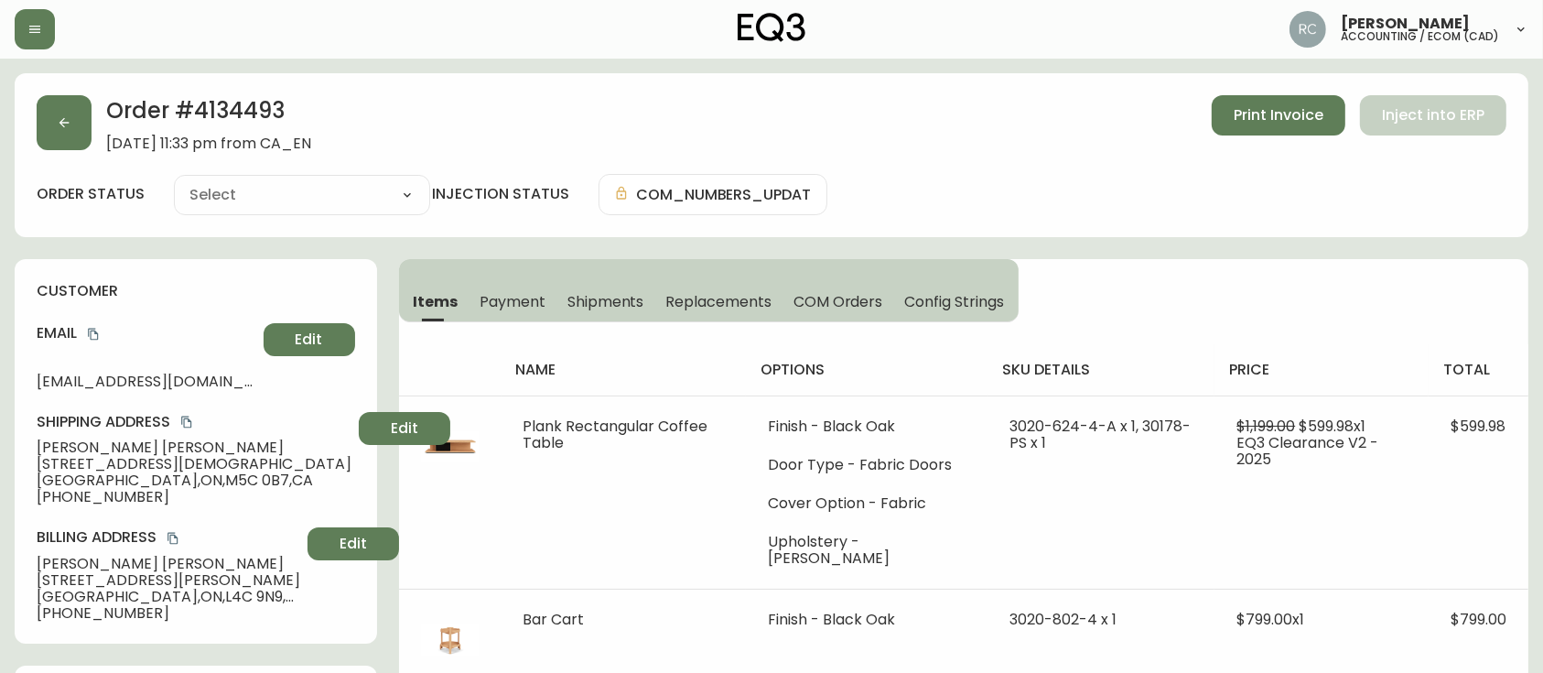
type input "Processing"
select select "PROCESSING"
click at [77, 447] on span "Brendan Chun" at bounding box center [194, 447] width 315 height 16
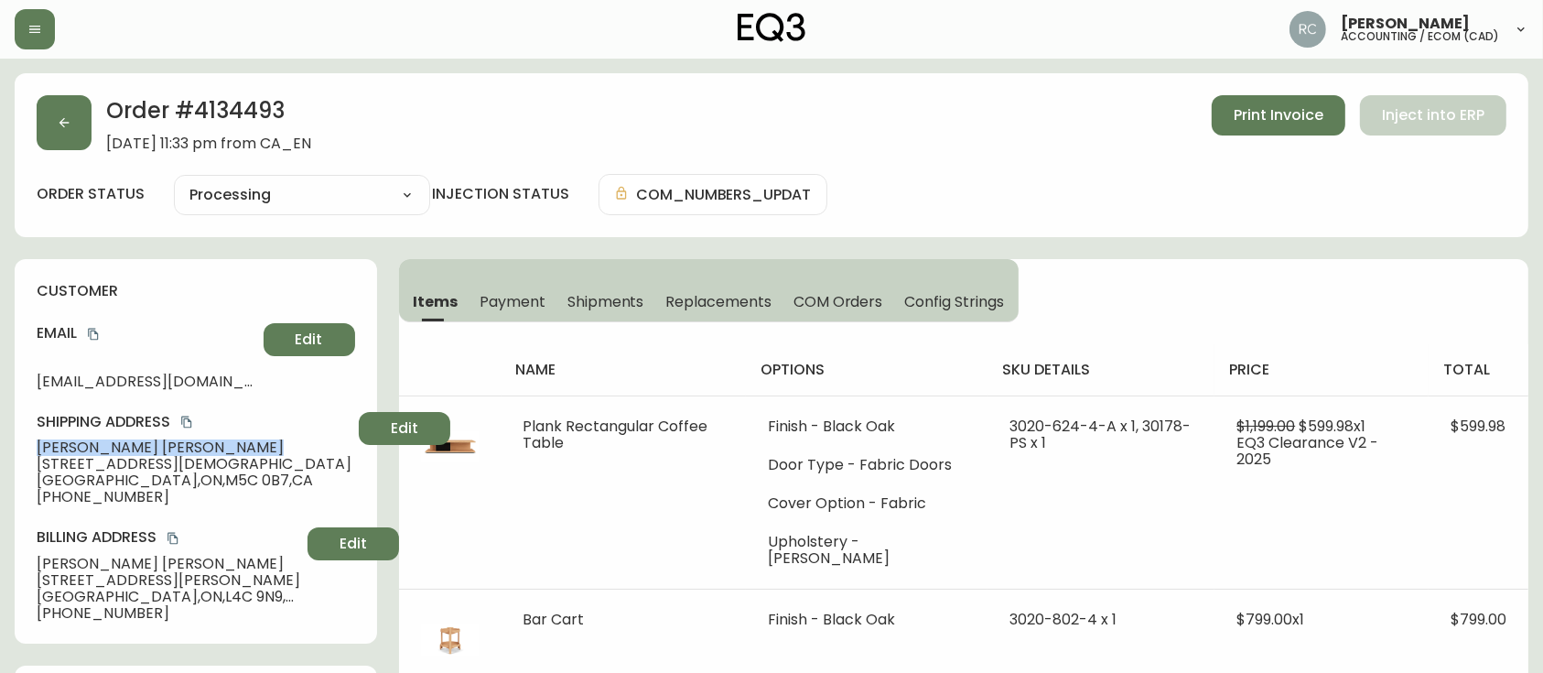
copy span "Brendan Chun"
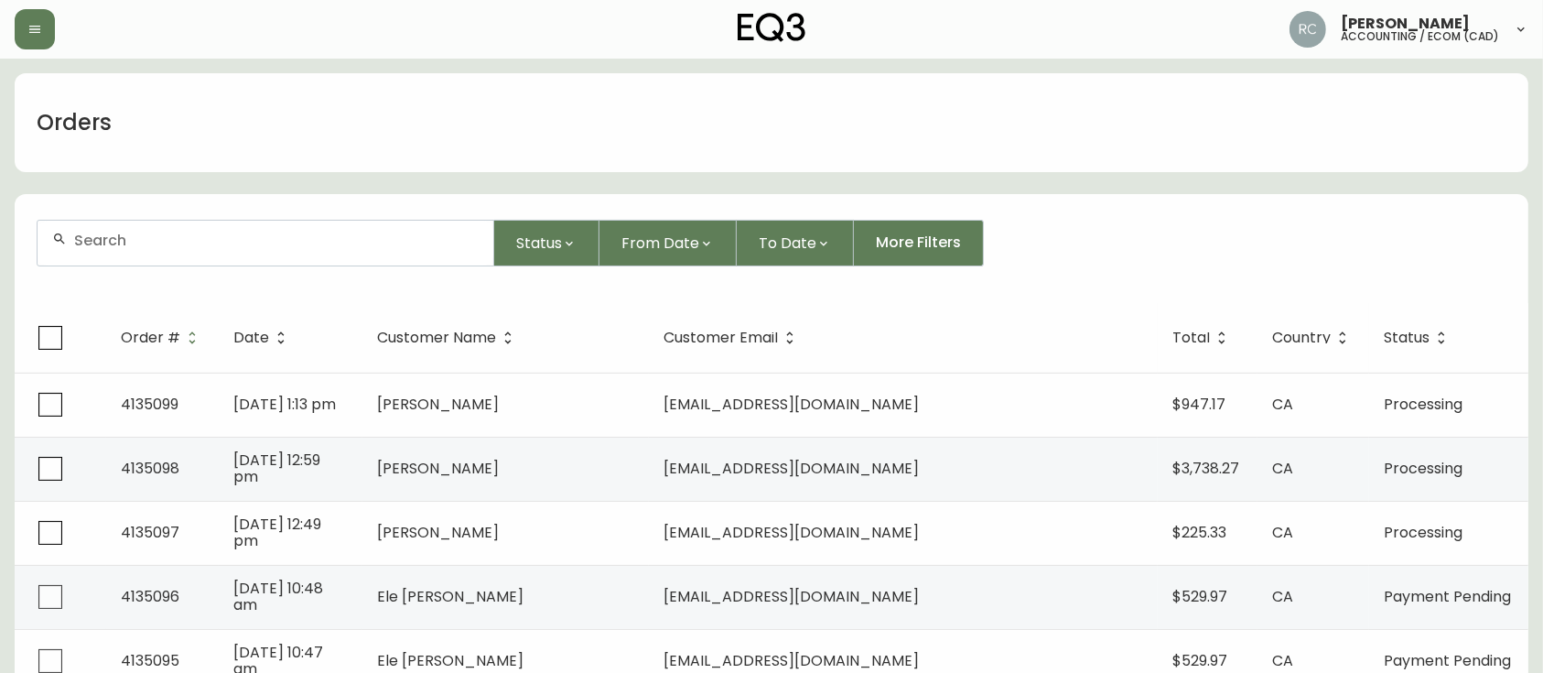
click at [699, 82] on div "Orders" at bounding box center [771, 122] width 1513 height 99
click at [361, 91] on div "Orders" at bounding box center [771, 122] width 1513 height 99
click at [561, 151] on div "Orders" at bounding box center [771, 122] width 1513 height 99
click at [404, 129] on div "Orders" at bounding box center [771, 122] width 1513 height 99
click at [352, 101] on div "Orders" at bounding box center [771, 122] width 1513 height 99
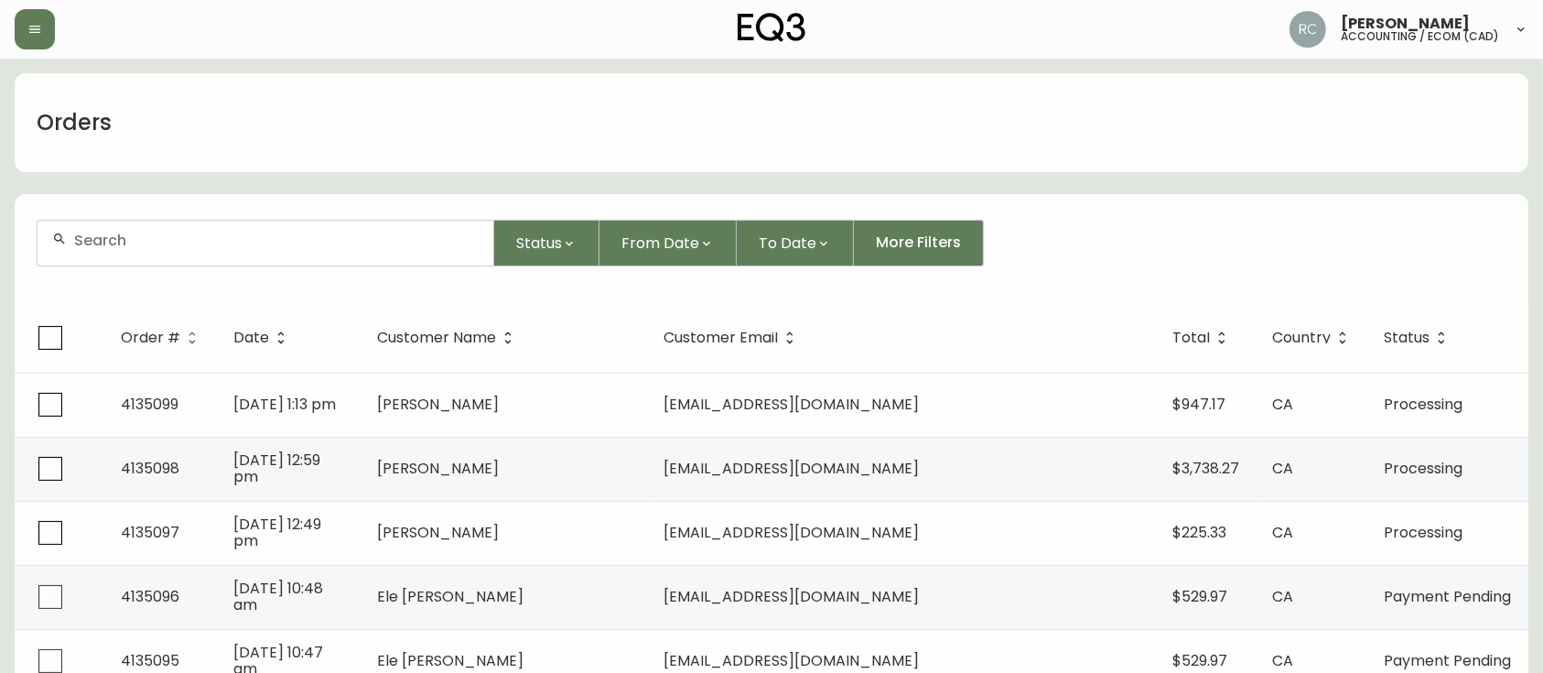
click at [614, 135] on div "Orders" at bounding box center [771, 122] width 1513 height 99
click at [619, 129] on div "Orders" at bounding box center [771, 122] width 1513 height 99
click at [561, 153] on div "Orders" at bounding box center [771, 122] width 1513 height 99
click at [510, 138] on div "Orders" at bounding box center [771, 122] width 1513 height 99
click at [264, 136] on div "Orders" at bounding box center [771, 122] width 1513 height 99
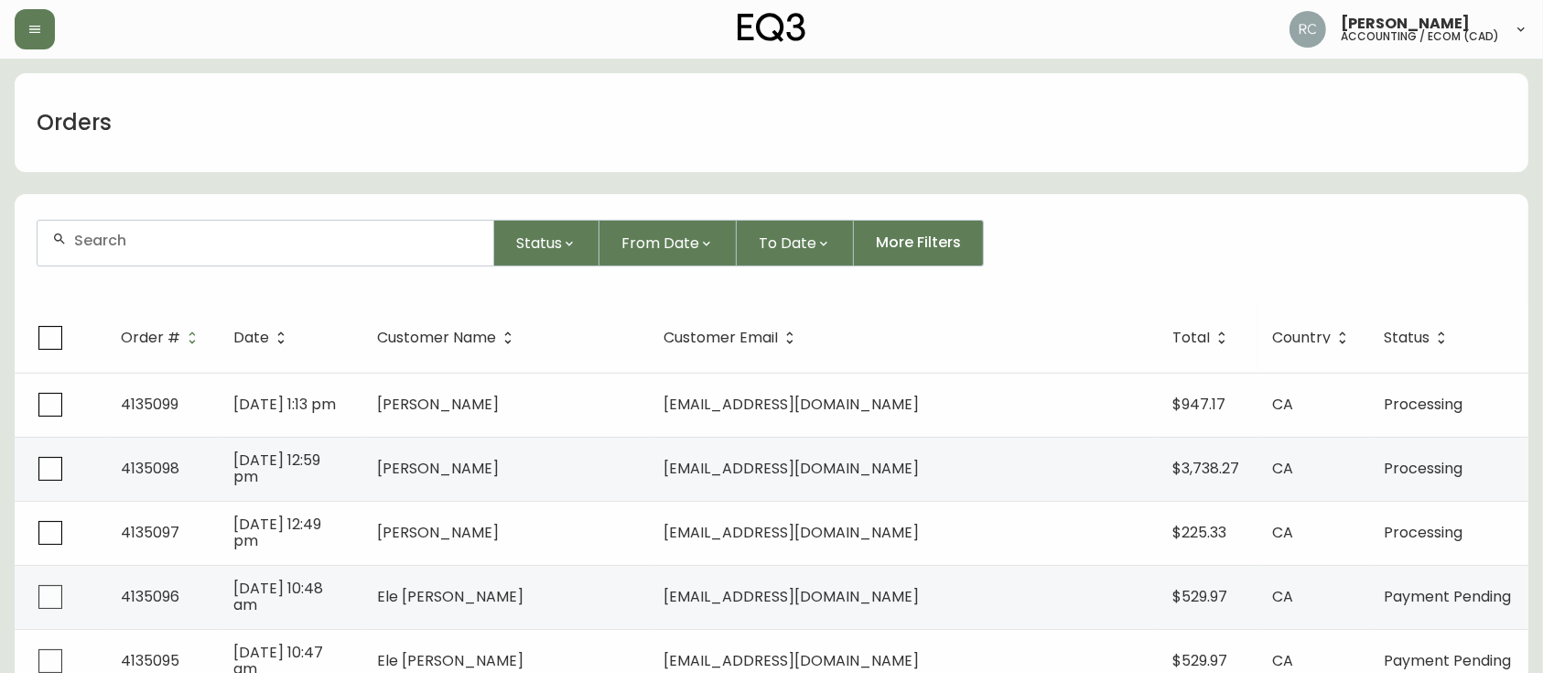
click at [353, 128] on div "Orders" at bounding box center [771, 122] width 1513 height 99
click at [382, 108] on div "Orders" at bounding box center [771, 122] width 1513 height 99
click at [290, 97] on div "Orders" at bounding box center [771, 122] width 1513 height 99
click at [203, 143] on div "Orders" at bounding box center [771, 122] width 1513 height 99
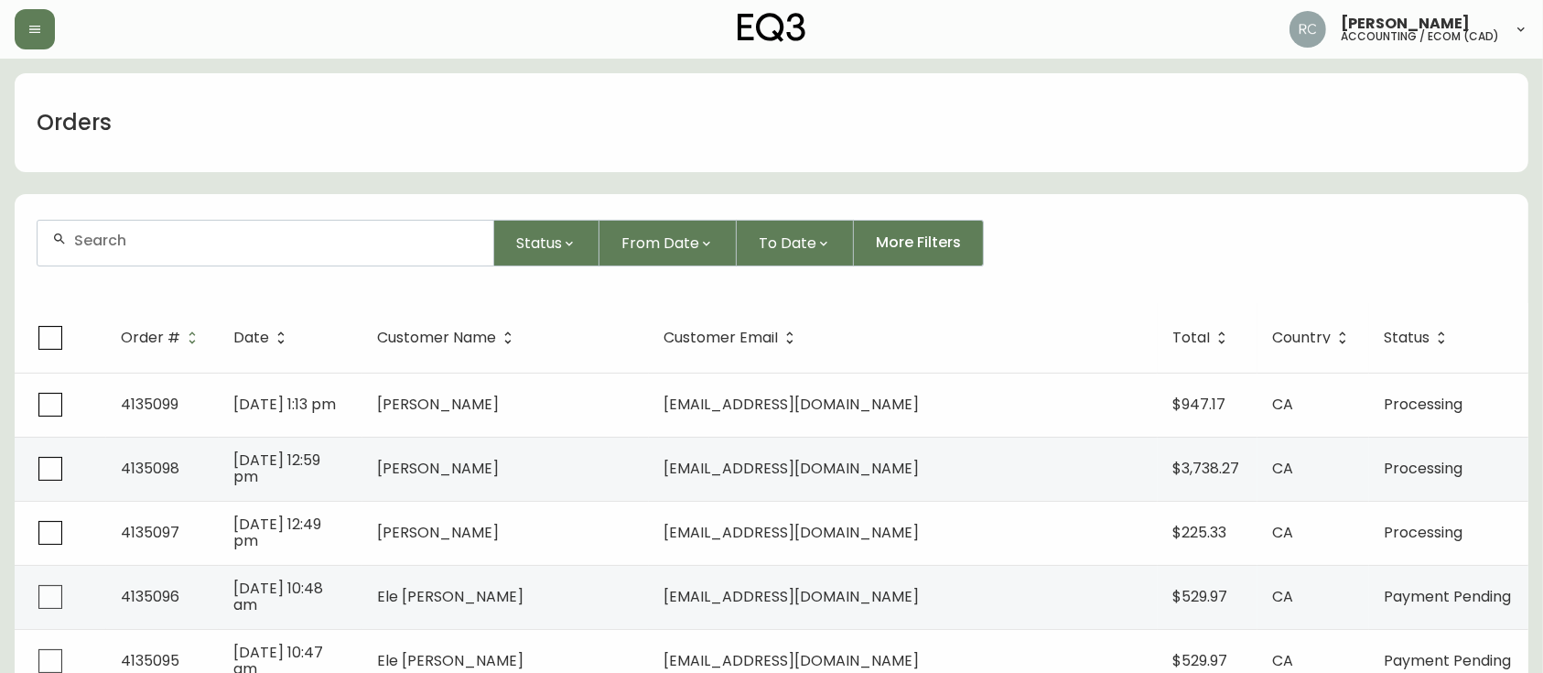
click at [1085, 241] on div "Status From Date To Date More Filters" at bounding box center [772, 243] width 1470 height 47
click at [340, 241] on input "text" at bounding box center [276, 240] width 404 height 17
paste input "4134169"
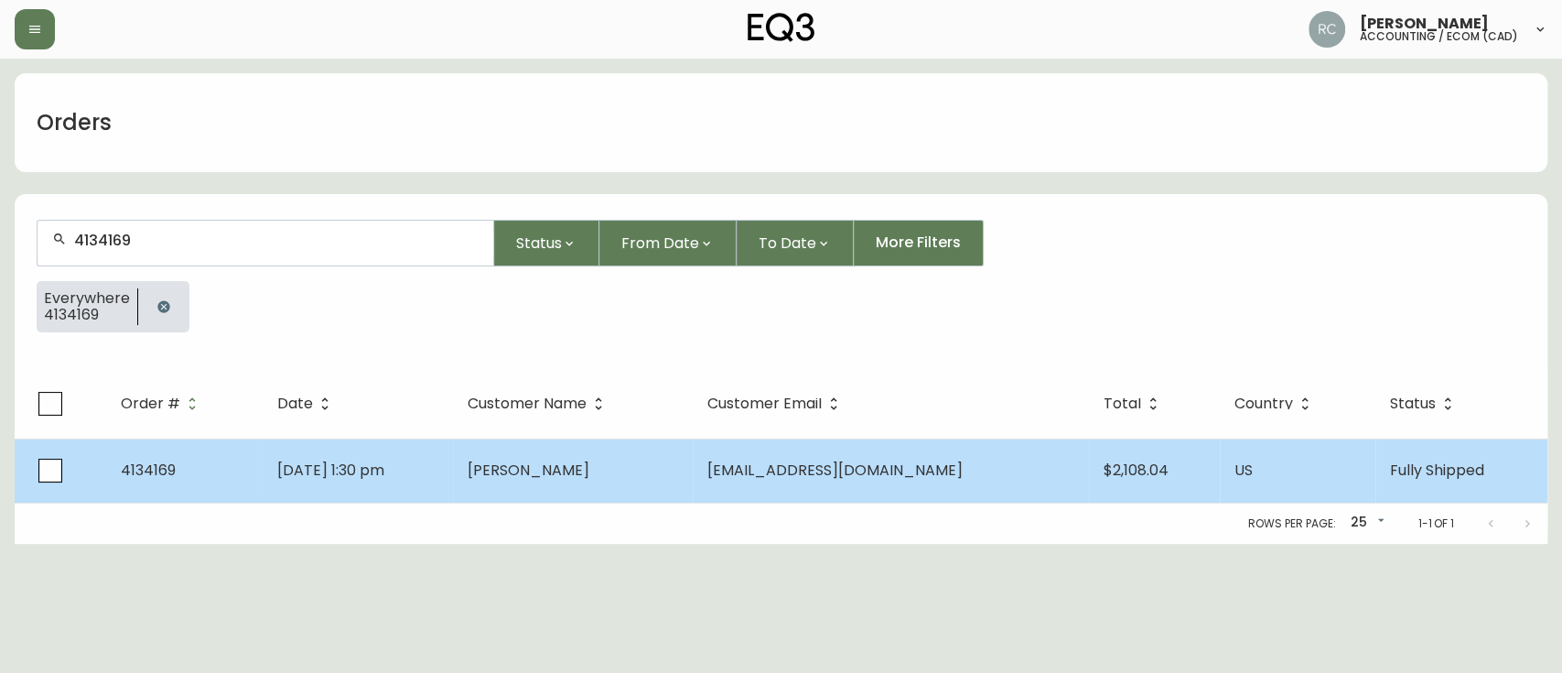
type input "4134169"
click at [665, 485] on td "Kerry Morgan" at bounding box center [573, 470] width 240 height 64
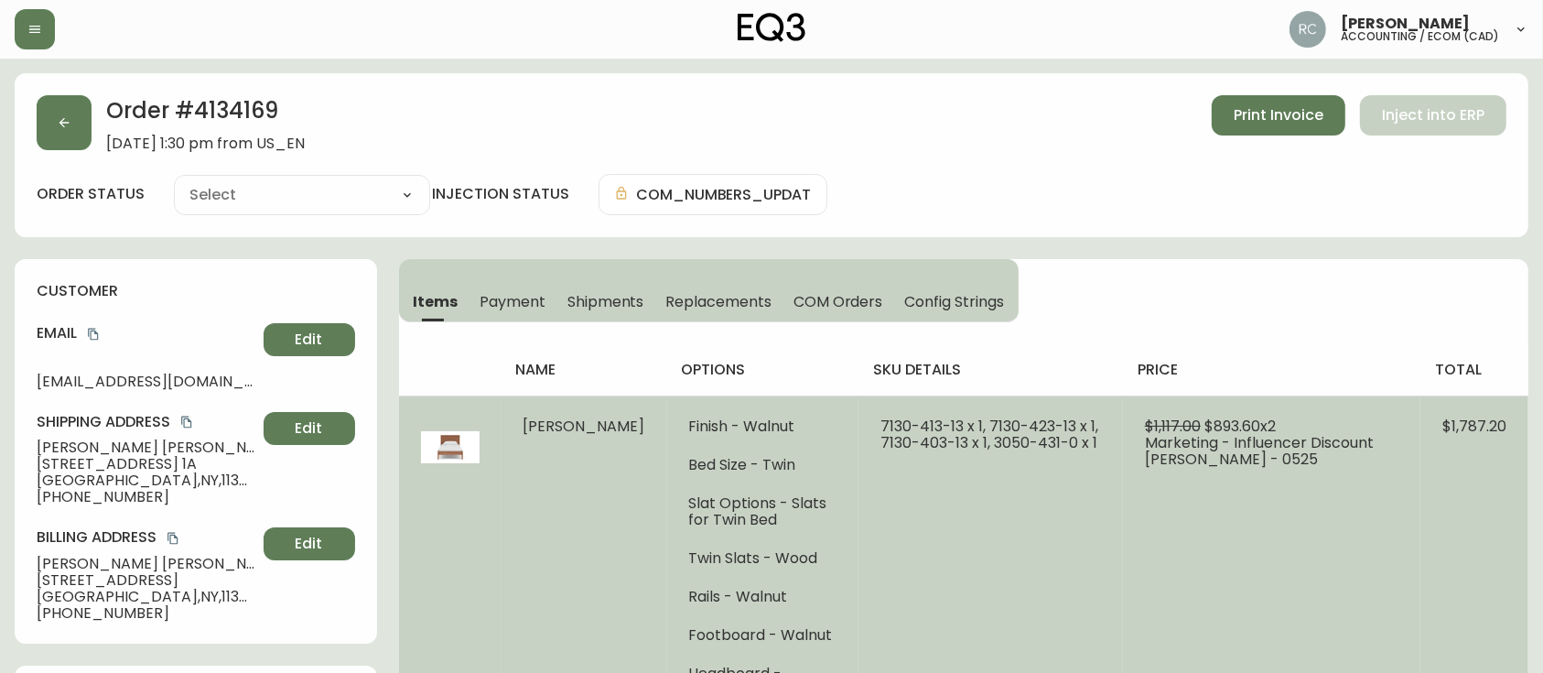
type input "Fully Shipped"
select select "FULLY_SHIPPED"
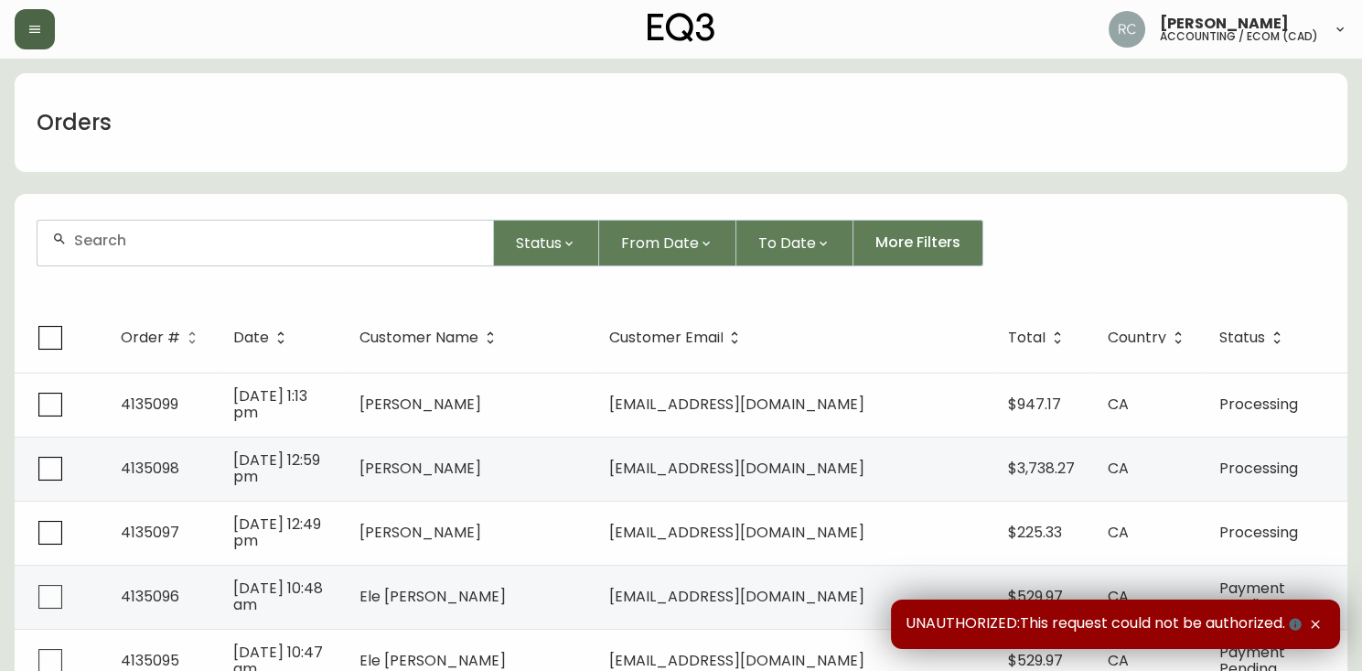
click at [38, 45] on button "button" at bounding box center [35, 29] width 40 height 40
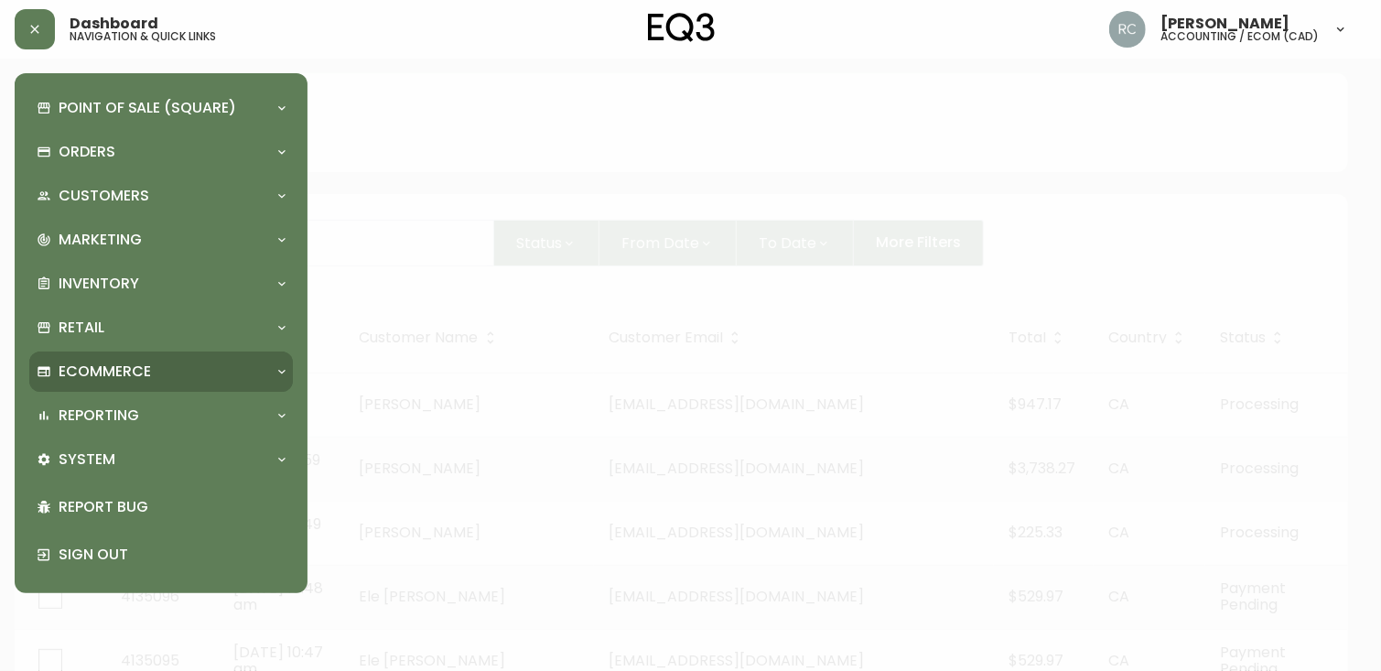
click at [181, 362] on div "Ecommerce" at bounding box center [152, 371] width 231 height 20
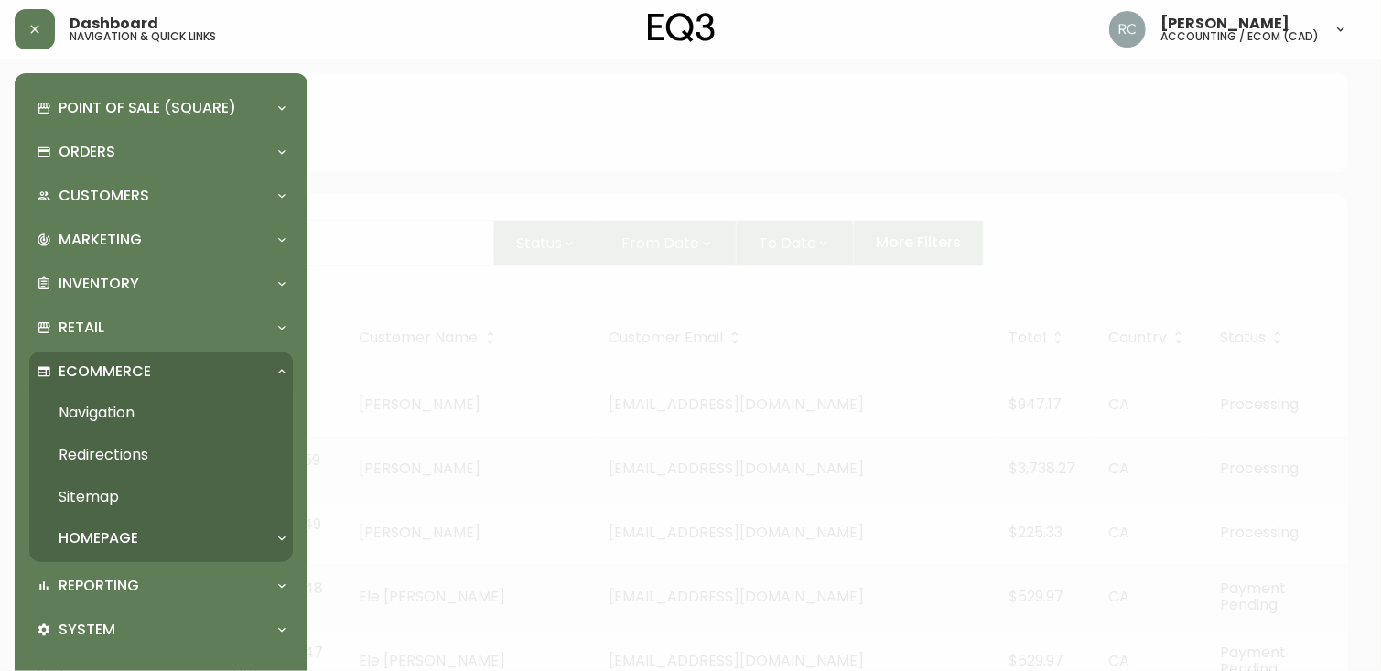
click at [169, 361] on div "Ecommerce" at bounding box center [152, 371] width 231 height 20
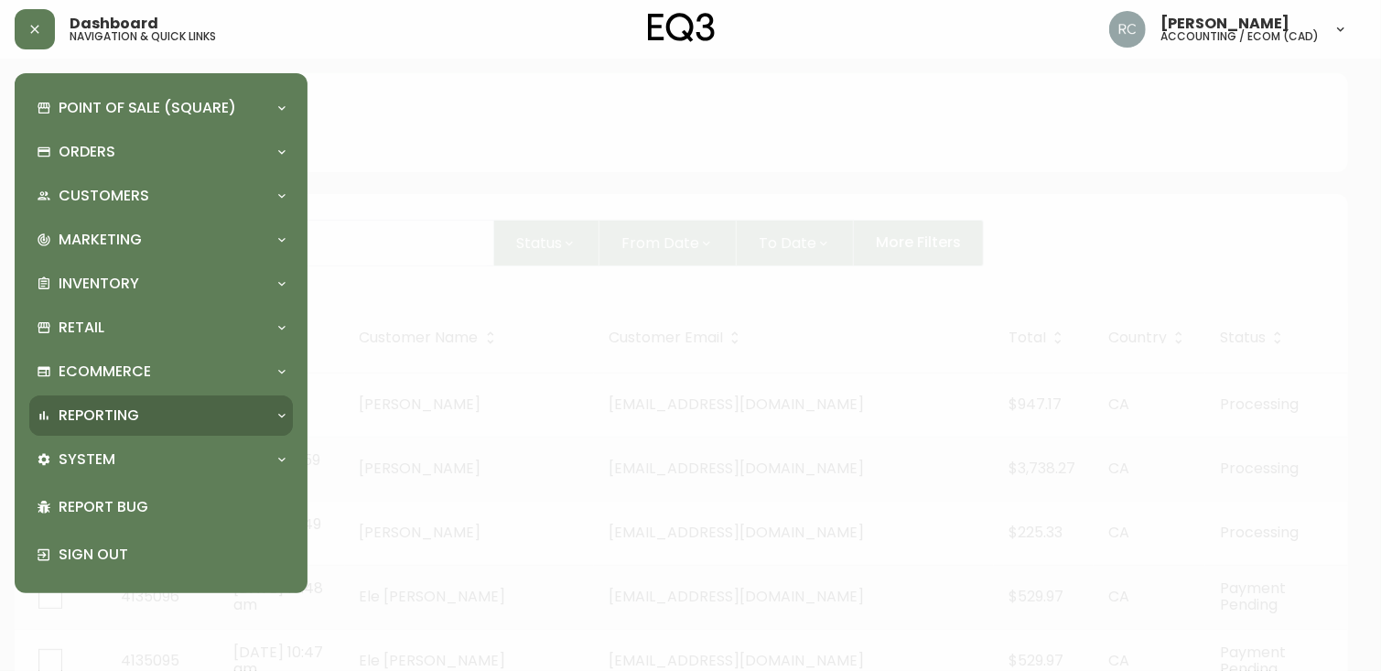
click at [132, 414] on p "Reporting" at bounding box center [99, 415] width 81 height 20
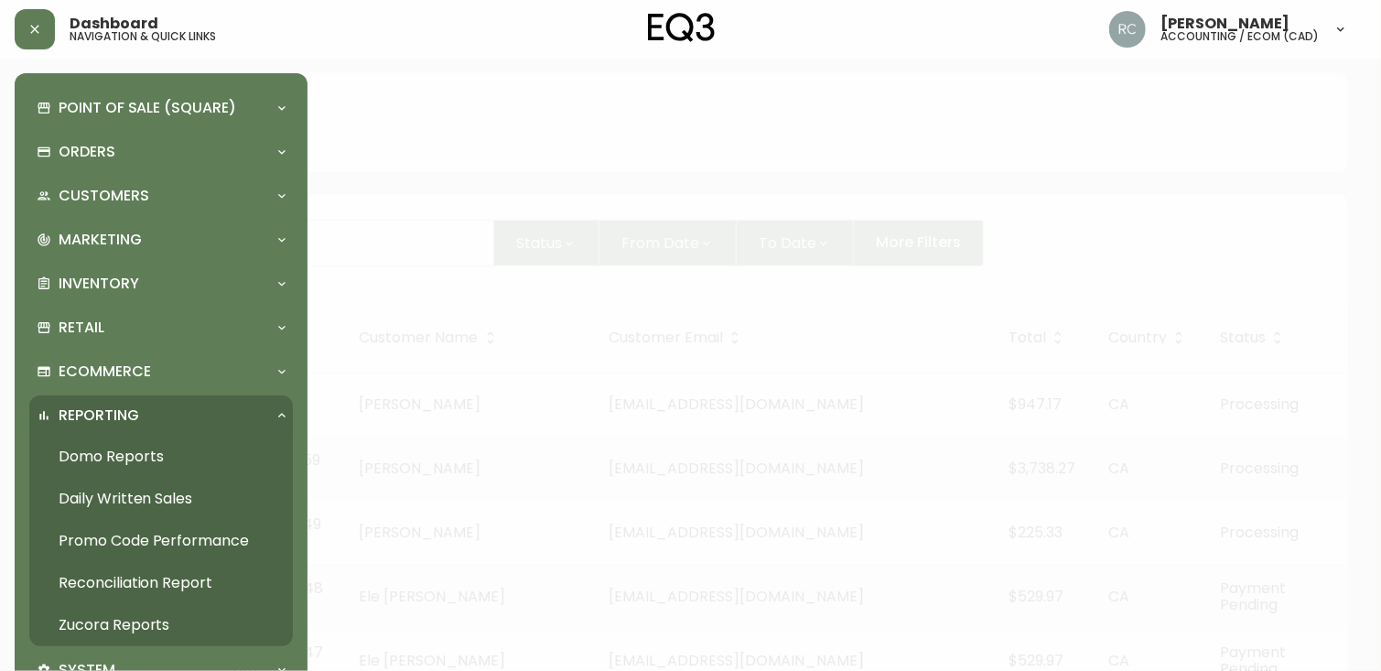
click at [120, 497] on link "Daily Written Sales" at bounding box center [161, 499] width 264 height 42
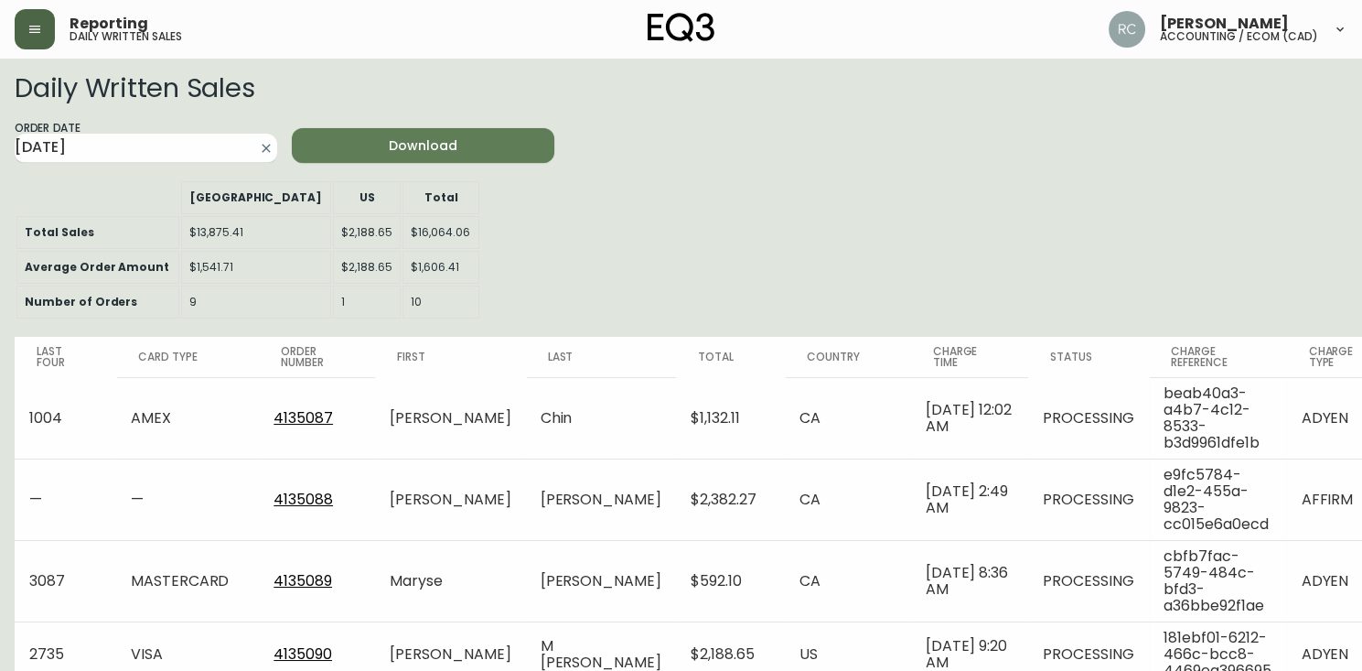
click at [43, 38] on button "button" at bounding box center [35, 29] width 40 height 40
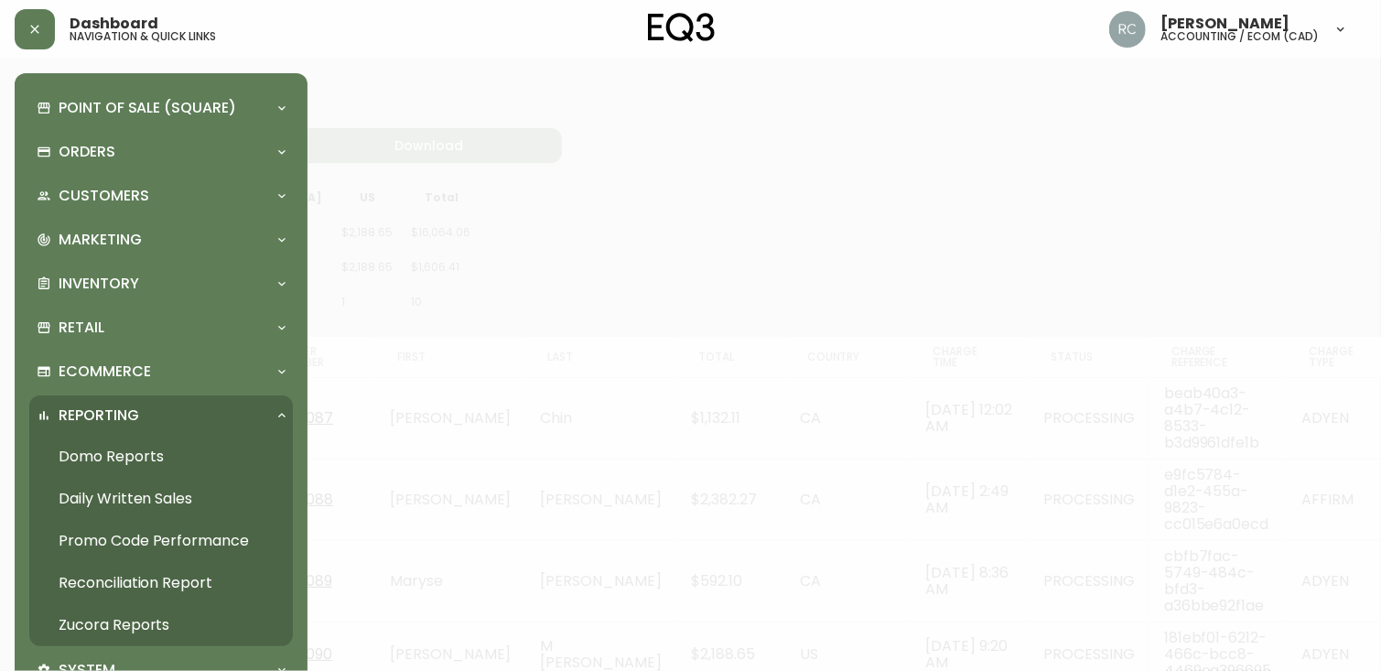
click at [591, 298] on div at bounding box center [690, 335] width 1381 height 671
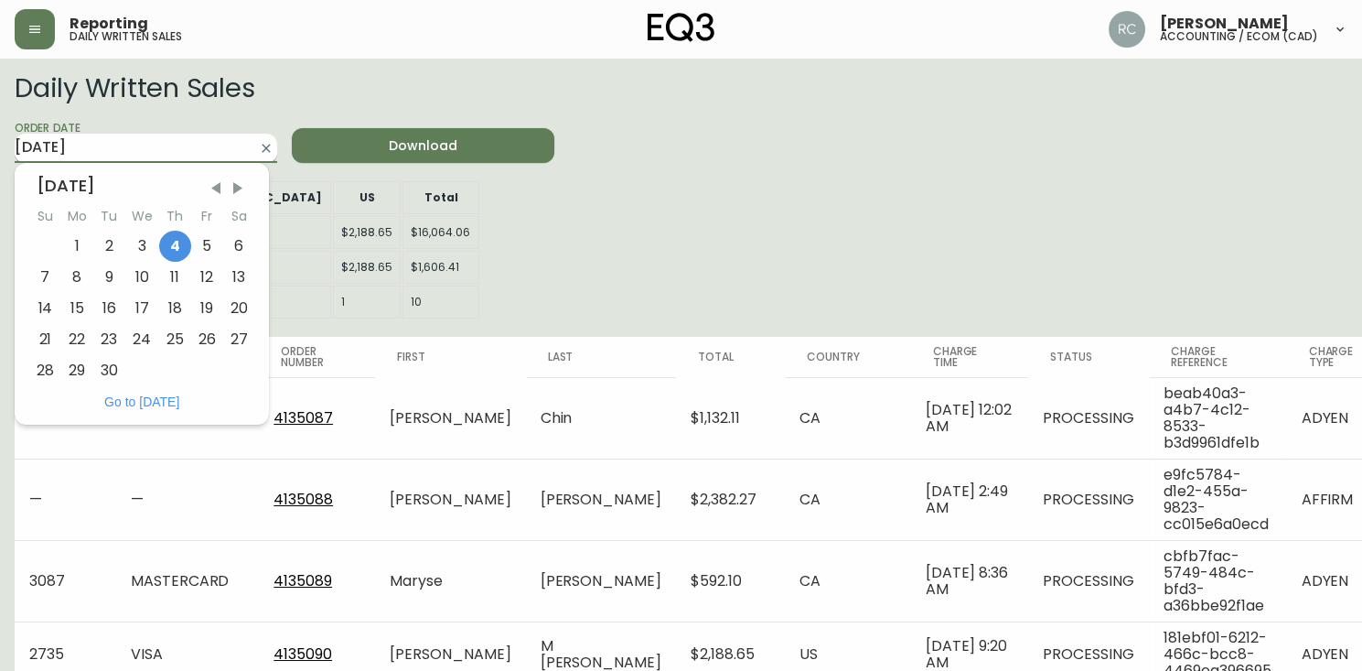
click at [120, 152] on input "2025-09-04" at bounding box center [131, 148] width 233 height 29
click at [134, 239] on div "3" at bounding box center [142, 246] width 34 height 31
type input "2025-09-03"
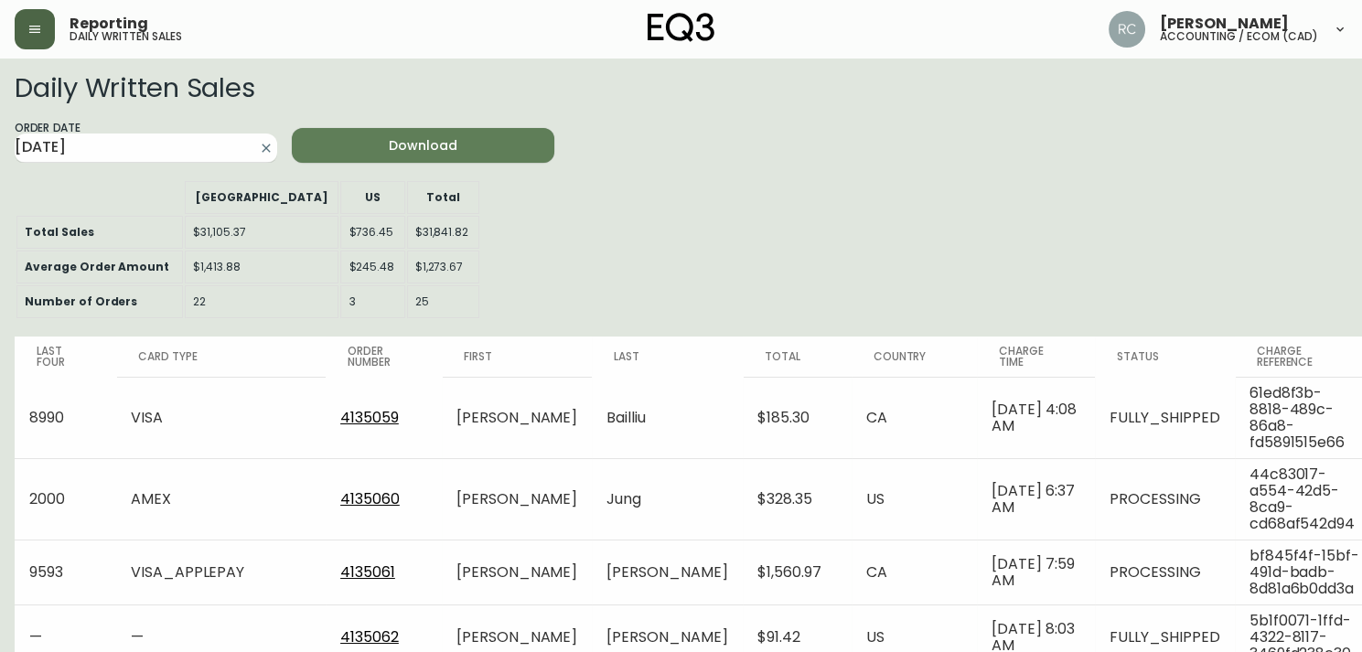
click at [40, 33] on icon "button" at bounding box center [34, 29] width 15 height 15
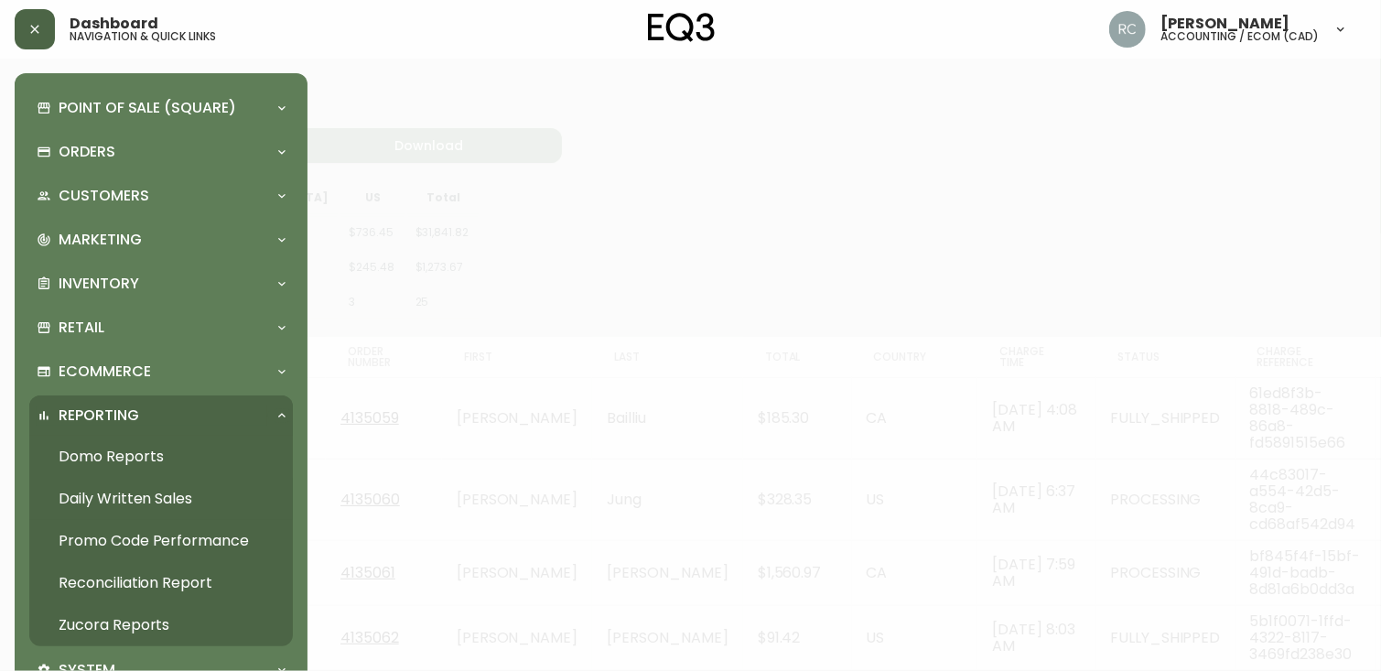
click at [121, 457] on link "Domo Reports" at bounding box center [161, 457] width 264 height 42
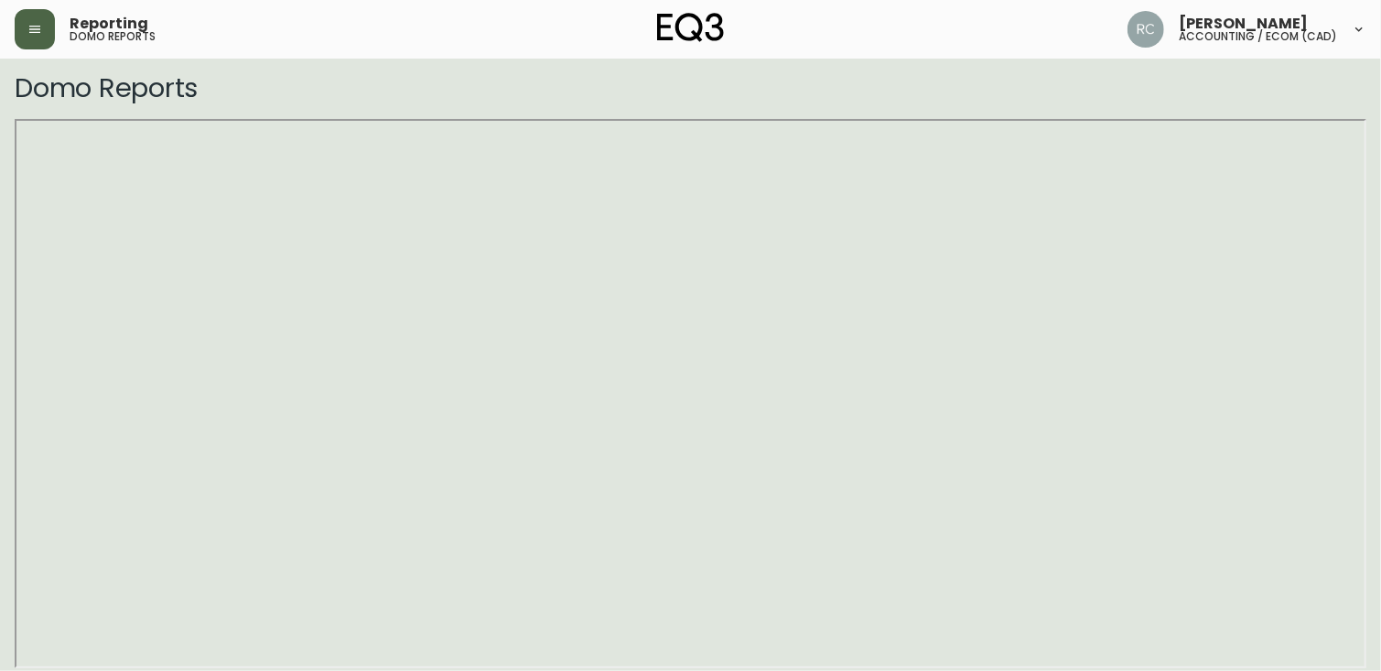
click at [31, 32] on icon "button" at bounding box center [34, 29] width 11 height 7
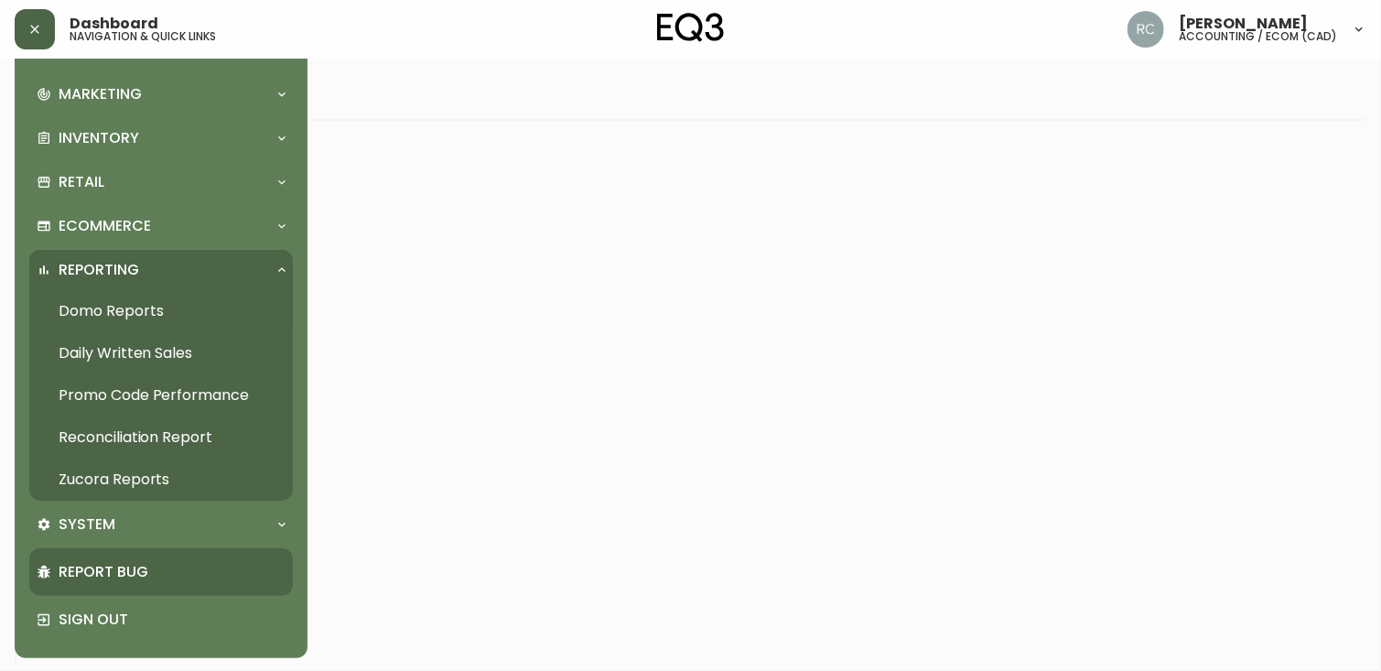
scroll to position [146, 0]
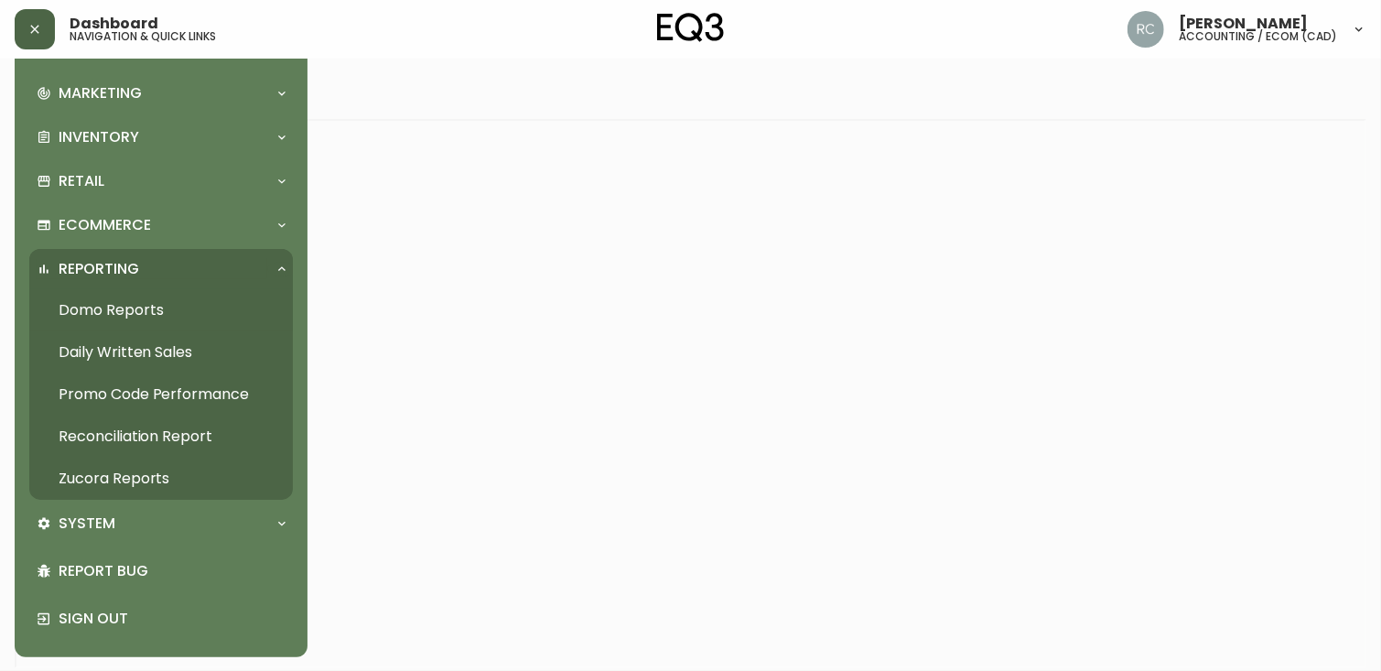
click at [433, 62] on div at bounding box center [690, 335] width 1381 height 671
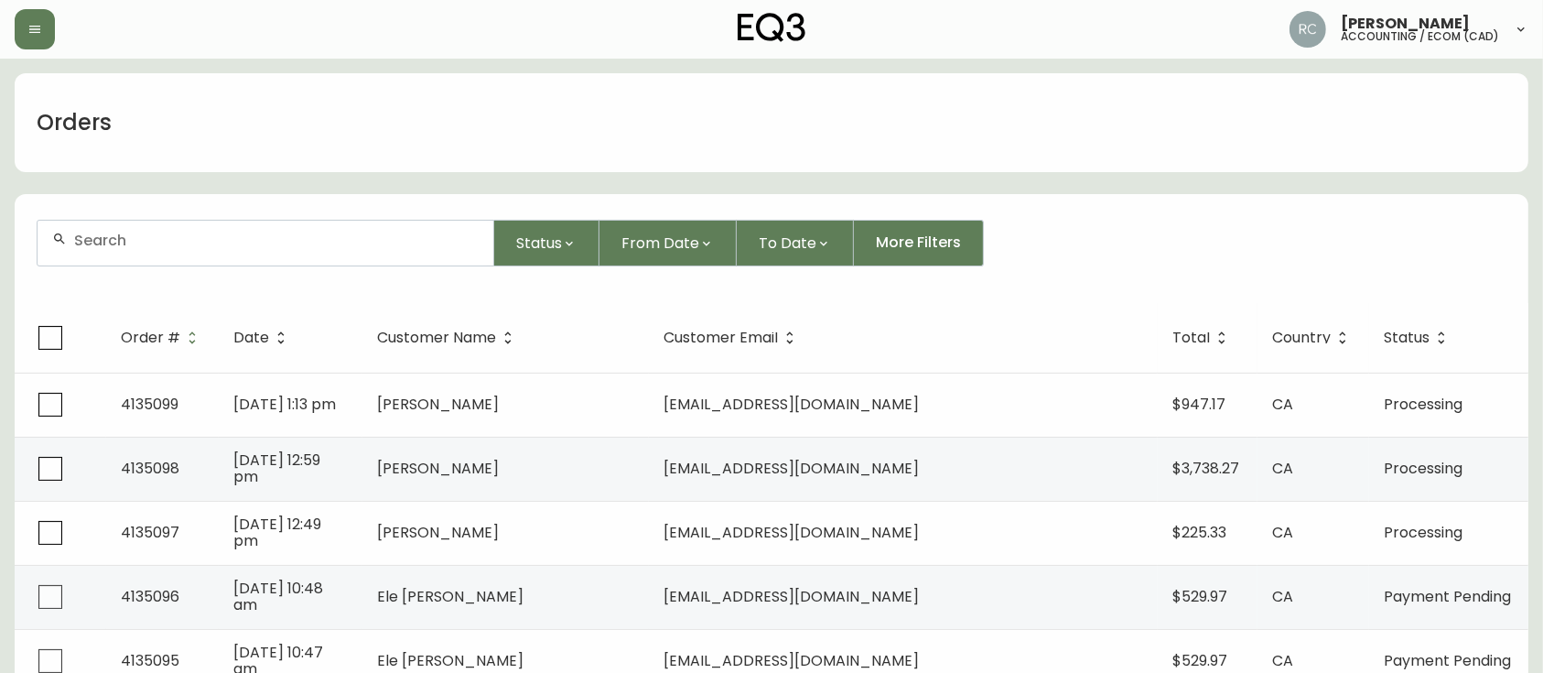
click at [366, 237] on input "text" at bounding box center [276, 240] width 404 height 17
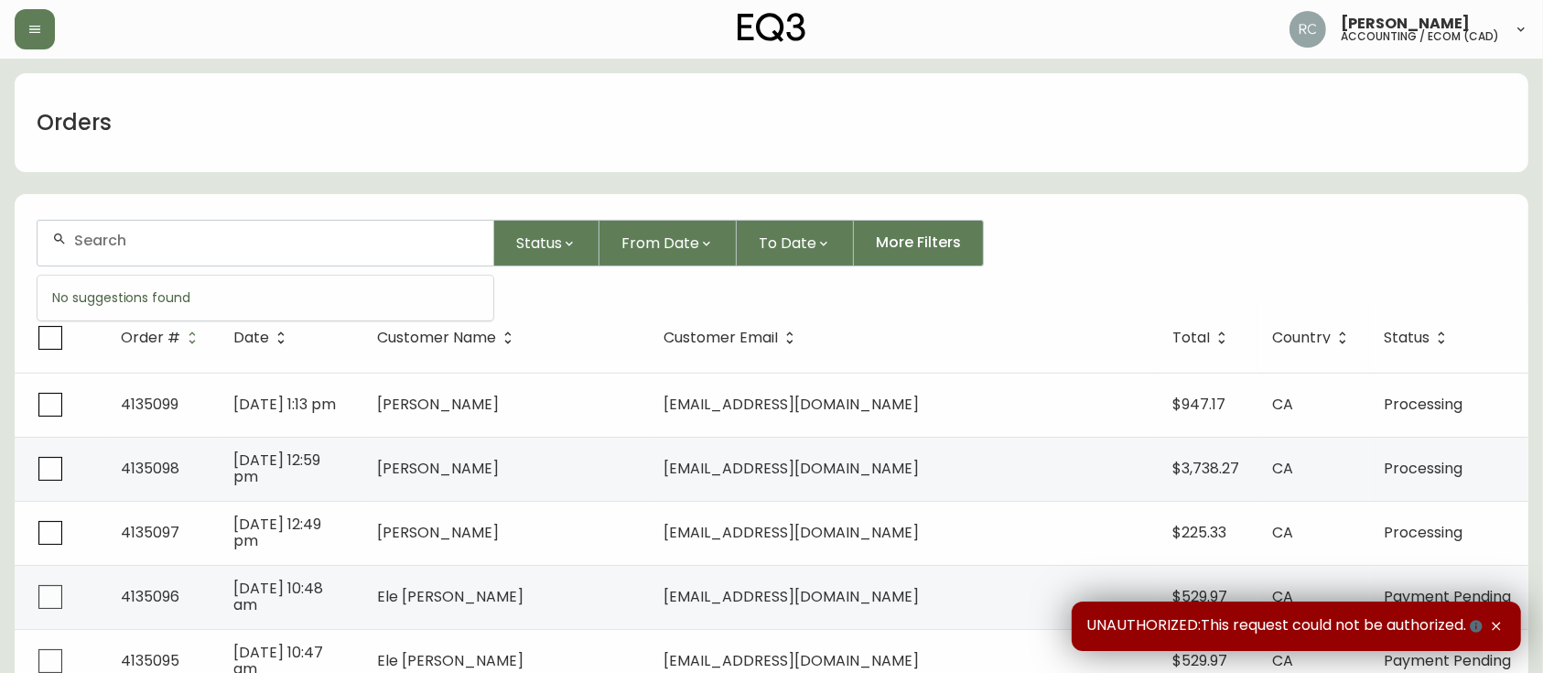
paste input "4133219"
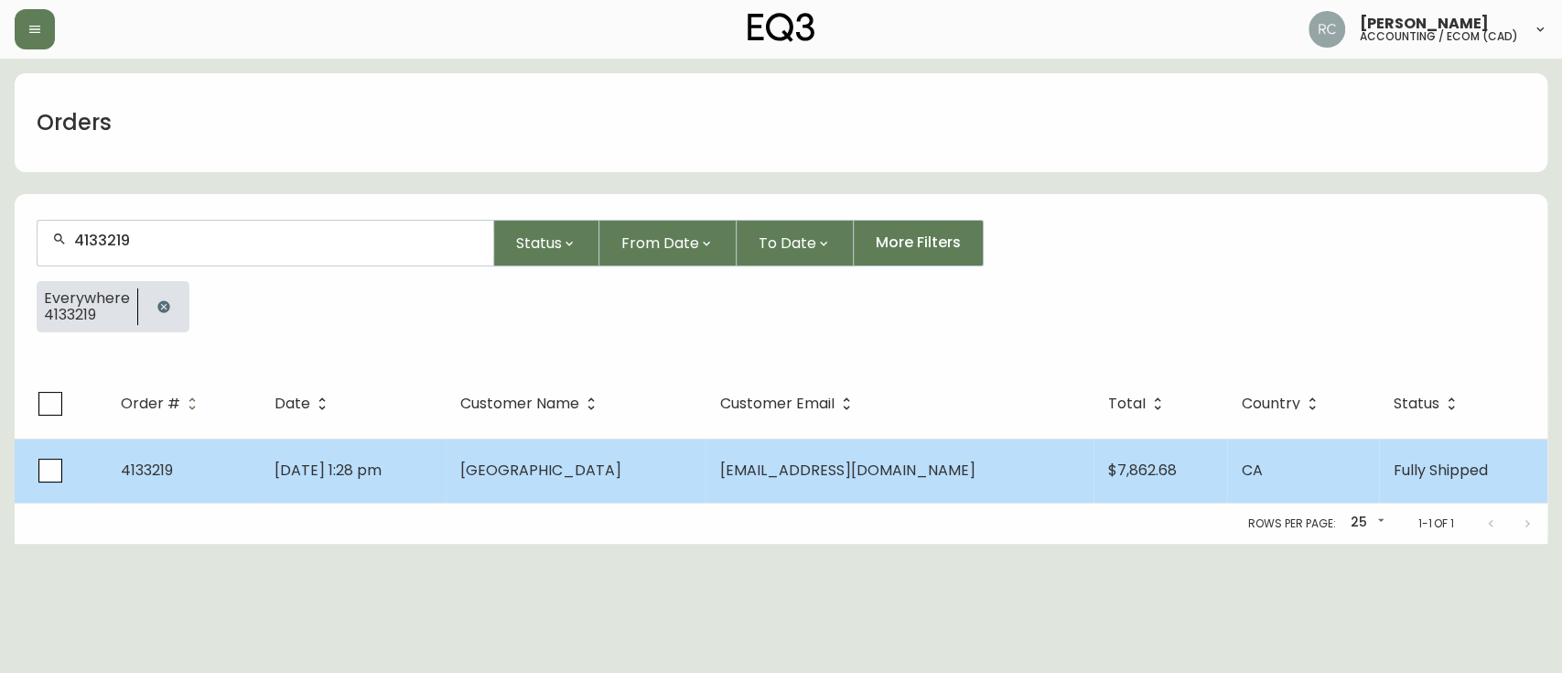
type input "4133219"
click at [382, 465] on span "May 23 2025, 1:28 pm" at bounding box center [328, 469] width 107 height 21
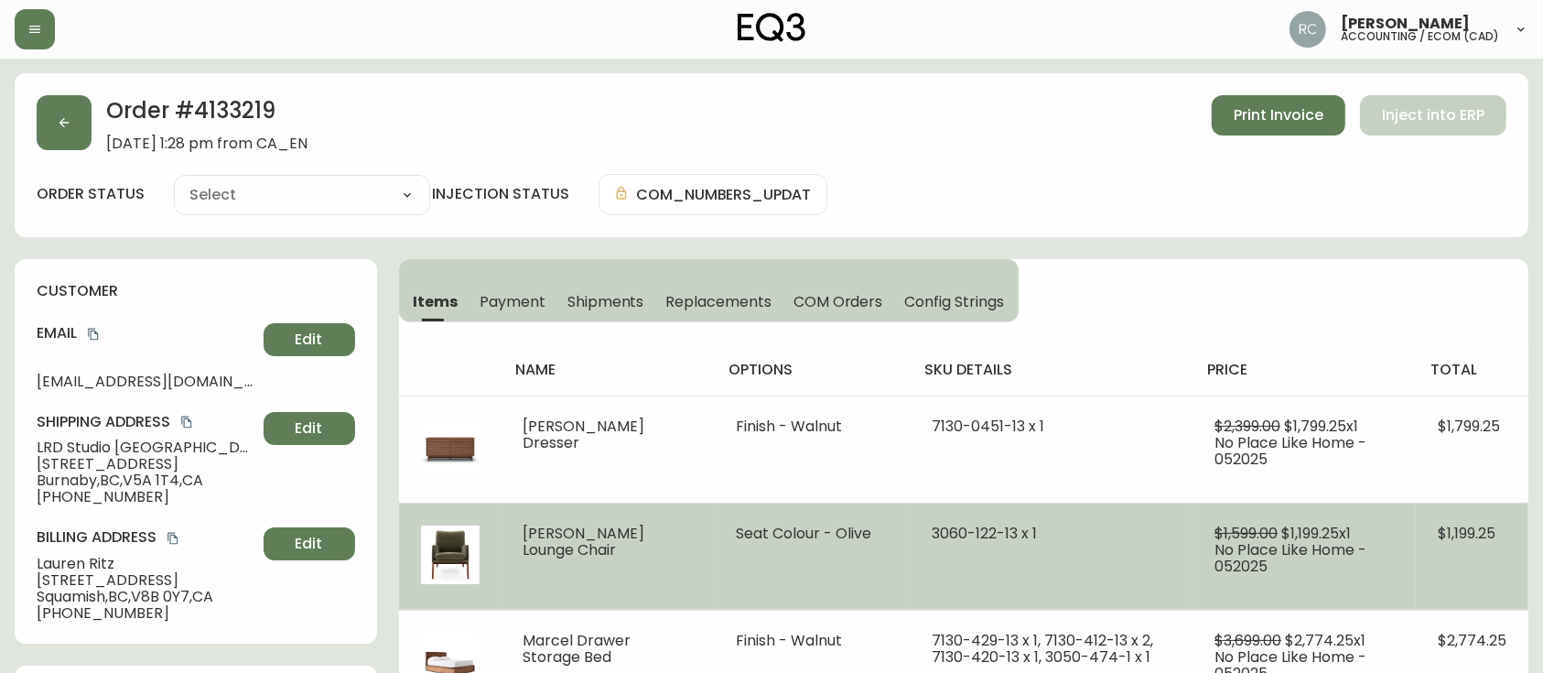
type input "Fully Shipped"
select select "FULLY_SHIPPED"
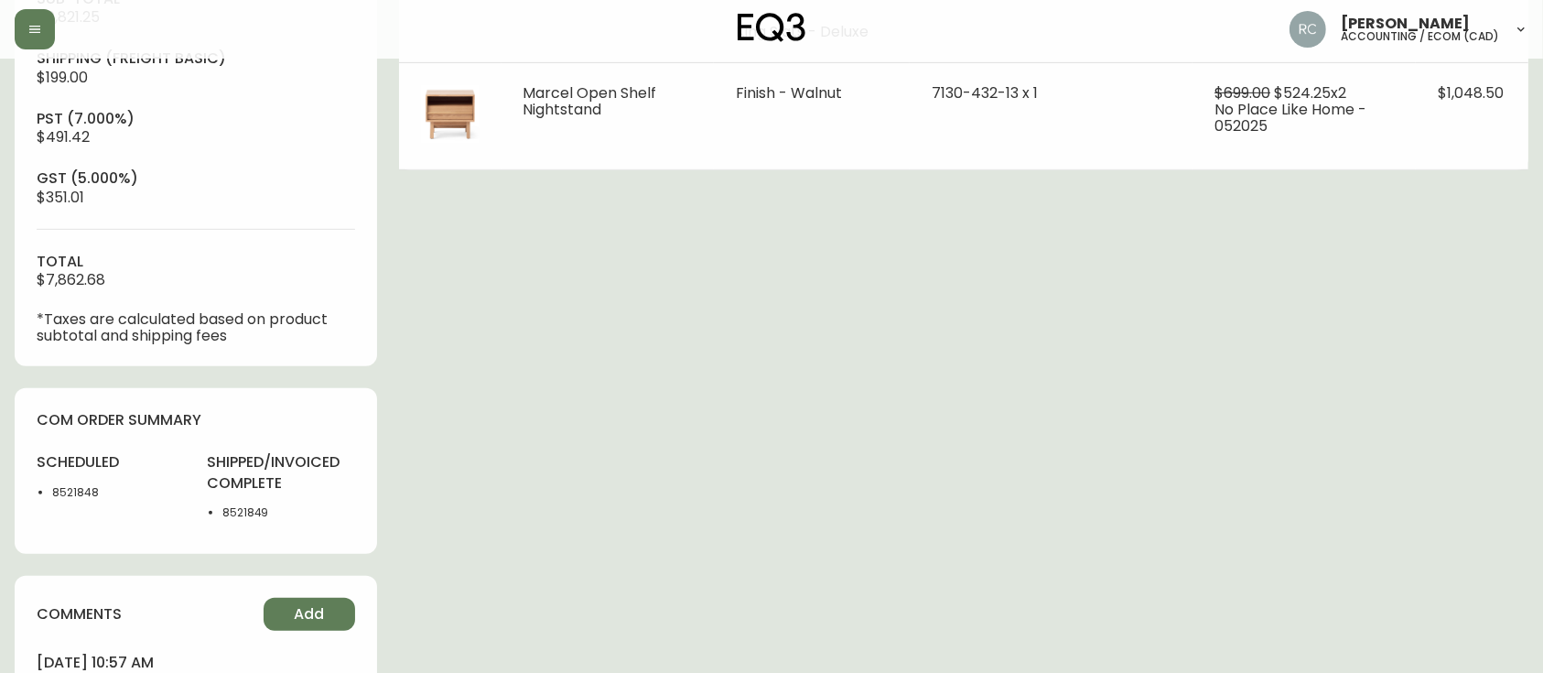
scroll to position [1057, 0]
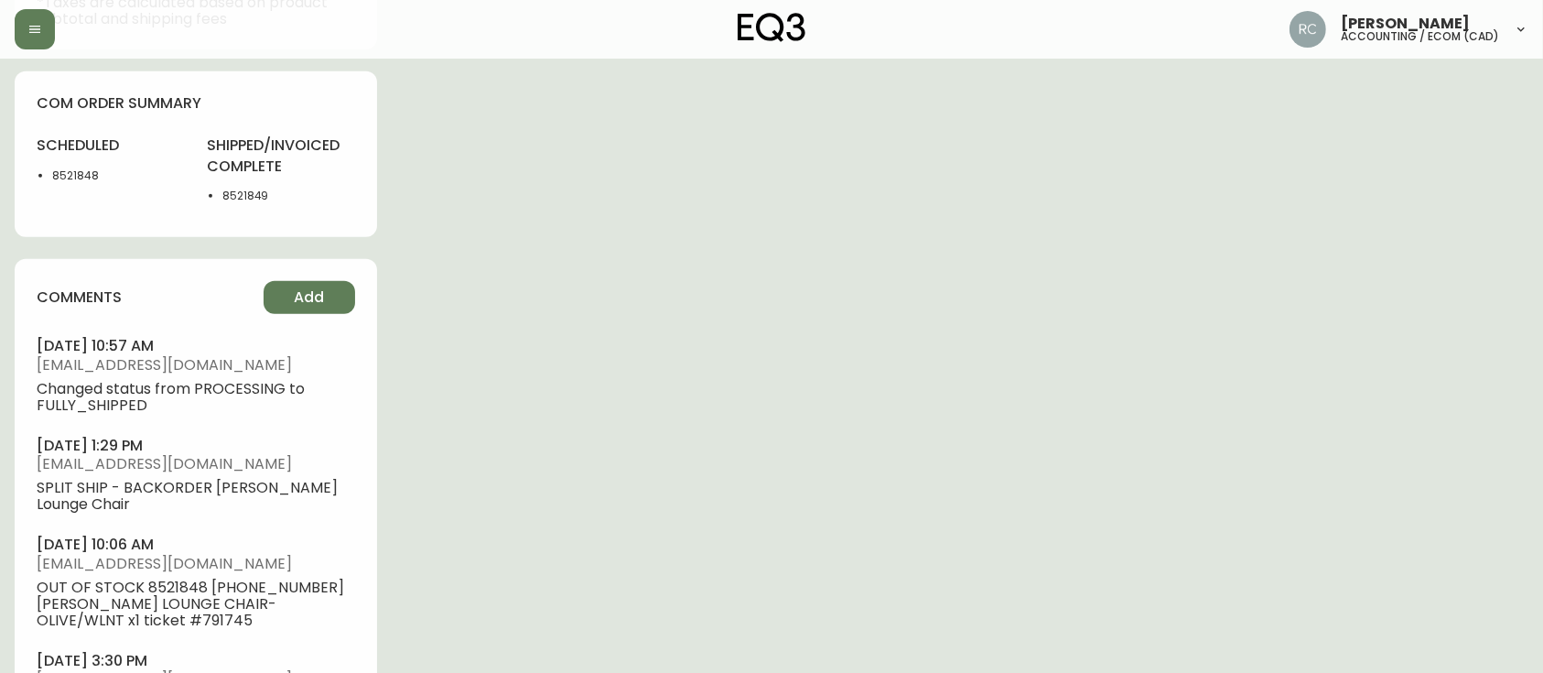
click at [246, 201] on li "8521849" at bounding box center [288, 196] width 133 height 16
copy li "8521849"
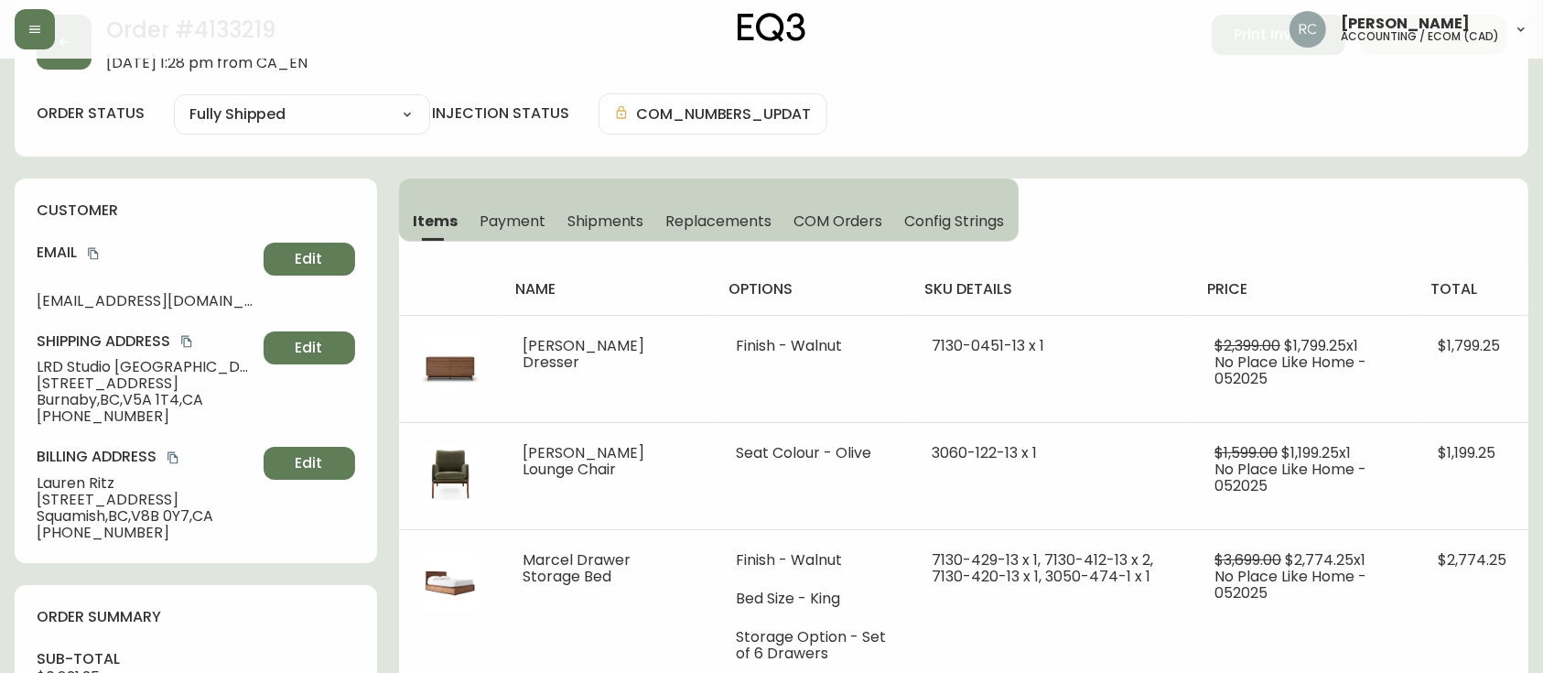
scroll to position [0, 0]
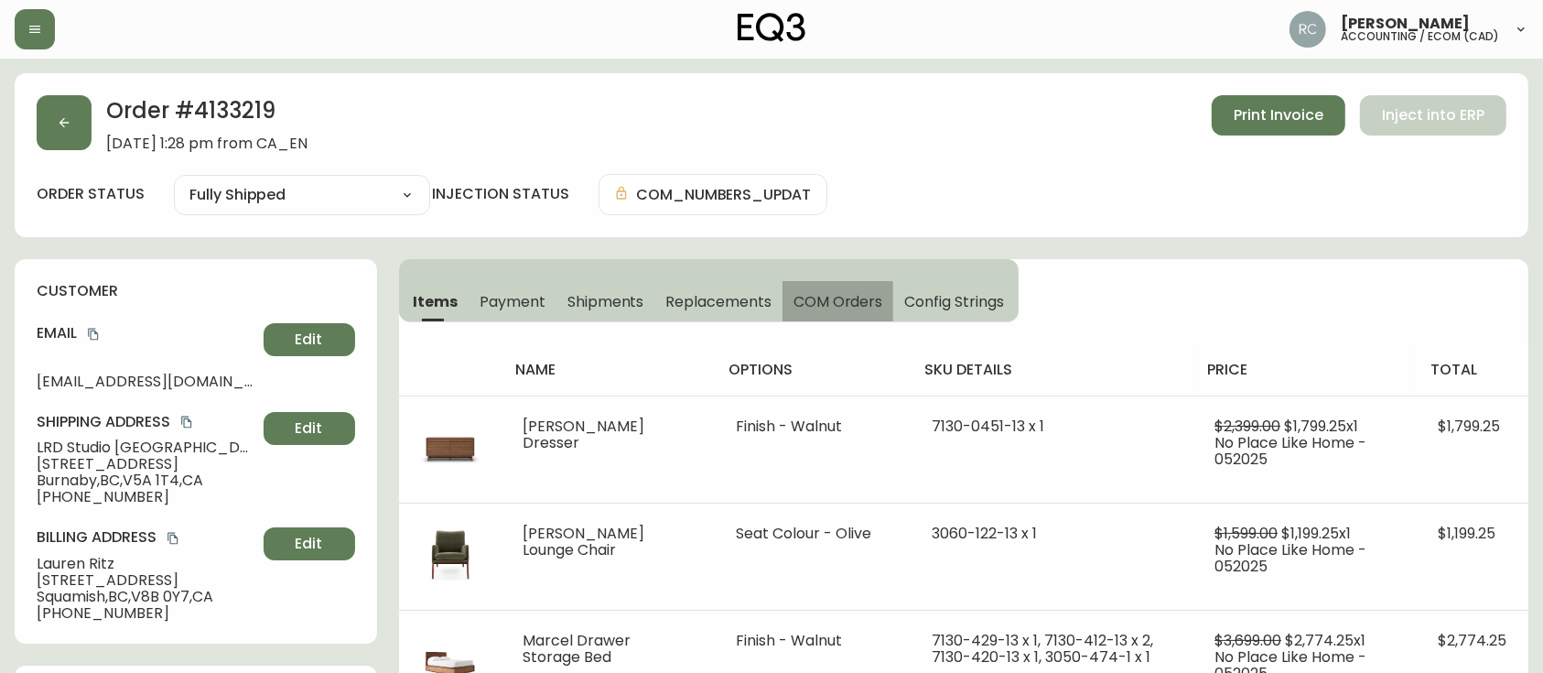
click at [837, 298] on span "COM Orders" at bounding box center [838, 301] width 90 height 19
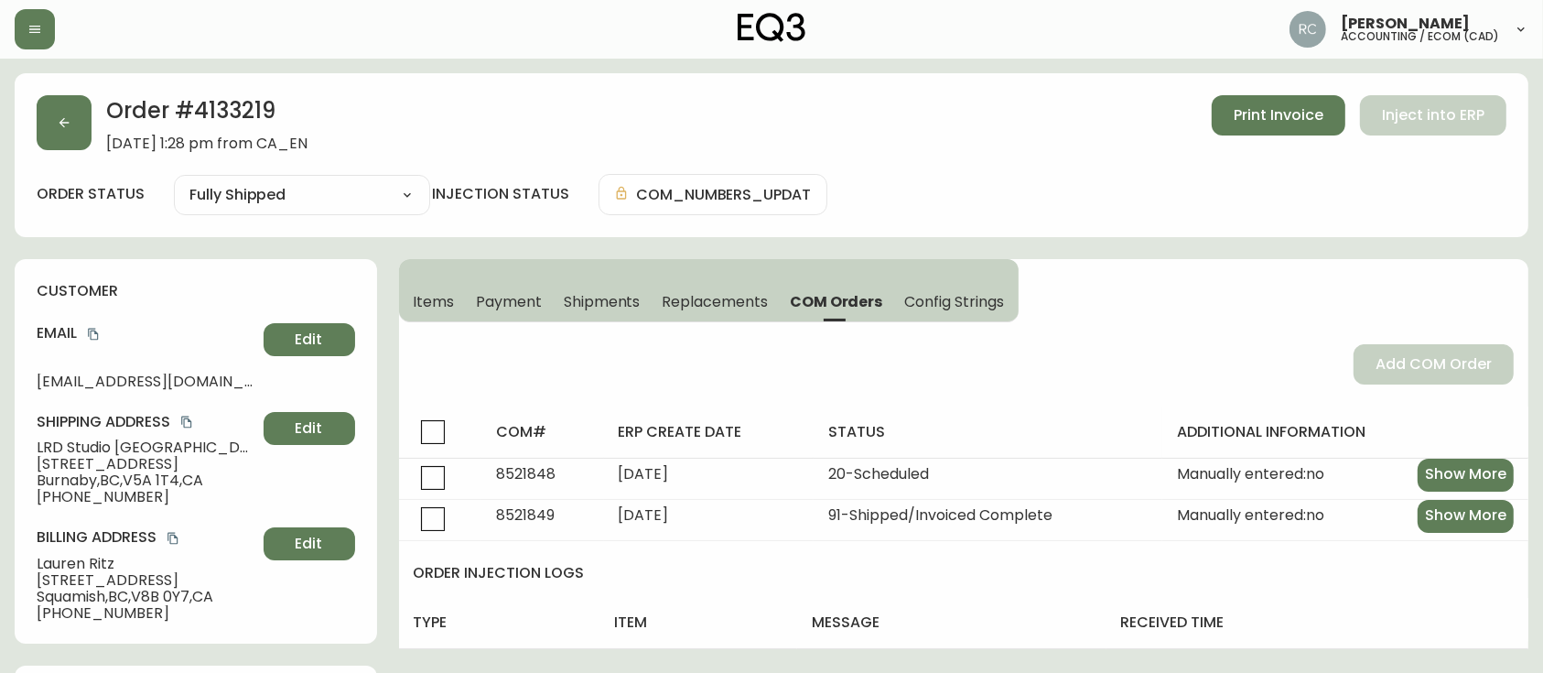
click at [214, 112] on h2 "Order # 4133219" at bounding box center [206, 115] width 201 height 40
copy h2 "4133219"
click at [438, 304] on span "Items" at bounding box center [434, 301] width 41 height 19
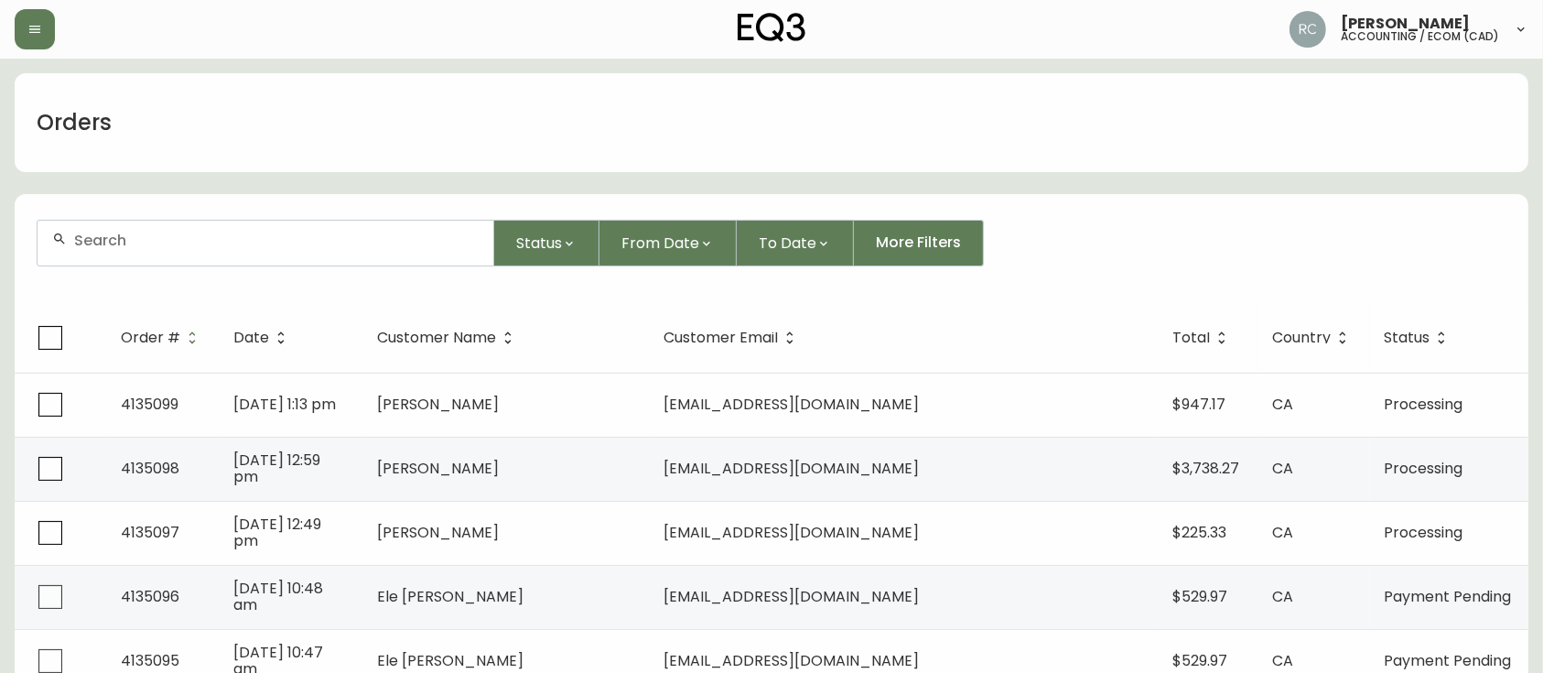
click at [256, 230] on div at bounding box center [266, 243] width 456 height 45
paste input "4134457"
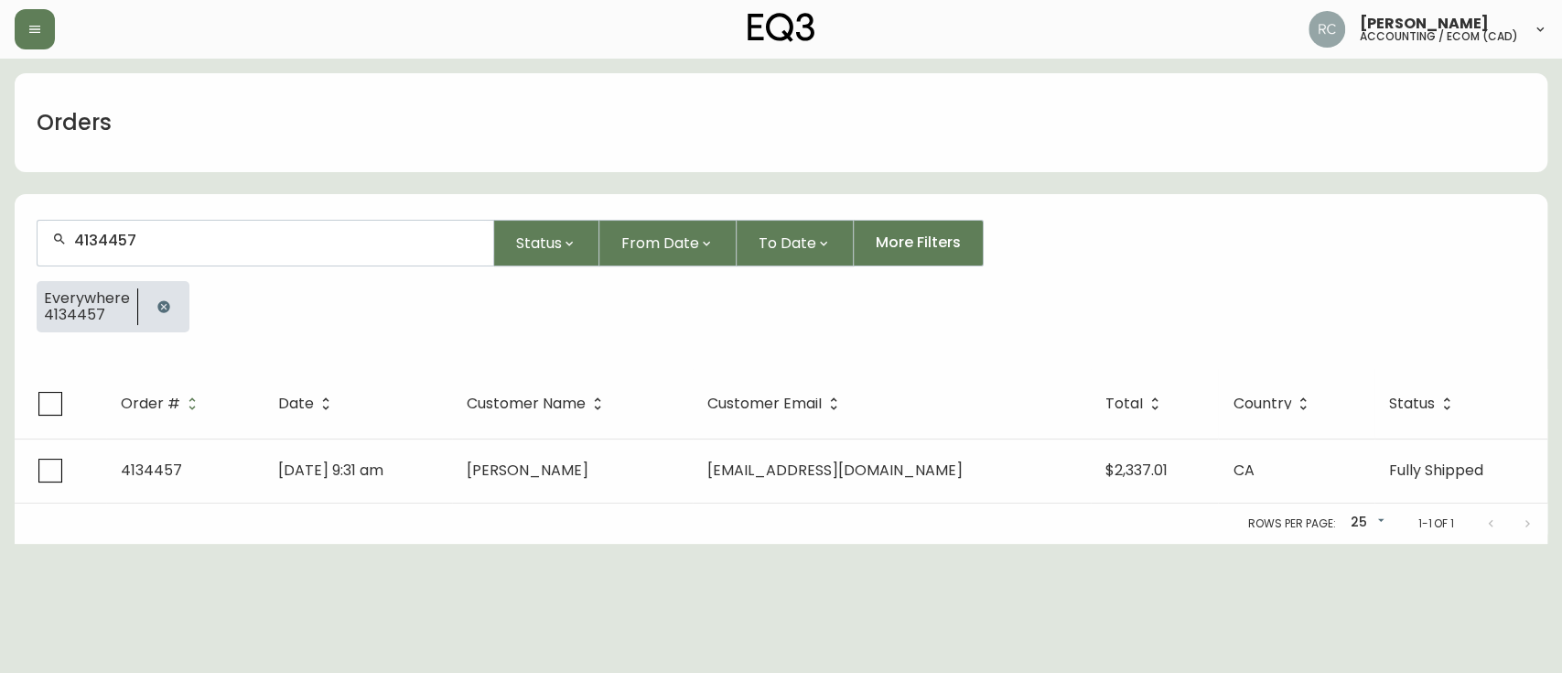
type input "4134457"
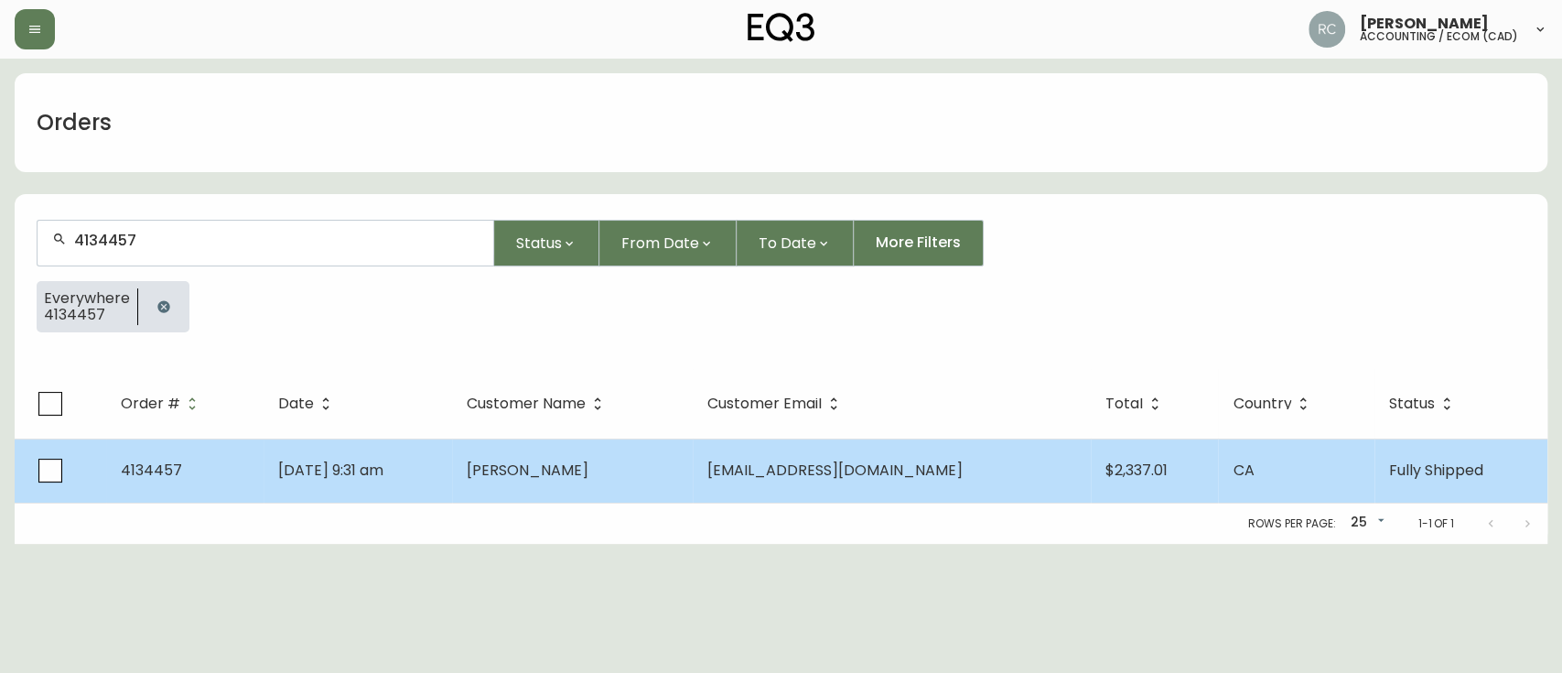
click at [446, 465] on td "[DATE] 9:31 am" at bounding box center [358, 470] width 188 height 64
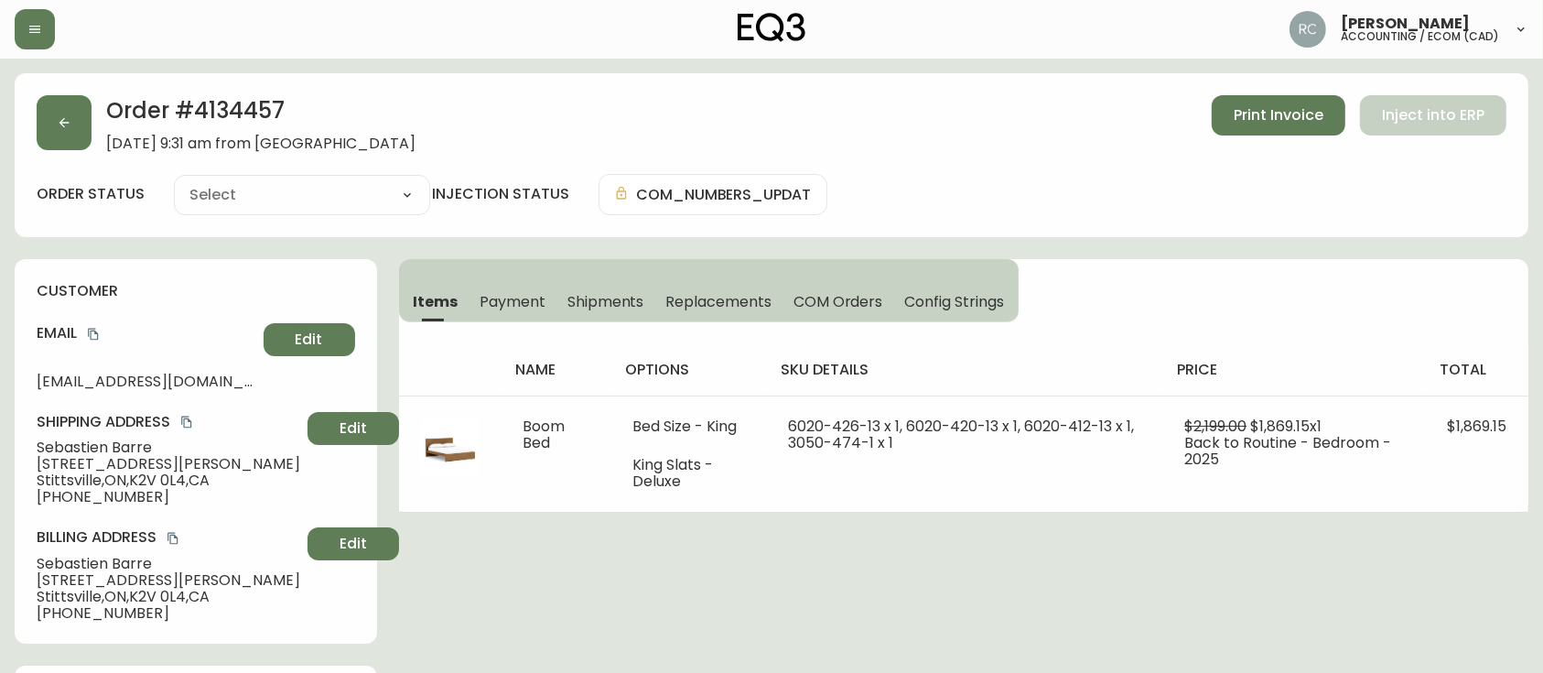
type input "Fully Shipped"
select select "FULLY_SHIPPED"
click at [83, 437] on div "Shipping Address [GEOGRAPHIC_DATA] [STREET_ADDRESS][PERSON_NAME] [PHONE_NUMBER]…" at bounding box center [196, 458] width 318 height 93
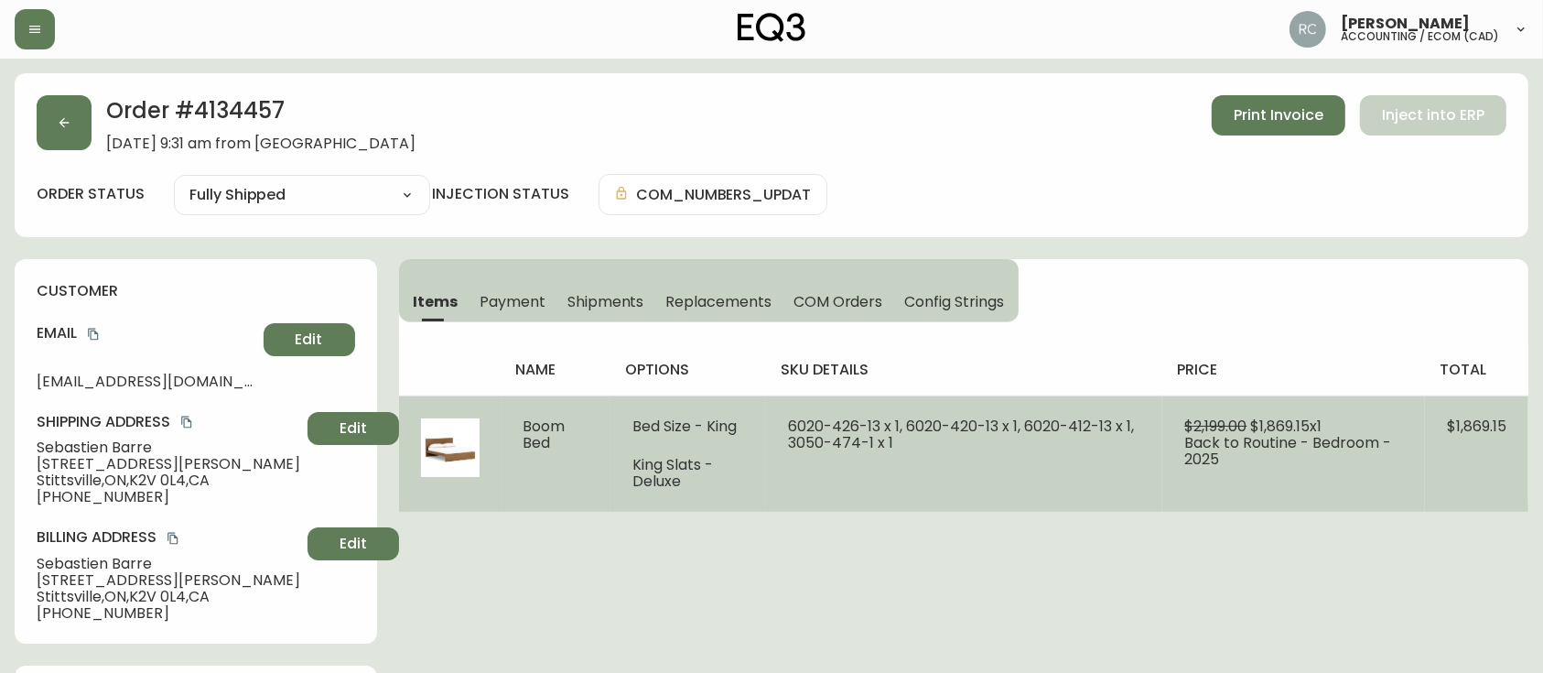
click at [552, 426] on span "Boom Bed" at bounding box center [544, 434] width 42 height 38
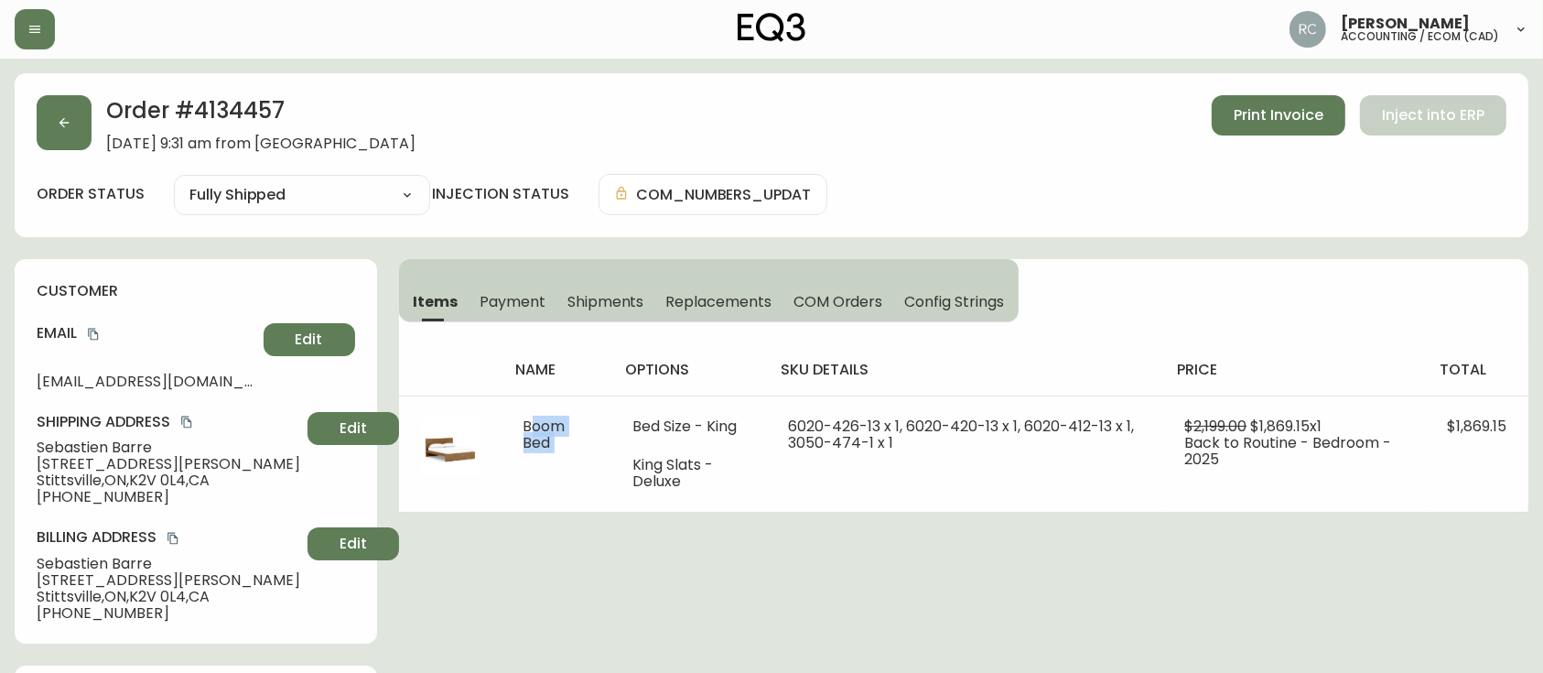
copy span "Boom Bed"
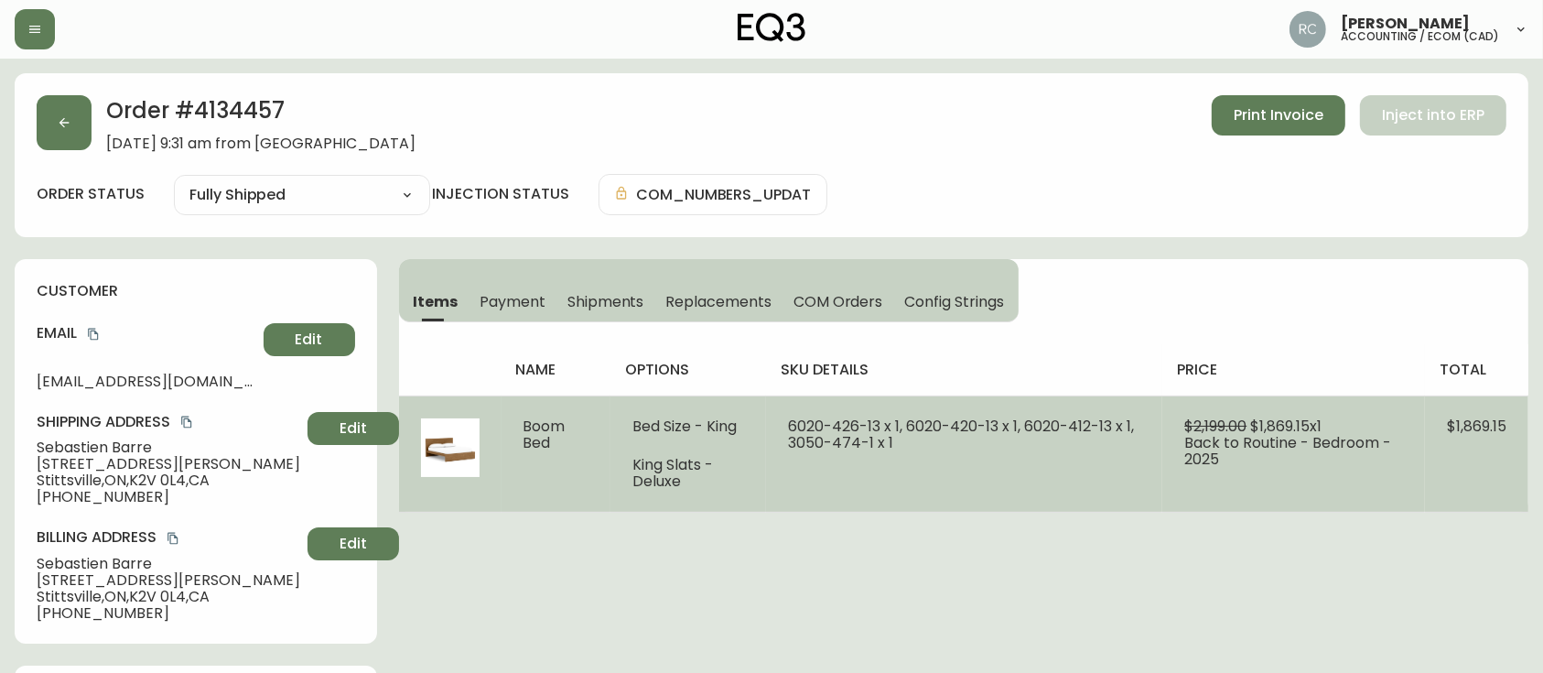
click at [1274, 425] on span "$1,869.15 x 1" at bounding box center [1285, 425] width 71 height 21
click at [1200, 424] on span "$2,199.00" at bounding box center [1215, 425] width 62 height 21
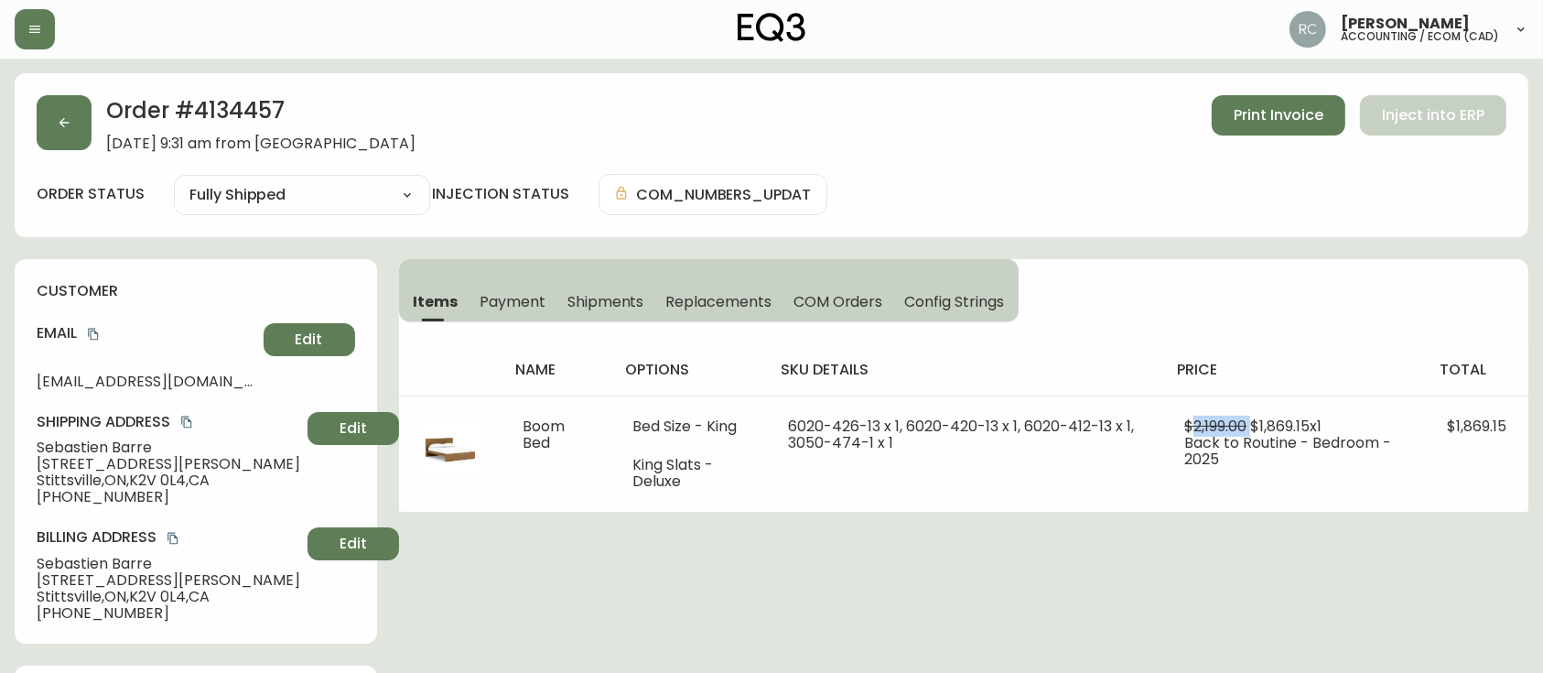
copy span "2,199.00"
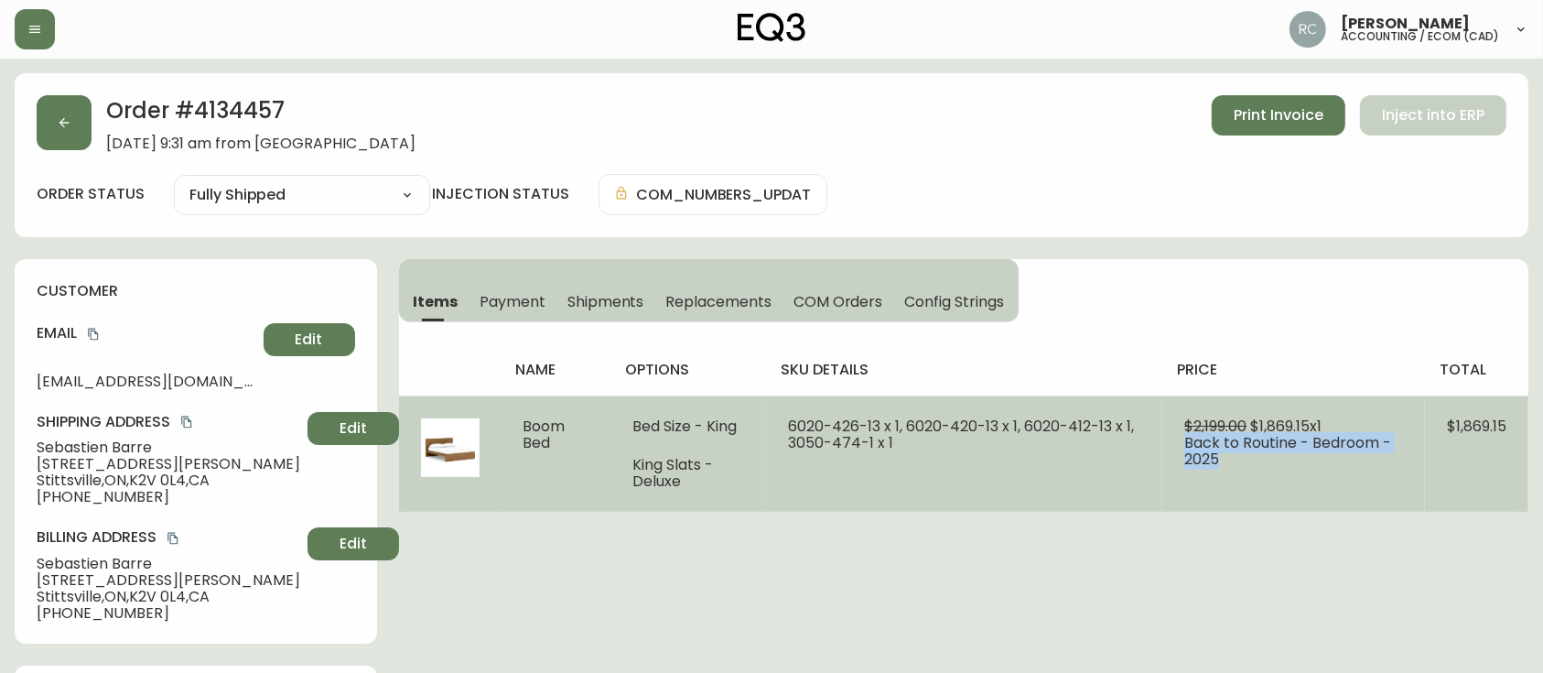
drag, startPoint x: 1198, startPoint y: 449, endPoint x: 1176, endPoint y: 440, distance: 23.8
click at [1176, 440] on td "$2,199.00 $1,869.15 x 1 Back to Routine - Bedroom - 2025" at bounding box center [1293, 453] width 263 height 116
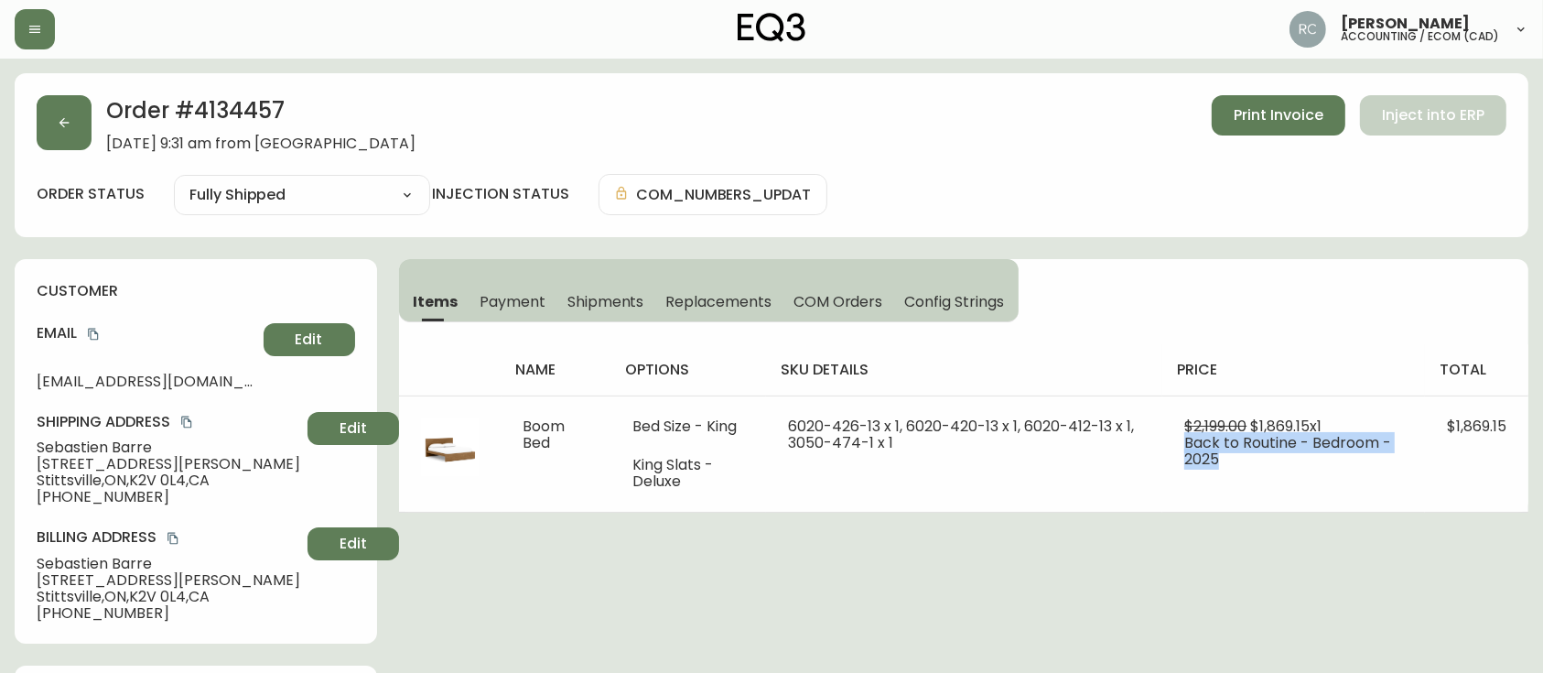
copy span "Back to Routine - Bedroom - 2025"
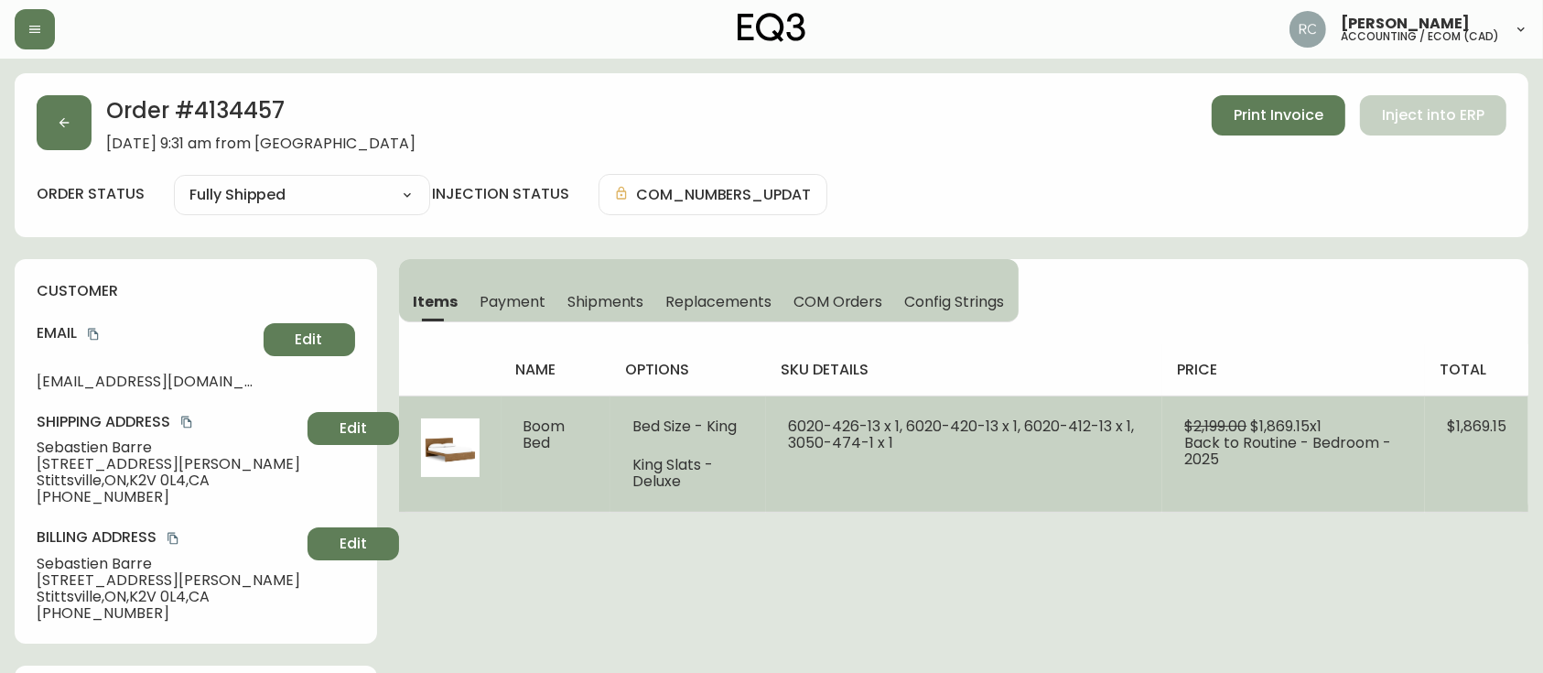
click at [527, 422] on span "Boom Bed" at bounding box center [544, 434] width 42 height 38
drag, startPoint x: 527, startPoint y: 422, endPoint x: 544, endPoint y: 394, distance: 32.5
click at [537, 406] on td "Boom Bed" at bounding box center [556, 453] width 110 height 116
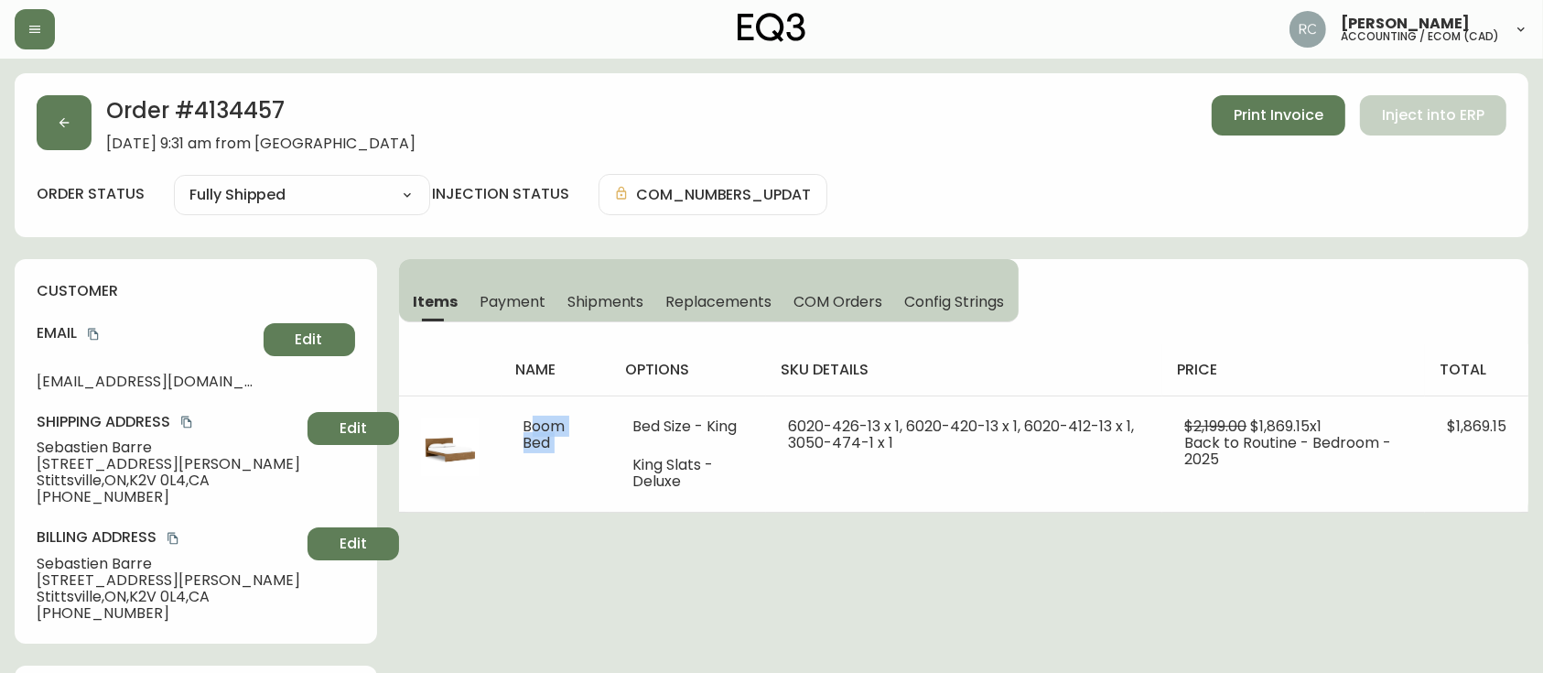
copy span "Boom Bed"
click at [74, 445] on span "Sebastien Barre" at bounding box center [169, 447] width 264 height 16
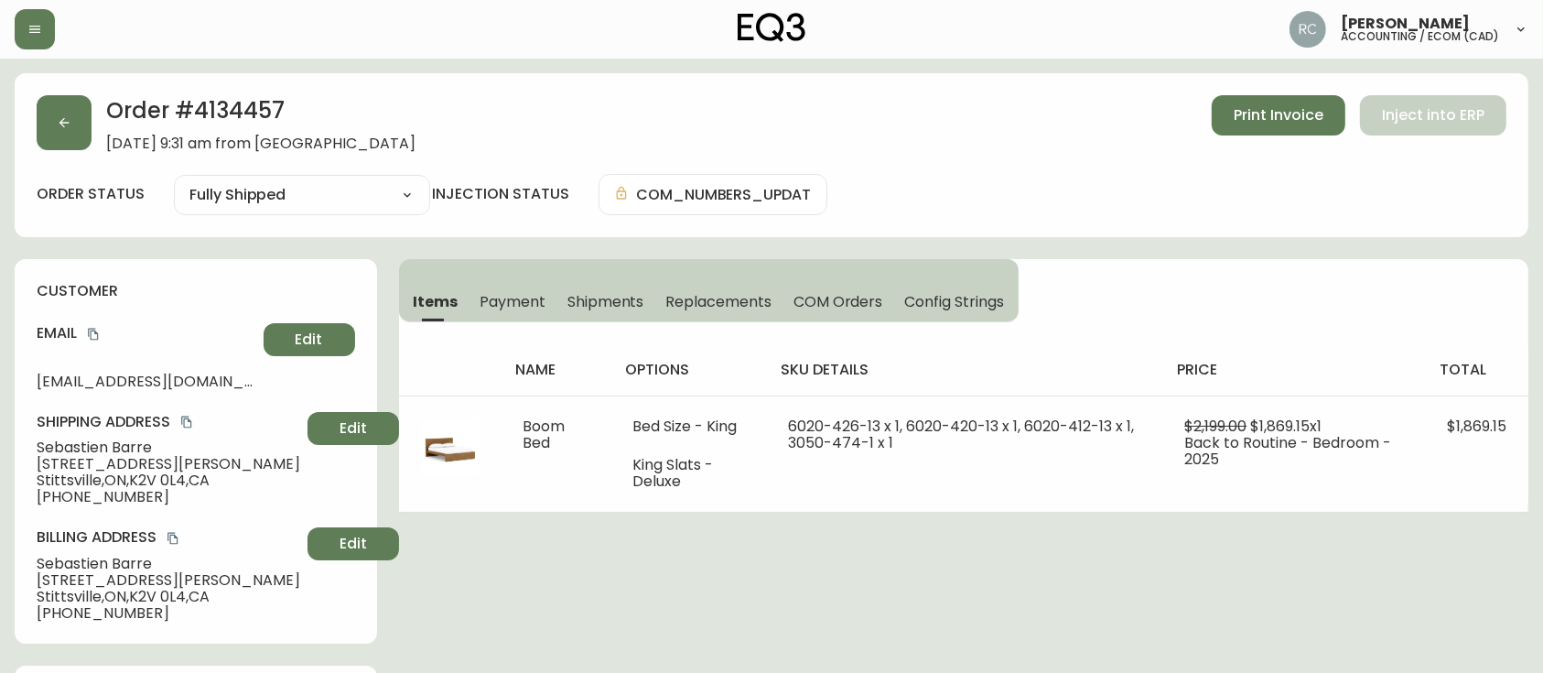
click at [226, 102] on h2 "Order # 4134457" at bounding box center [260, 115] width 309 height 40
copy h2 "4134457"
click at [129, 449] on span "Sebastien Barre" at bounding box center [169, 447] width 264 height 16
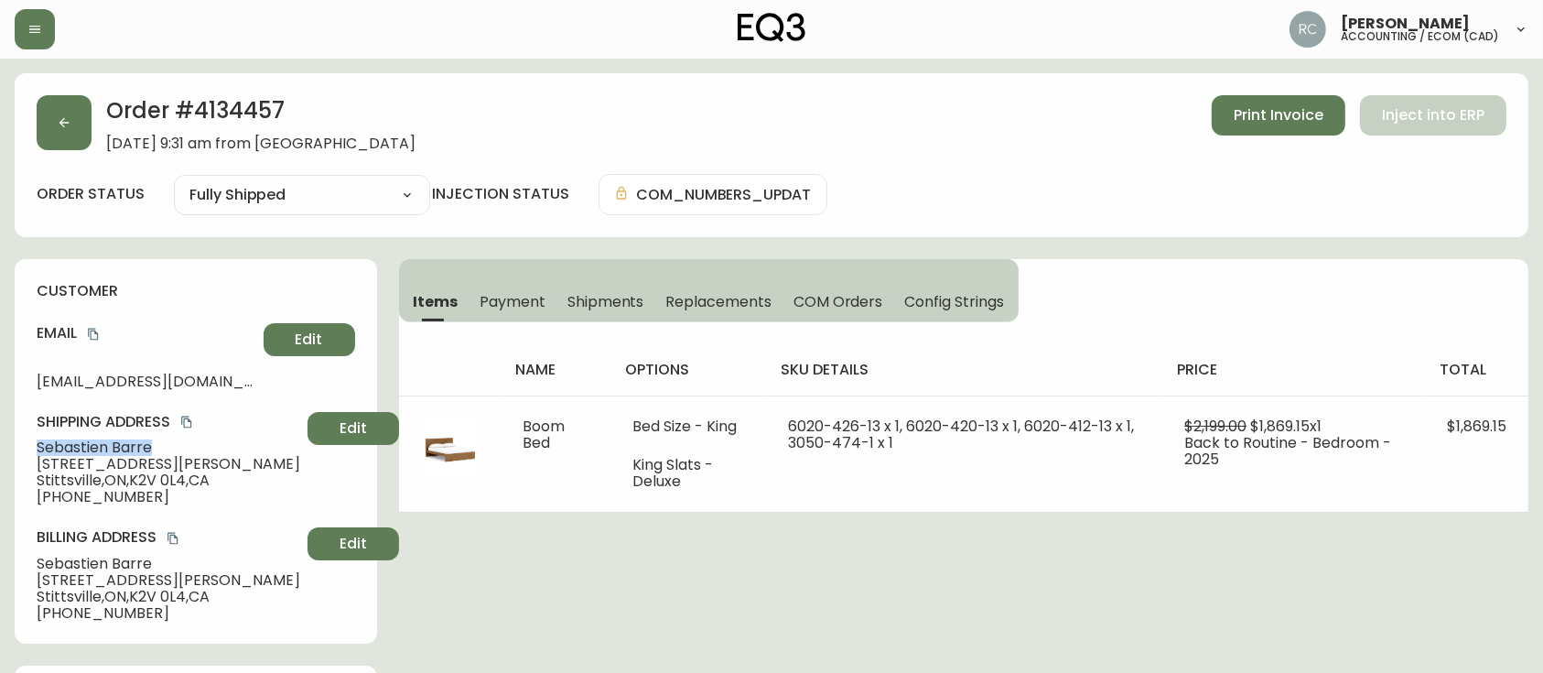
click at [129, 449] on span "Sebastien Barre" at bounding box center [169, 447] width 264 height 16
copy span "Sebastien Barre"
click at [492, 302] on span "Payment" at bounding box center [512, 301] width 66 height 19
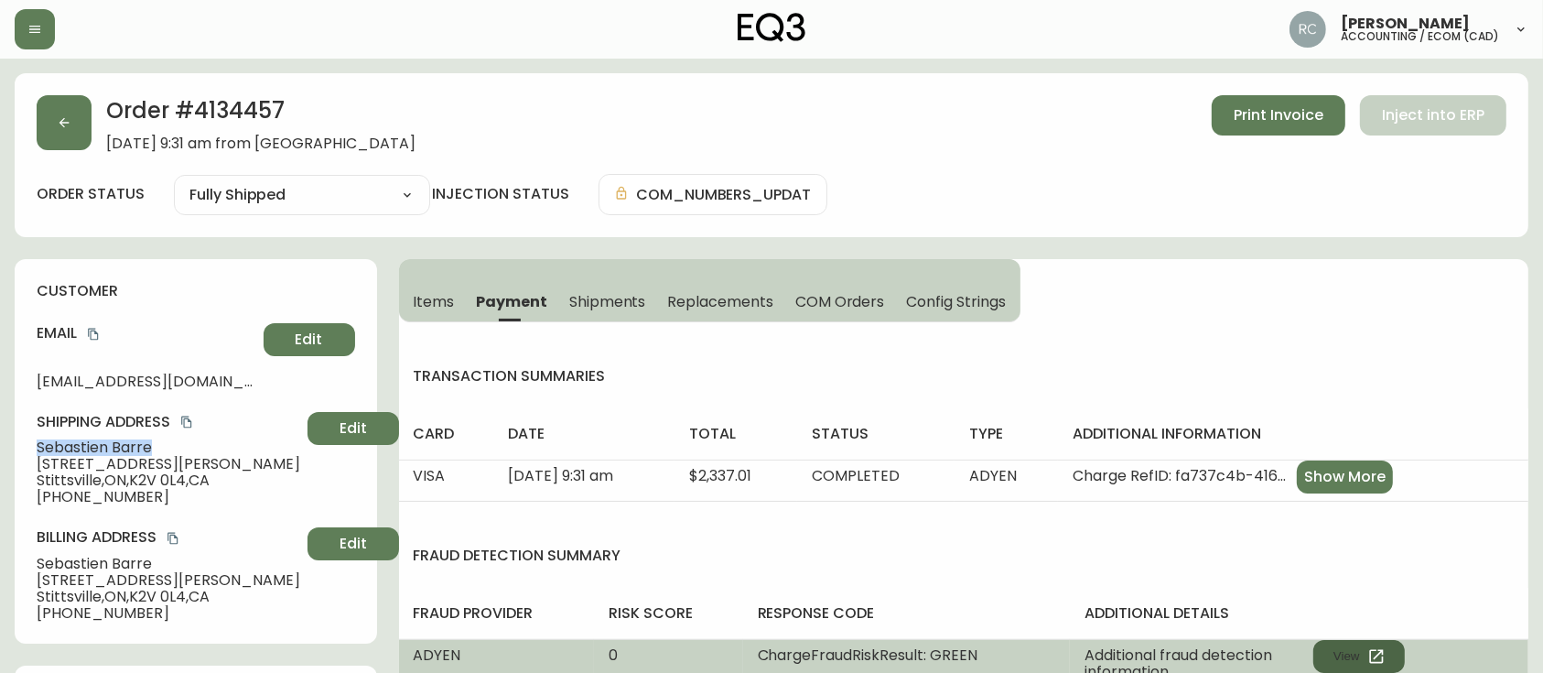
click at [1342, 659] on button "View" at bounding box center [1359, 656] width 92 height 33
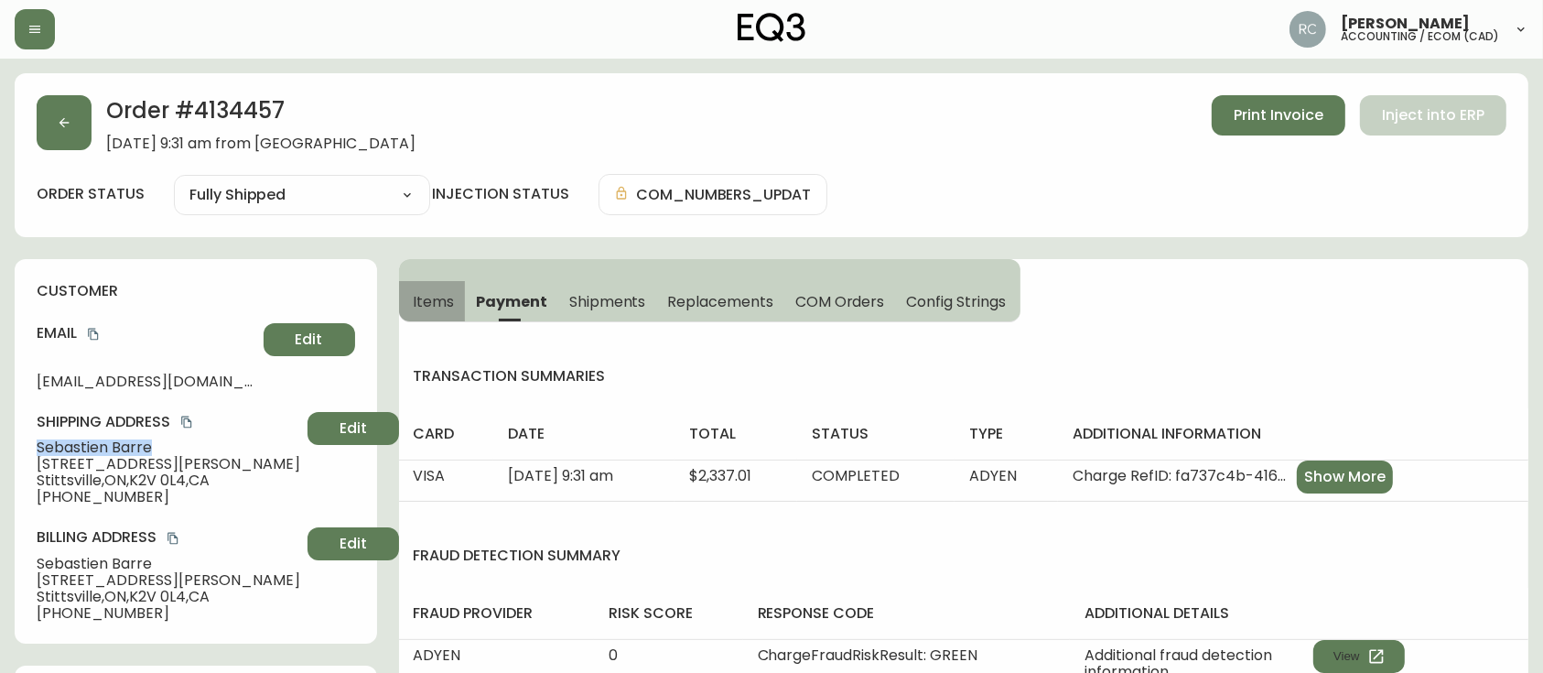
click at [429, 297] on span "Items" at bounding box center [434, 301] width 41 height 19
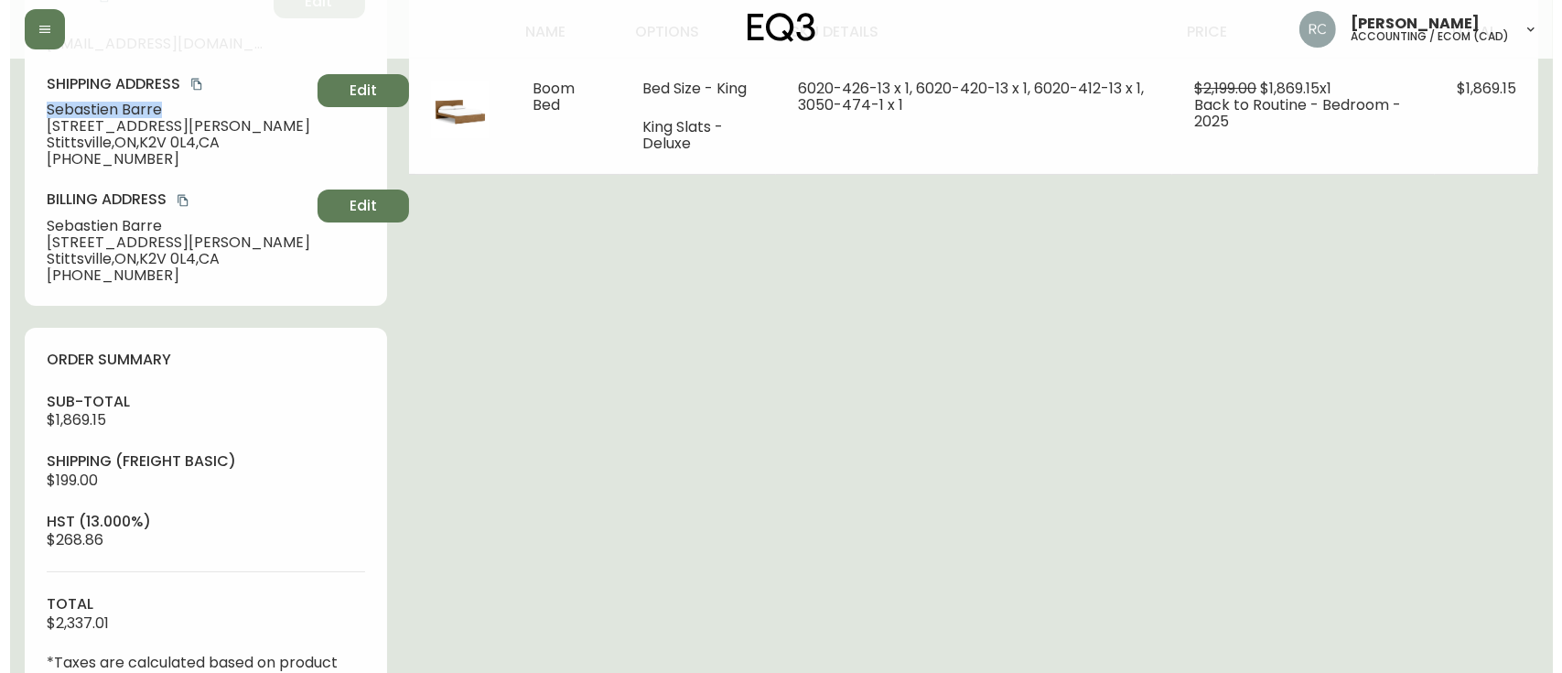
scroll to position [813, 0]
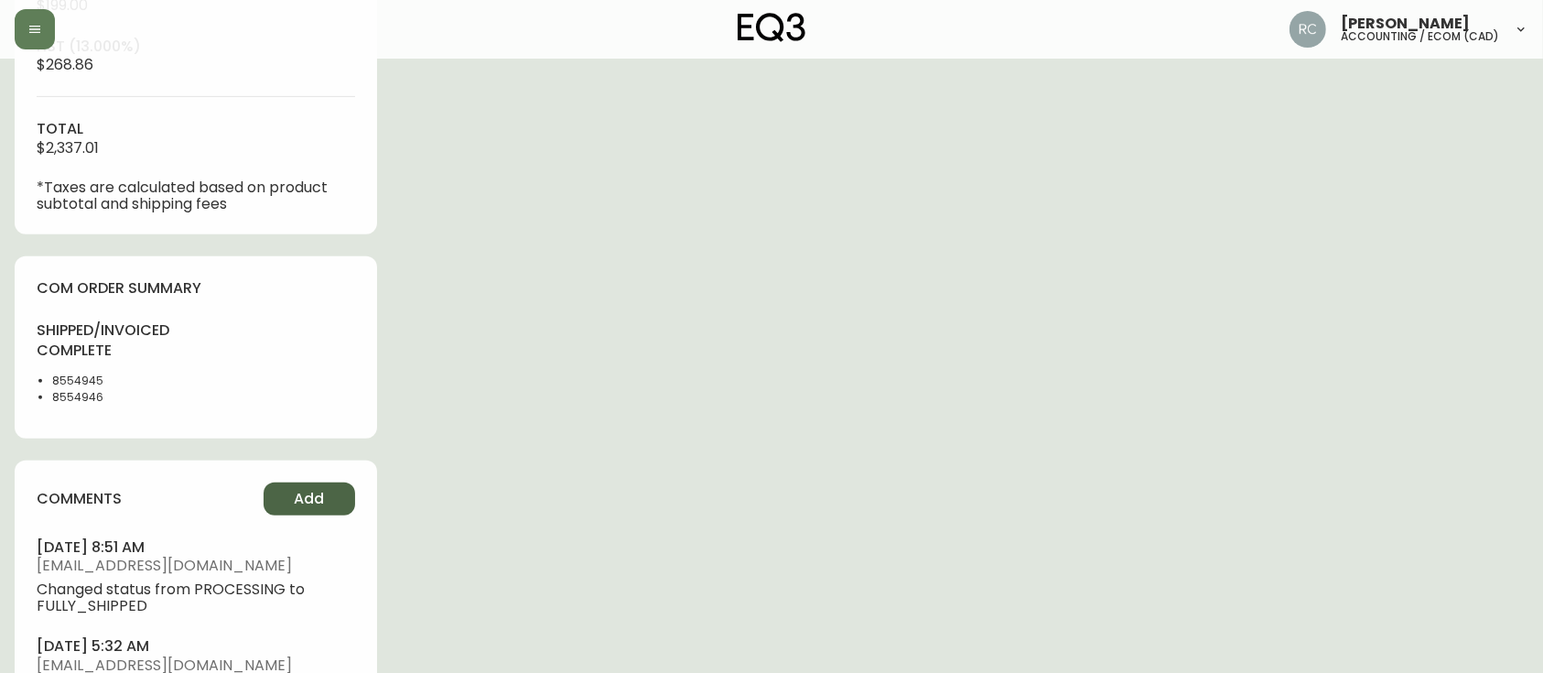
click at [307, 498] on span "Add" at bounding box center [309, 499] width 30 height 20
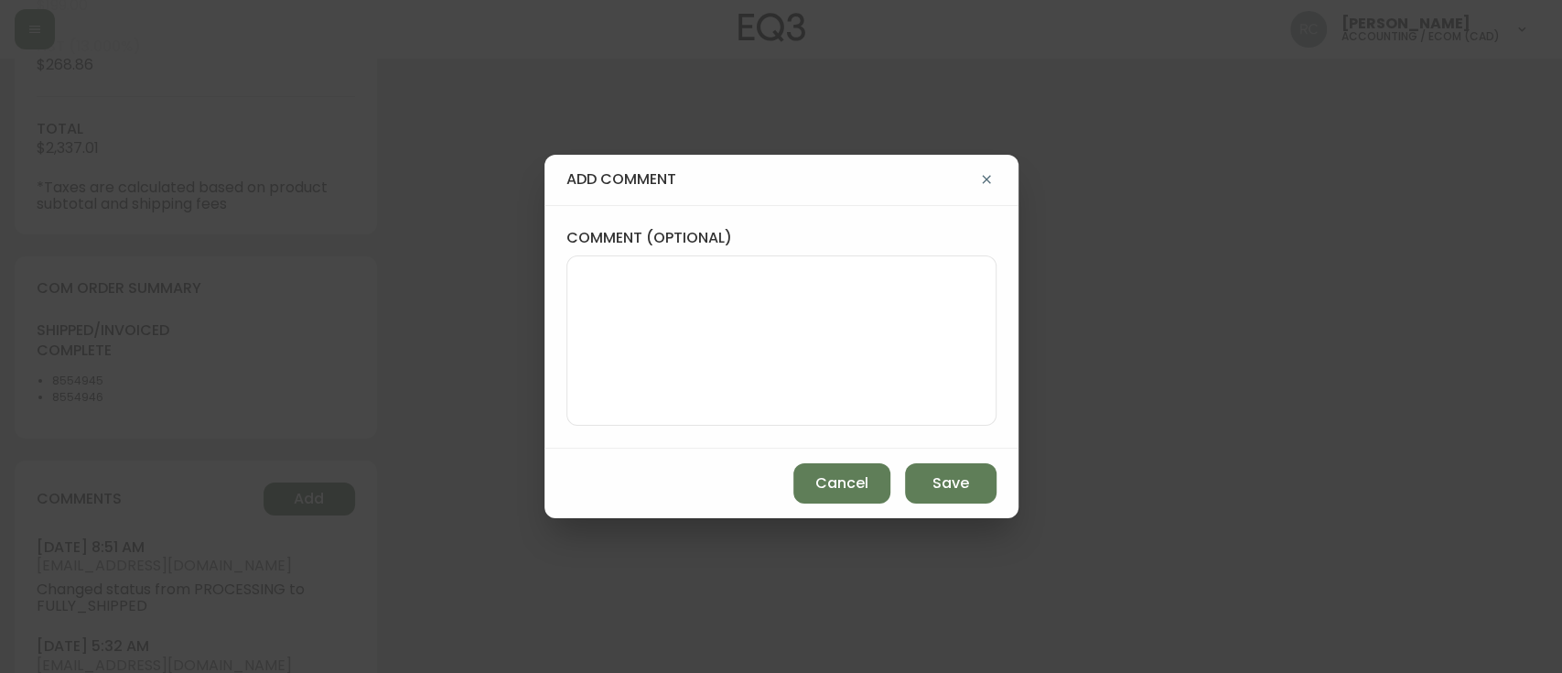
click at [799, 338] on textarea "comment (optional)" at bounding box center [781, 340] width 399 height 146
paste textarea "PRICE ADJUSTMENT - 15% TO 20% OFF TICKET# 826634 ORD# 4134457 SUBTOTAL: $109.95…"
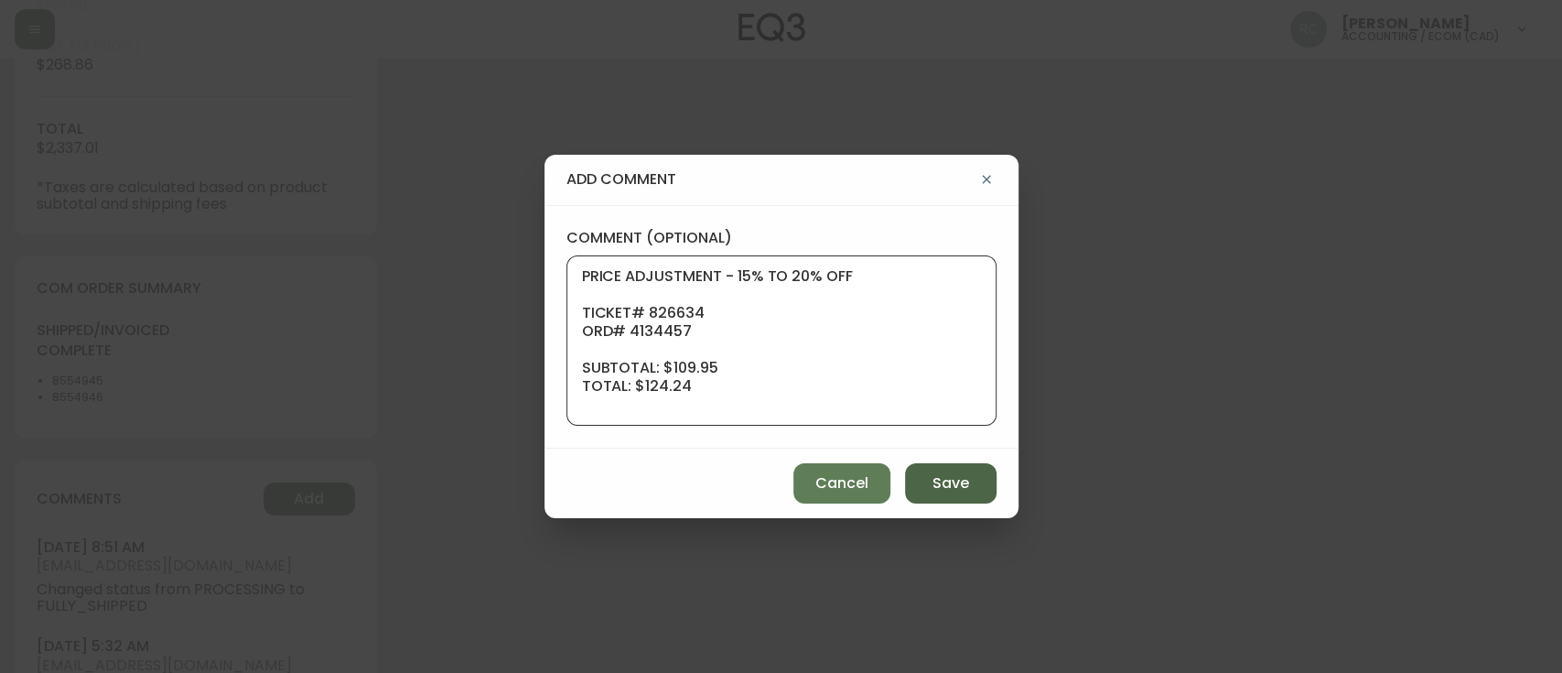
scroll to position [165, 0]
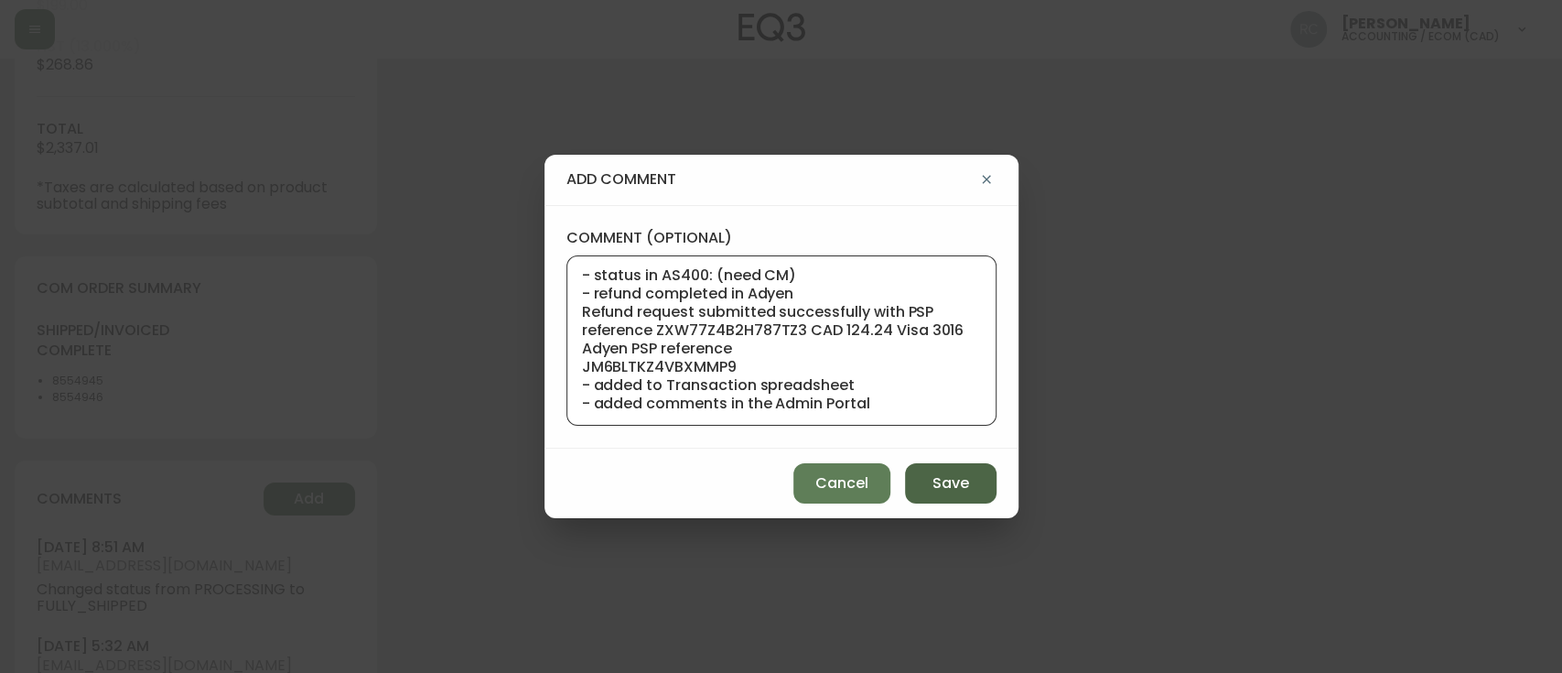
type textarea "PRICE ADJUSTMENT - 15% TO 20% OFF TICKET# 826634 ORD# 4134457 SUBTOTAL: $109.95…"
click at [925, 478] on button "Save" at bounding box center [951, 483] width 92 height 40
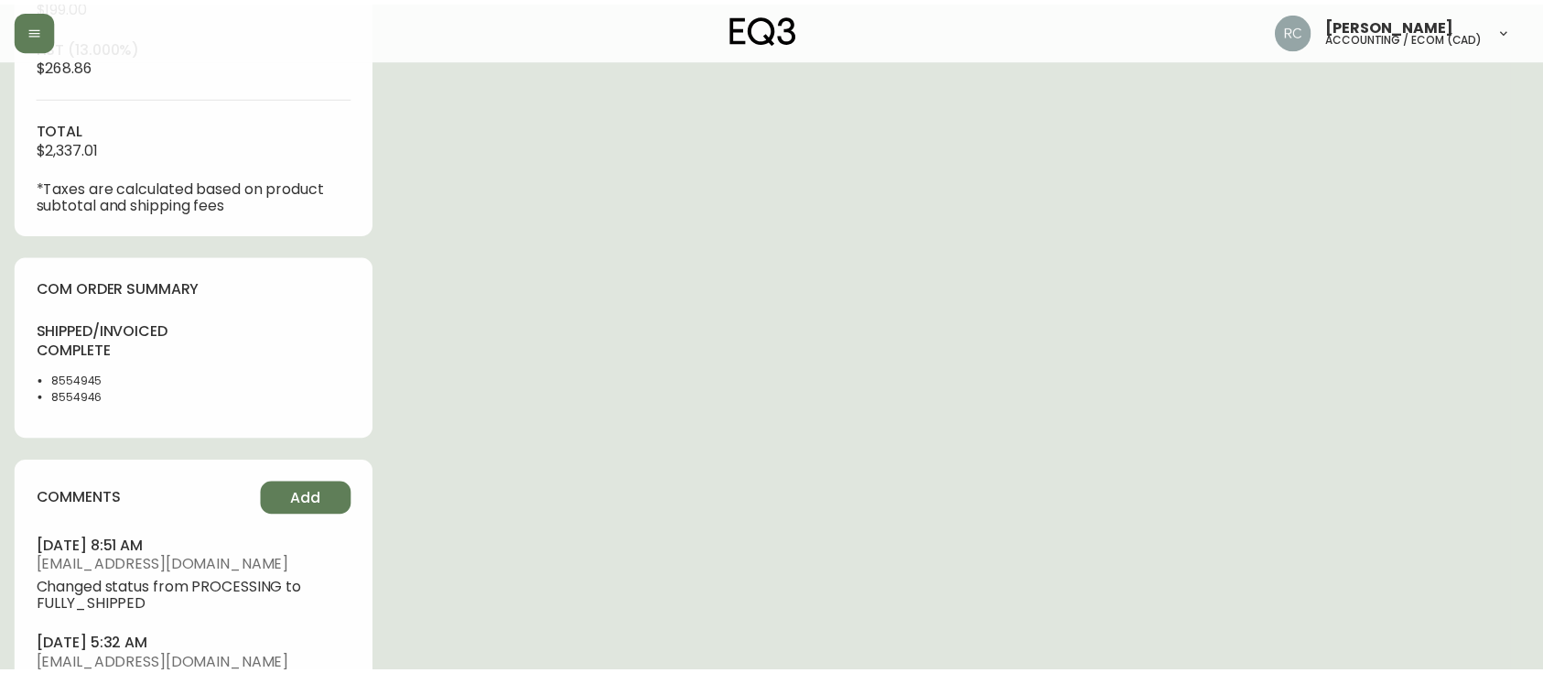
scroll to position [0, 0]
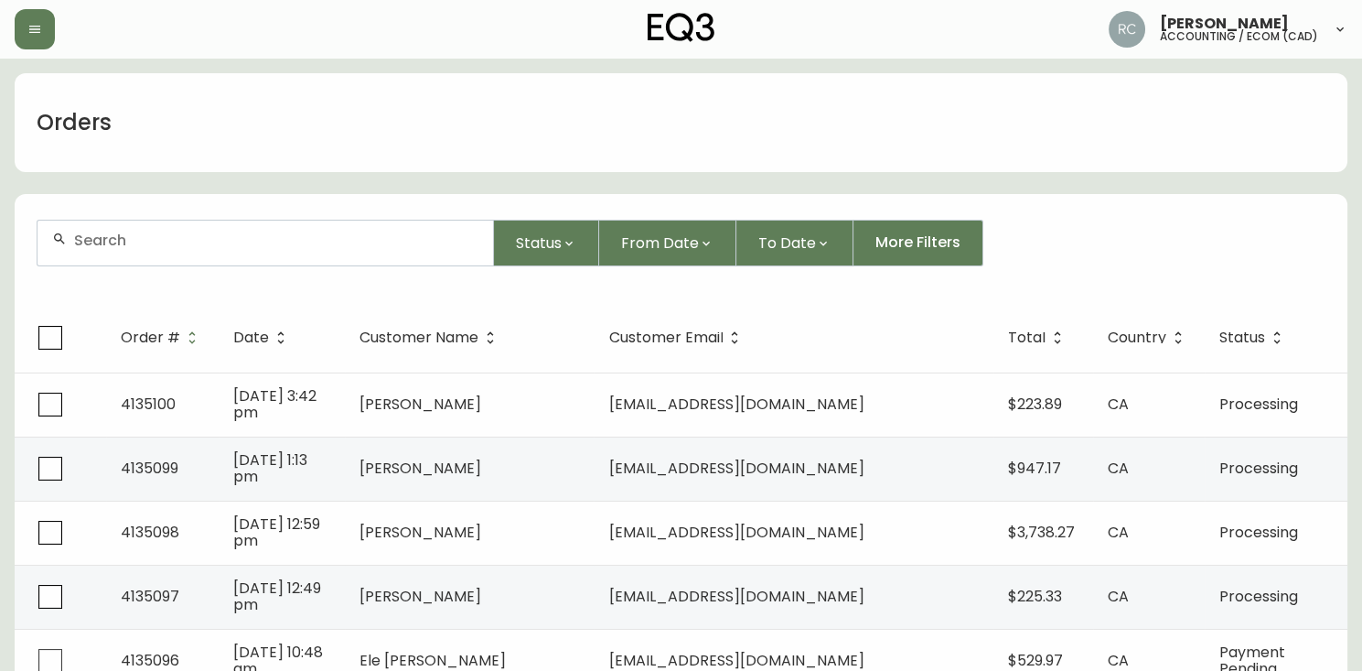
click at [477, 77] on div "Orders" at bounding box center [681, 122] width 1333 height 99
